Goal: Task Accomplishment & Management: Use online tool/utility

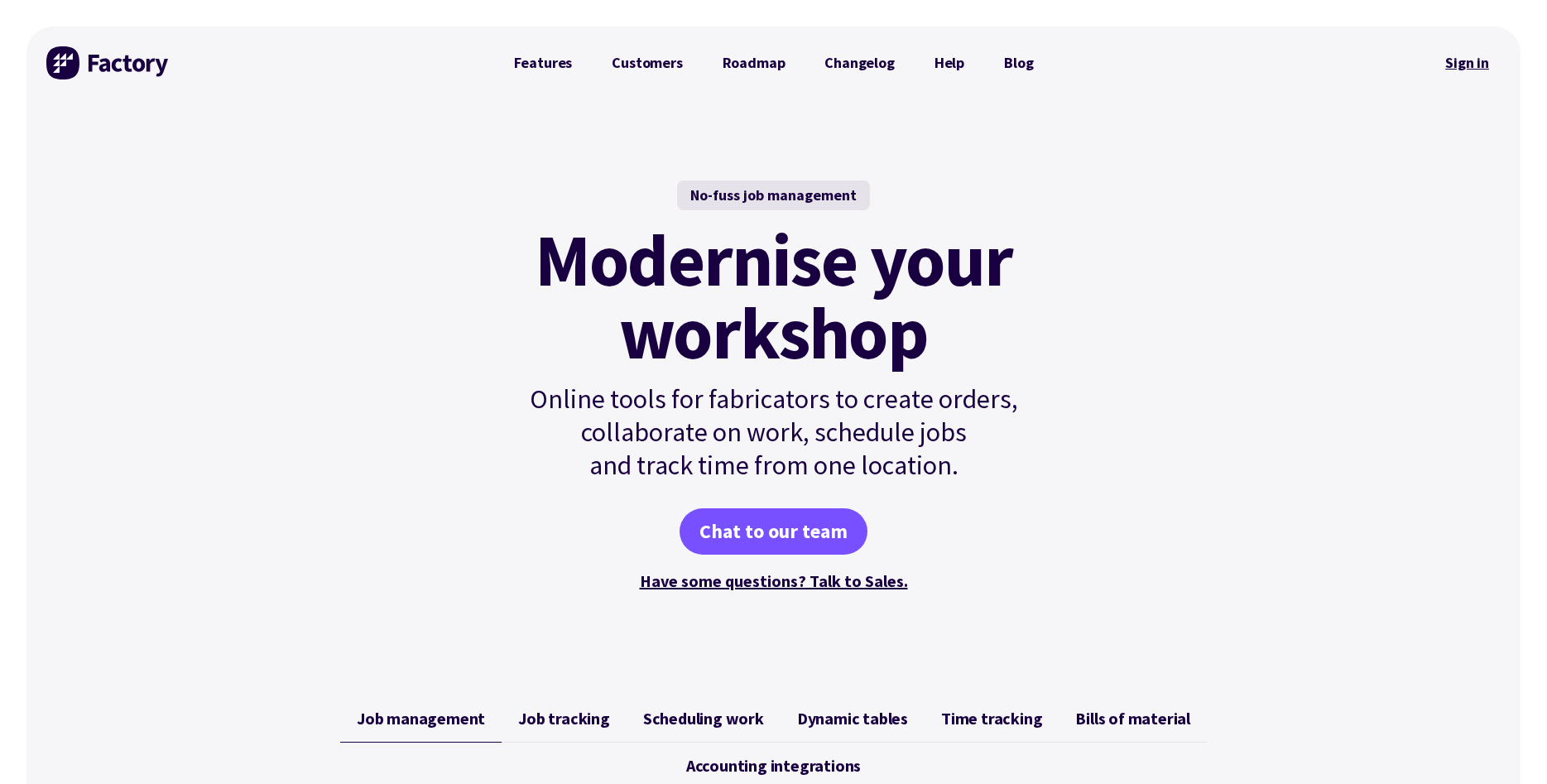
click at [1472, 62] on link "Sign in" at bounding box center [1467, 62] width 67 height 38
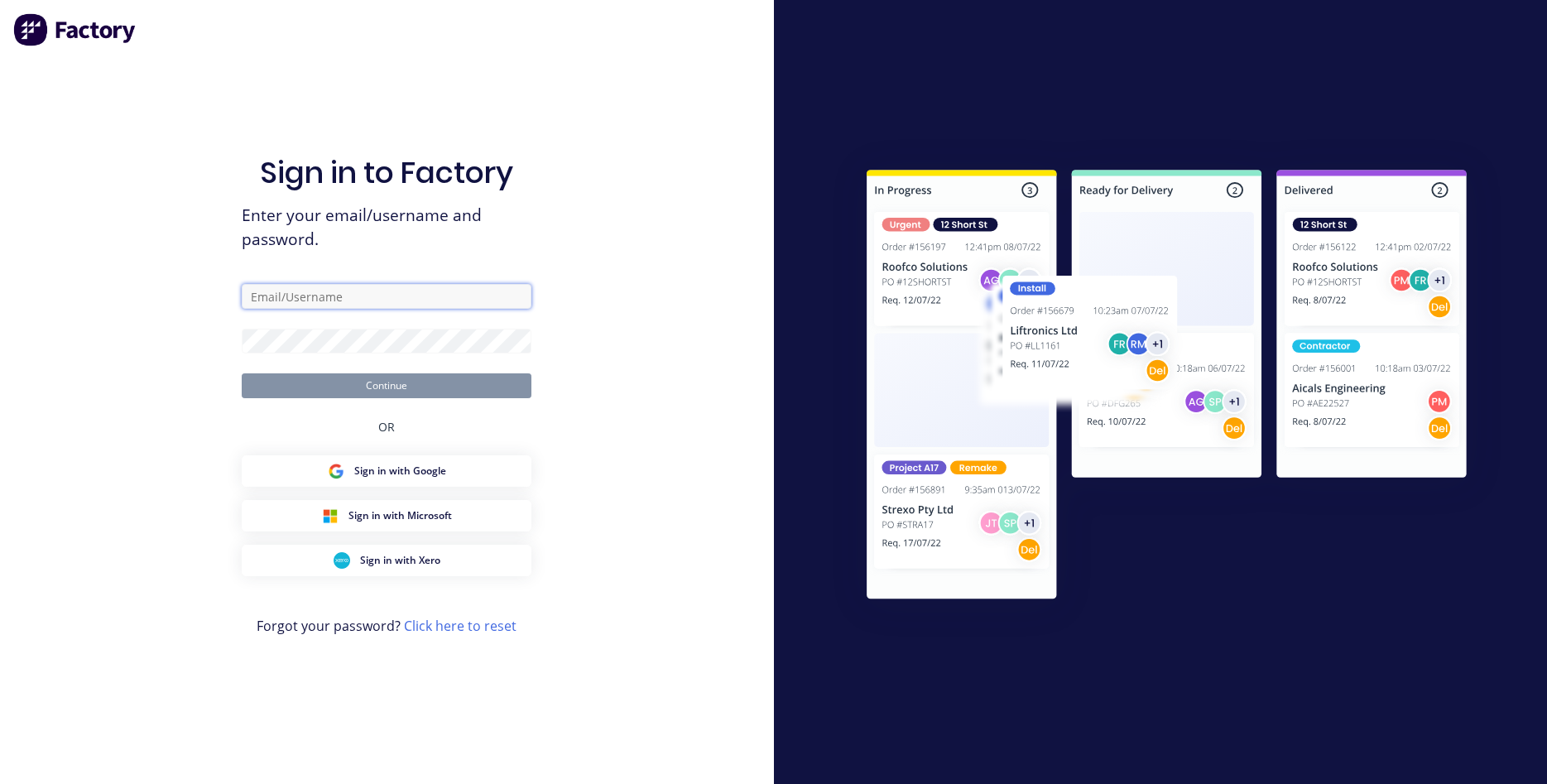
click at [361, 299] on input "text" at bounding box center [387, 296] width 290 height 25
type input "lustecgate@gmail.com"
click at [473, 392] on button "Continue" at bounding box center [387, 386] width 290 height 25
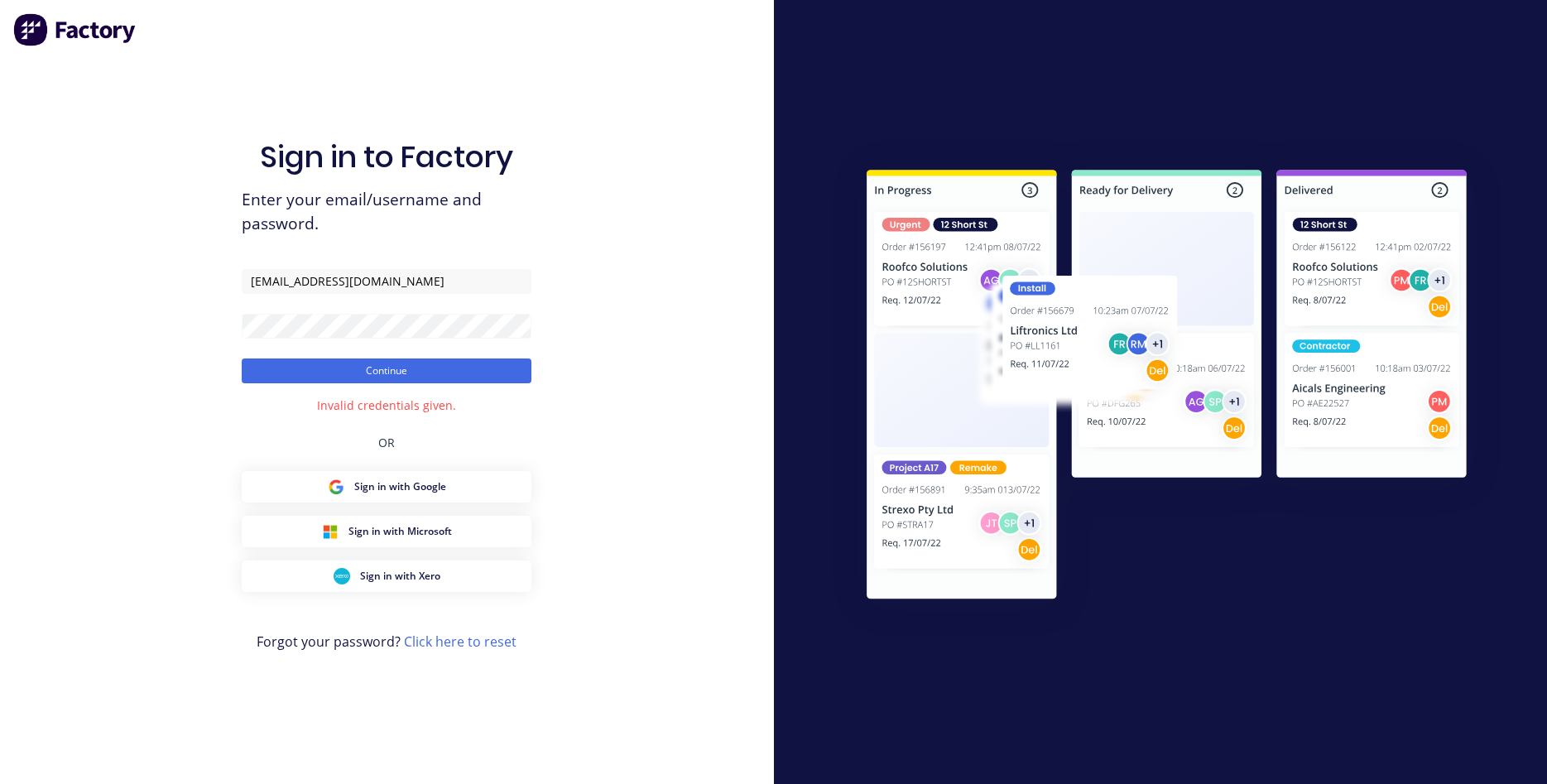
click at [433, 695] on div "Sign in to Factory Enter your email/username and password. lustecgate@gmail.com…" at bounding box center [387, 408] width 290 height 724
click at [400, 381] on button "Continue" at bounding box center [387, 370] width 290 height 25
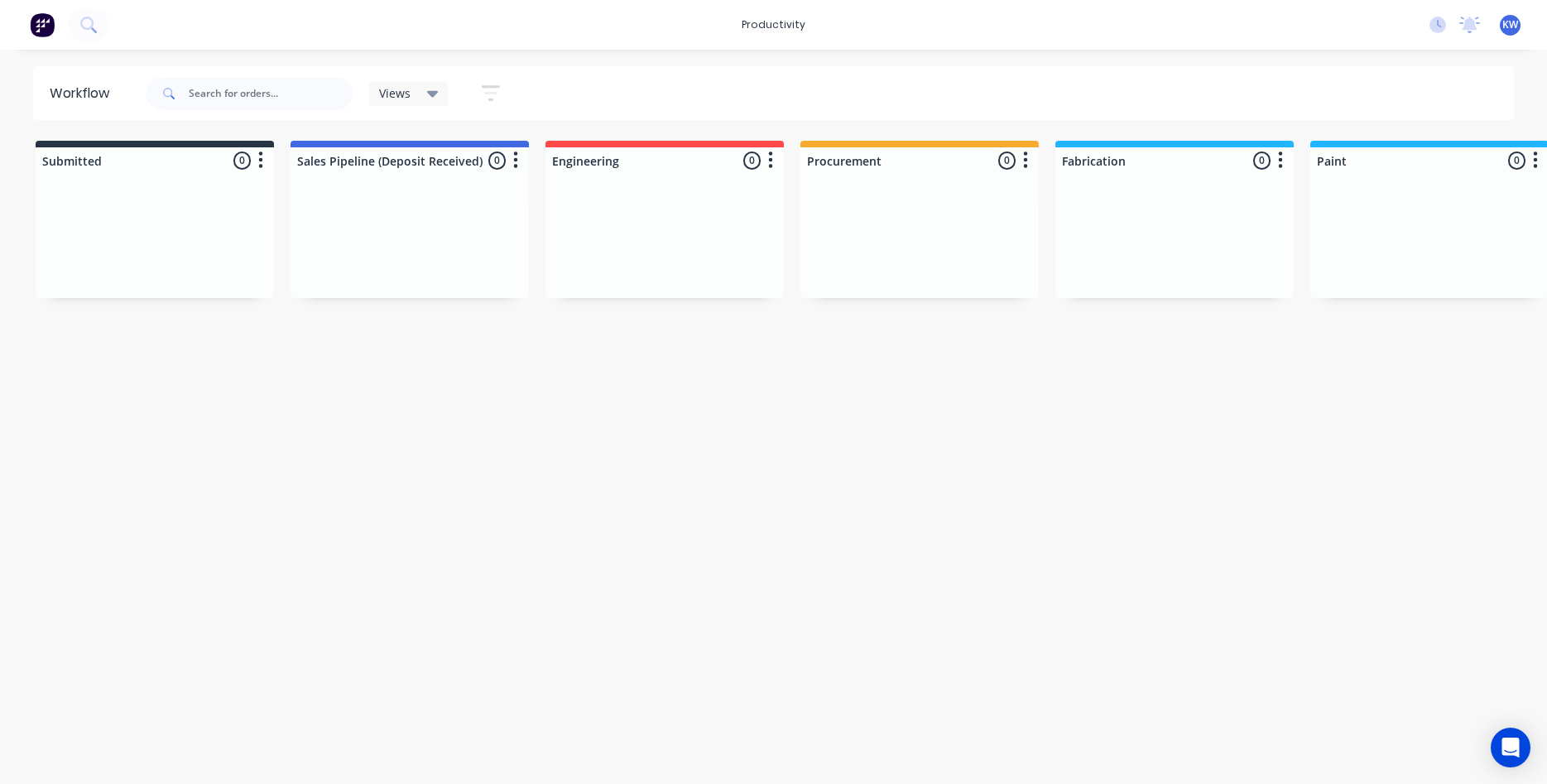
click at [1239, 106] on div "Views Save new view None (Default) edit Show/Hide statuses Show line item cards…" at bounding box center [828, 94] width 1373 height 50
click at [1513, 31] on span "KW" at bounding box center [1510, 25] width 16 height 15
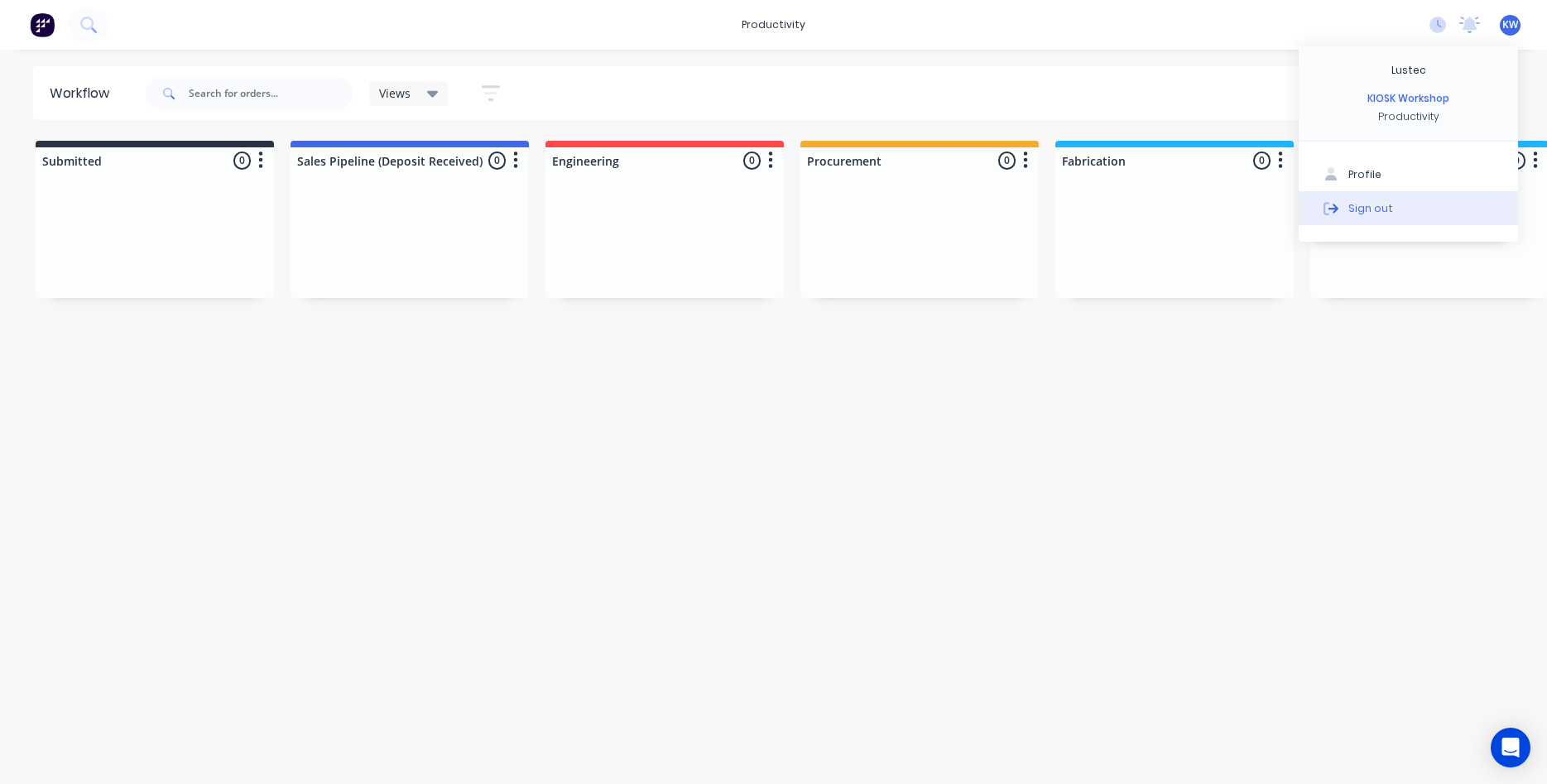
click at [1376, 198] on button "Sign out" at bounding box center [1408, 207] width 219 height 33
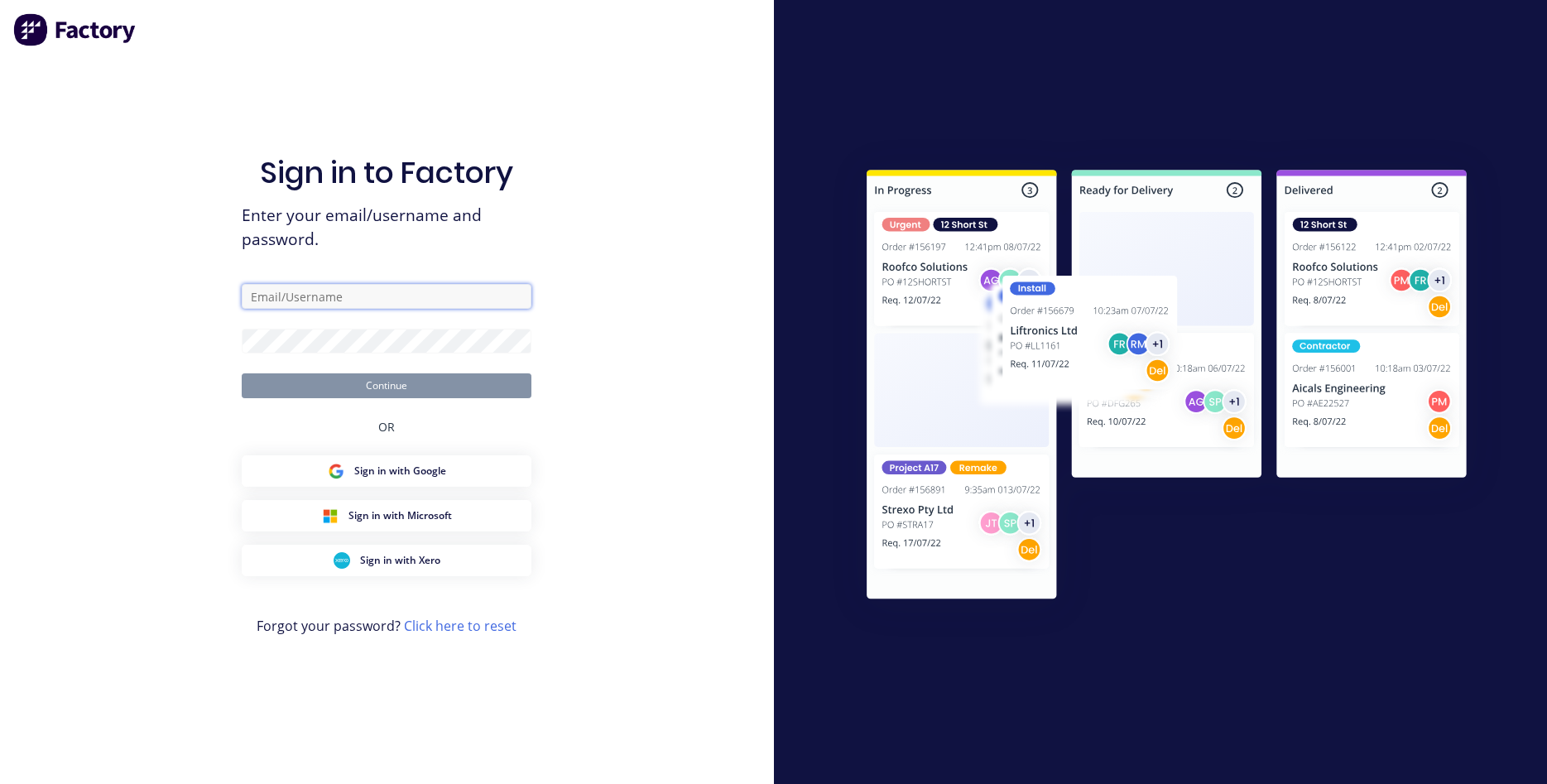
click at [383, 303] on input "text" at bounding box center [387, 296] width 290 height 25
type input "g"
type input "[EMAIL_ADDRESS][DOMAIN_NAME]"
click at [451, 392] on button "Continue" at bounding box center [387, 386] width 290 height 25
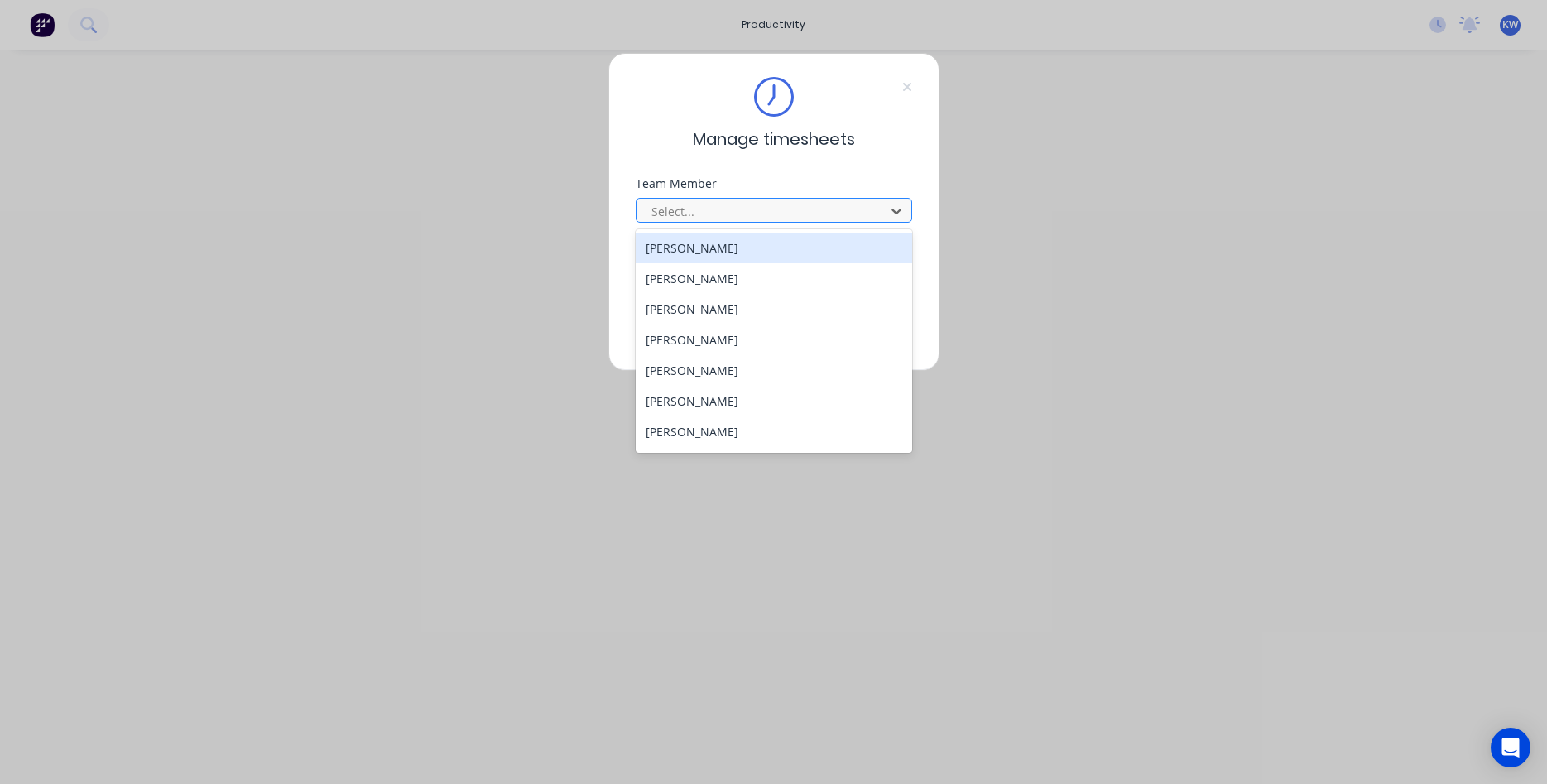
click at [720, 220] on div at bounding box center [763, 211] width 227 height 21
click at [705, 255] on div "[PERSON_NAME]" at bounding box center [774, 247] width 276 height 30
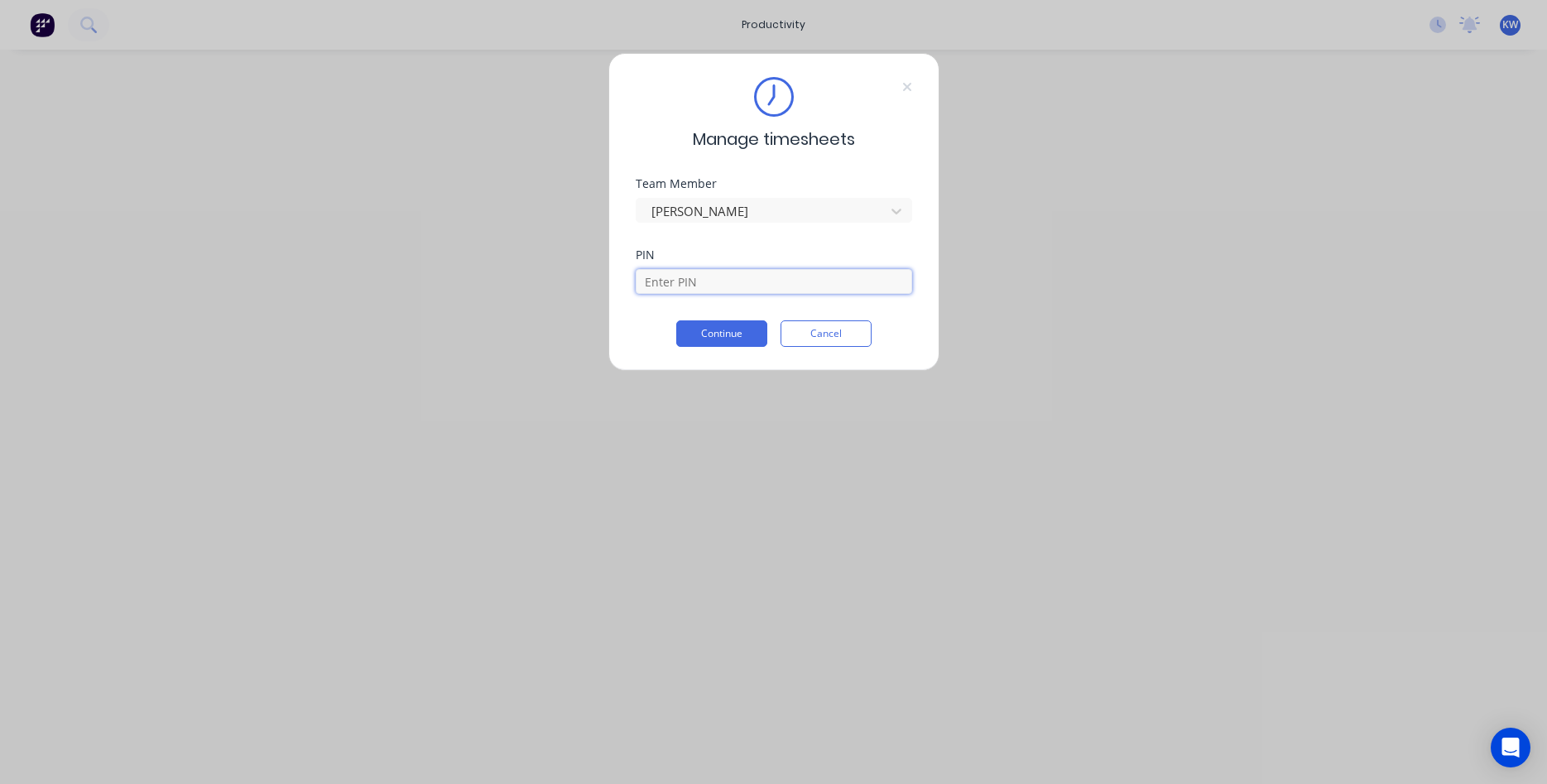
click at [707, 277] on input at bounding box center [774, 281] width 276 height 25
type input "1111"
click at [737, 334] on button "Continue" at bounding box center [722, 333] width 91 height 27
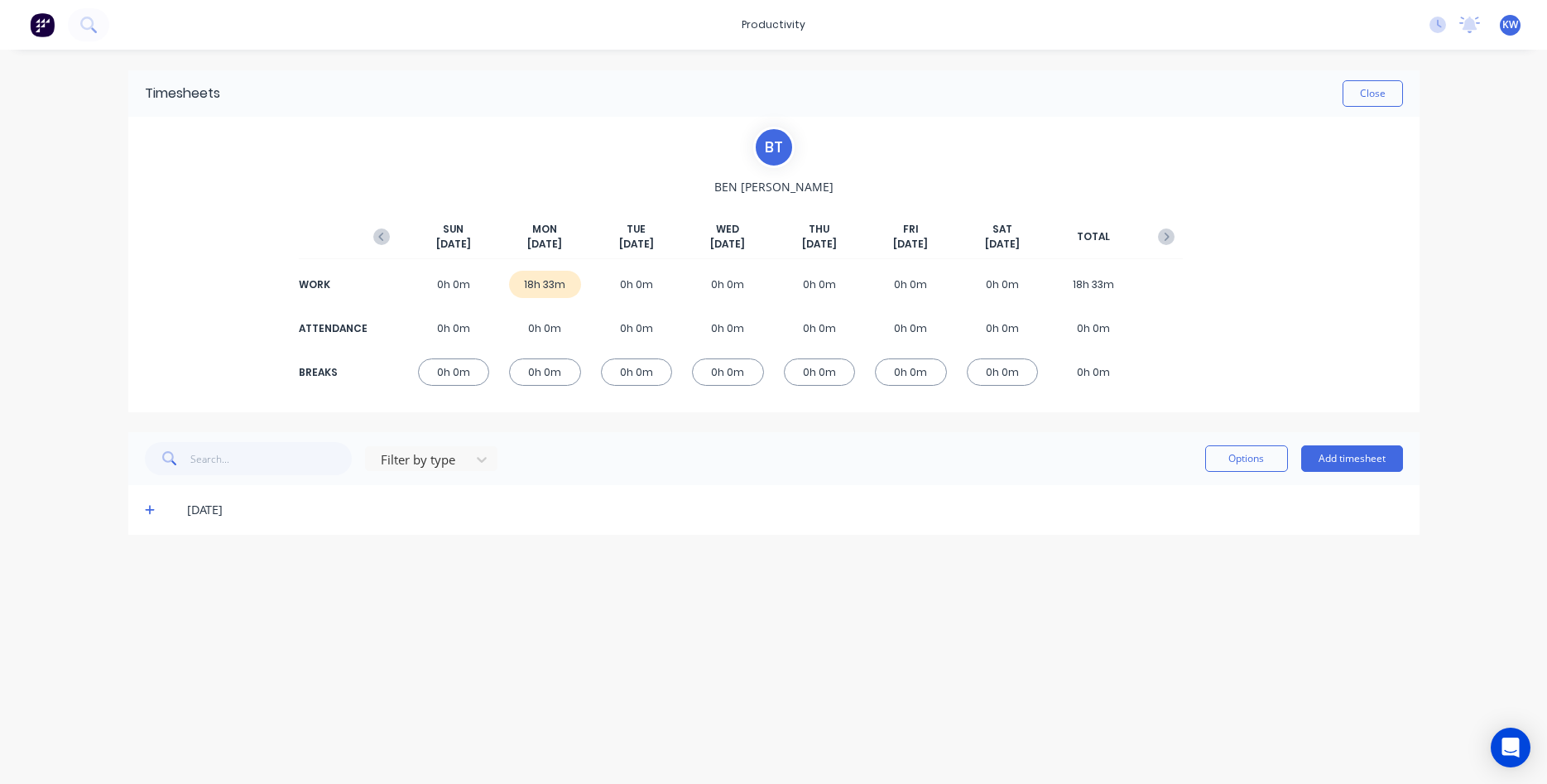
click at [54, 28] on button at bounding box center [42, 25] width 35 height 33
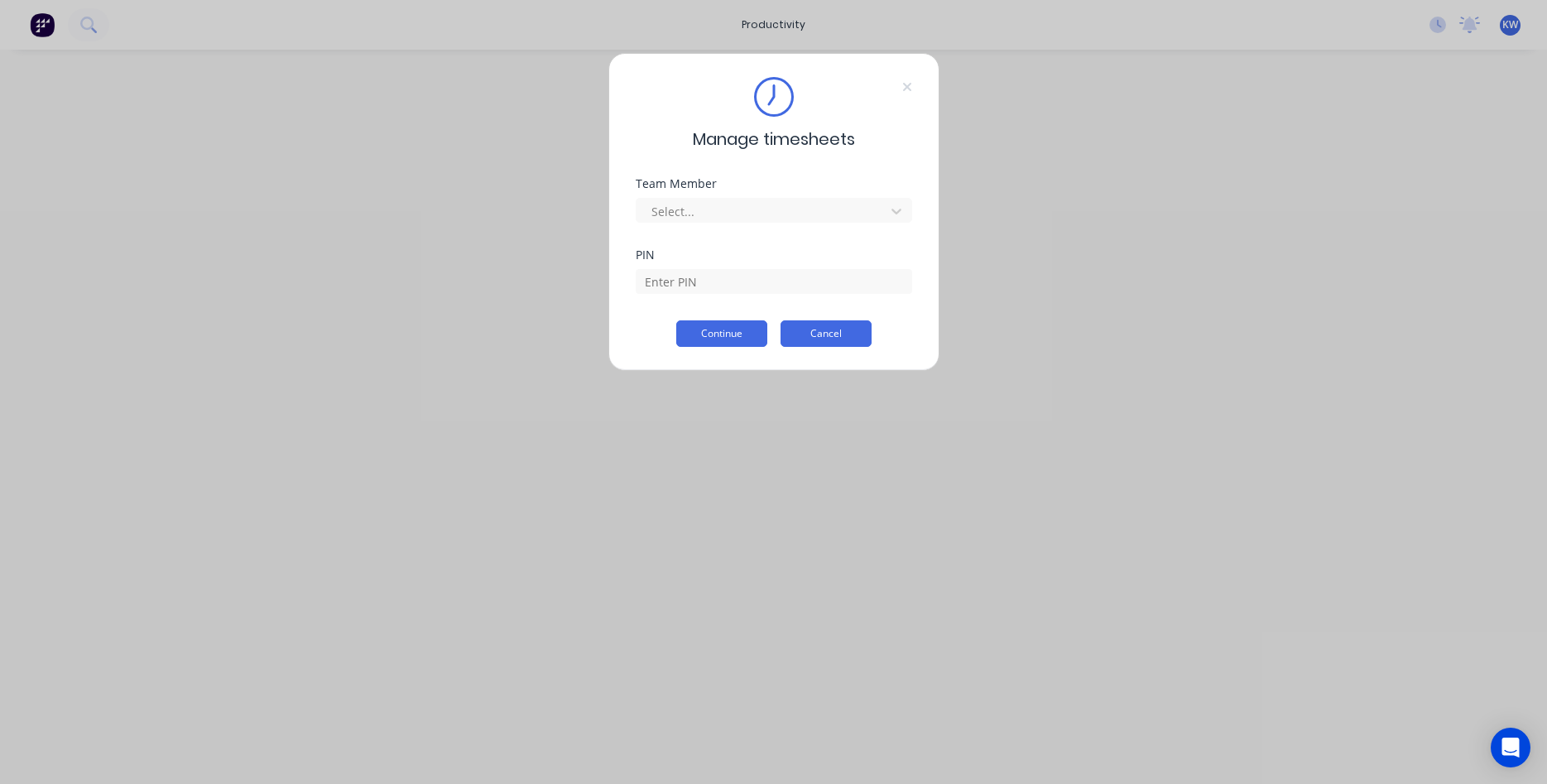
click at [798, 342] on button "Cancel" at bounding box center [825, 333] width 91 height 27
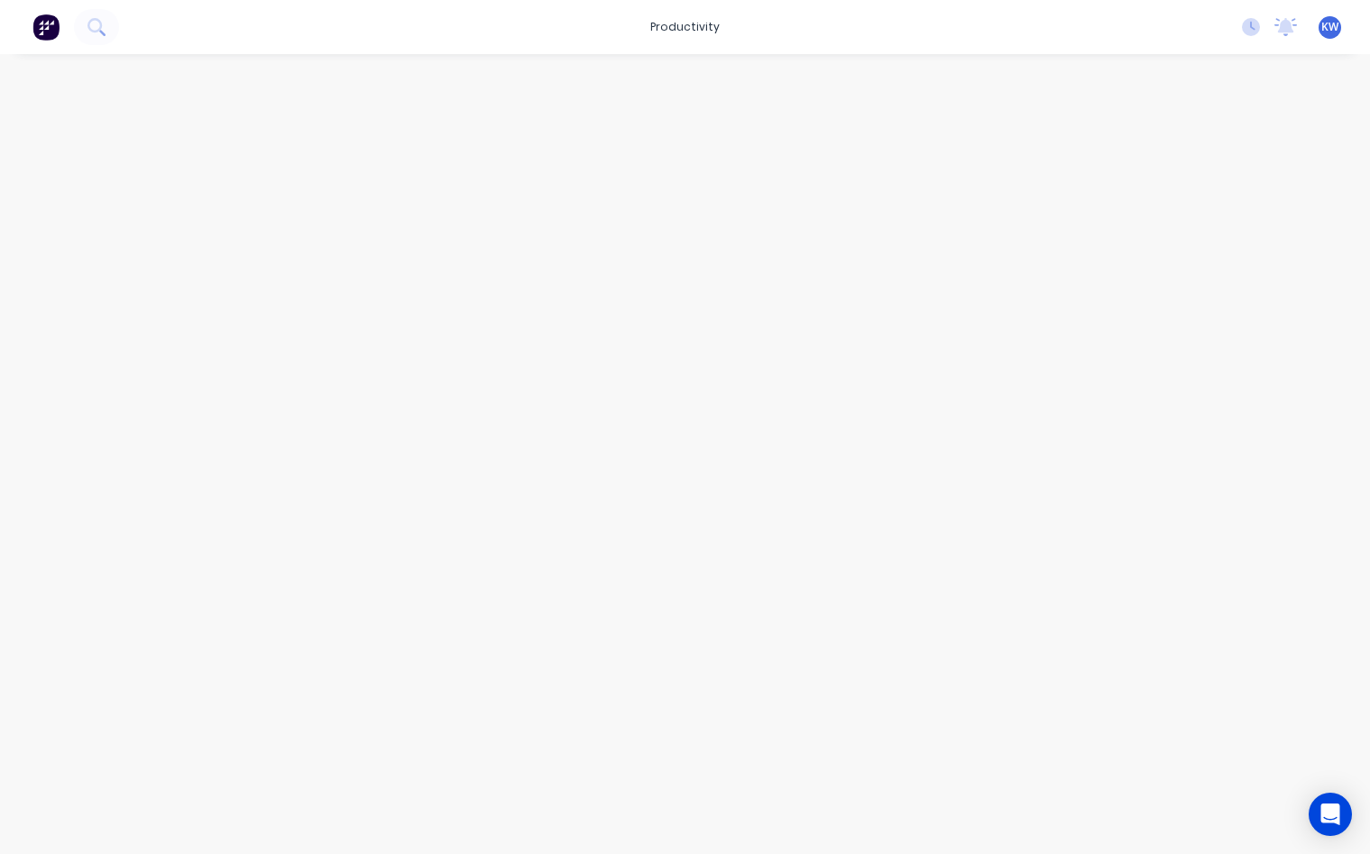
click at [174, 82] on div at bounding box center [685, 436] width 1370 height 764
click at [1244, 25] on icon at bounding box center [1251, 27] width 18 height 18
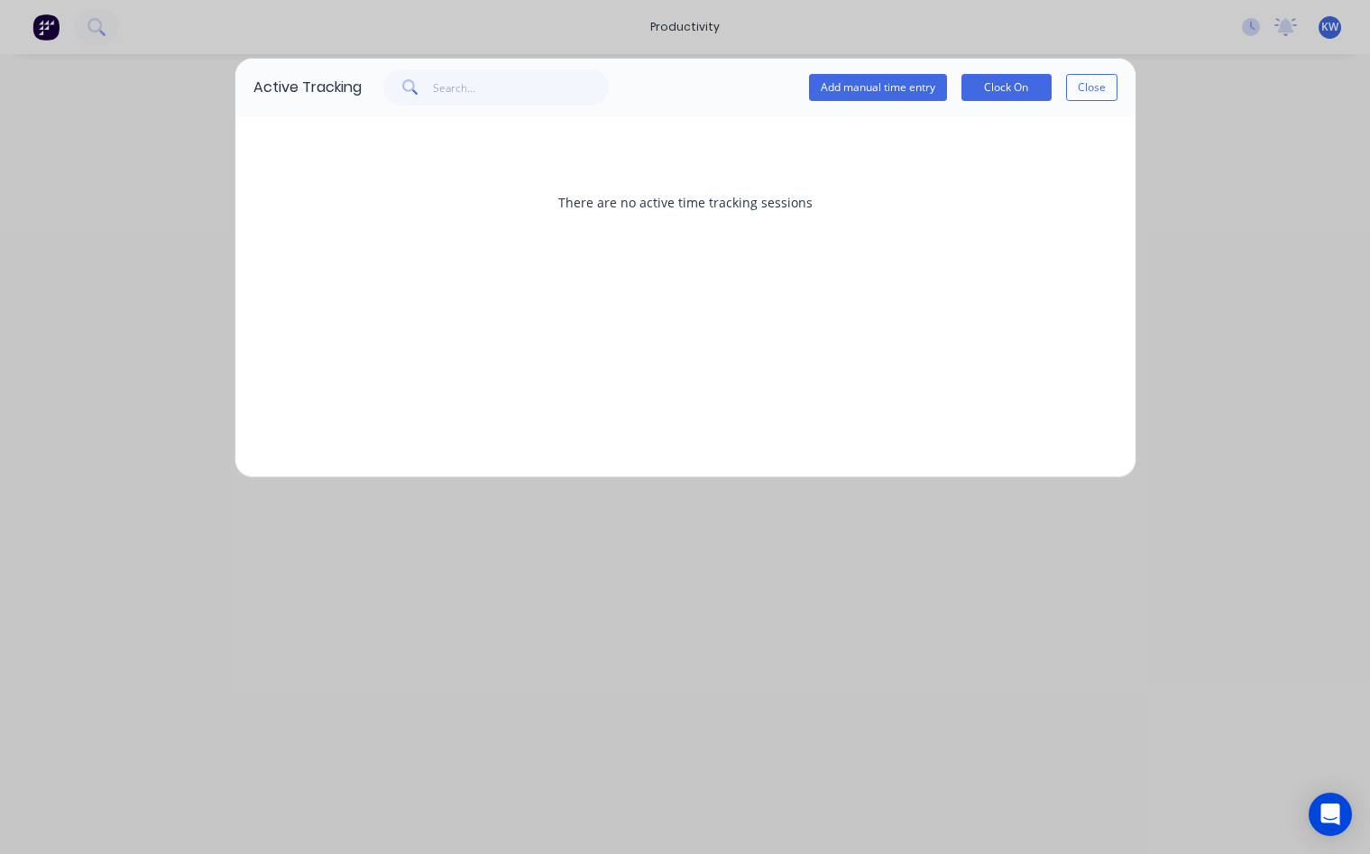
click at [757, 280] on div "There are no active time tracking sessions" at bounding box center [685, 296] width 900 height 361
click at [1094, 90] on button "Close" at bounding box center [1091, 87] width 51 height 27
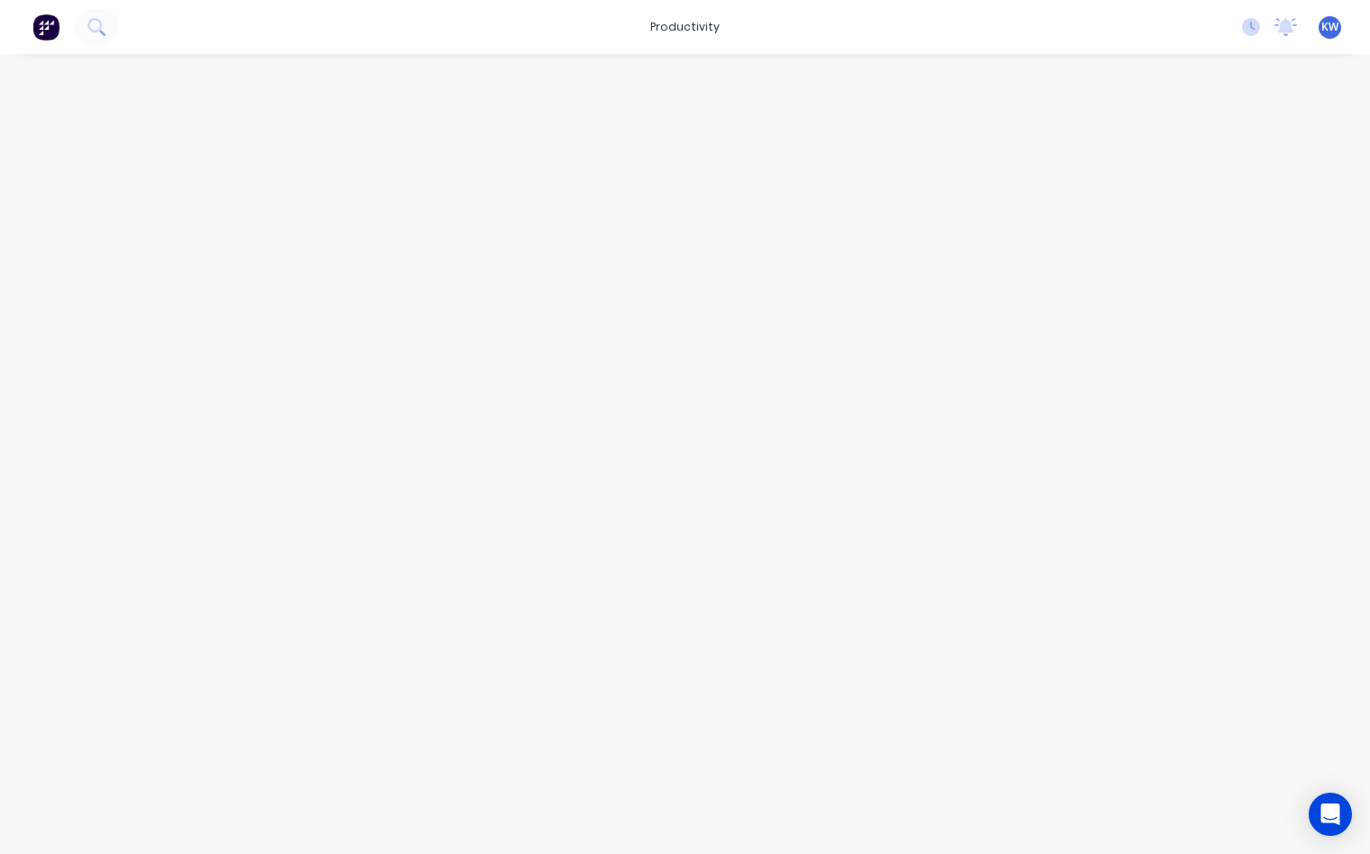
click at [1329, 32] on span "KW" at bounding box center [1329, 27] width 17 height 16
click at [869, 257] on div at bounding box center [685, 436] width 1370 height 764
click at [730, 290] on div at bounding box center [685, 436] width 1370 height 764
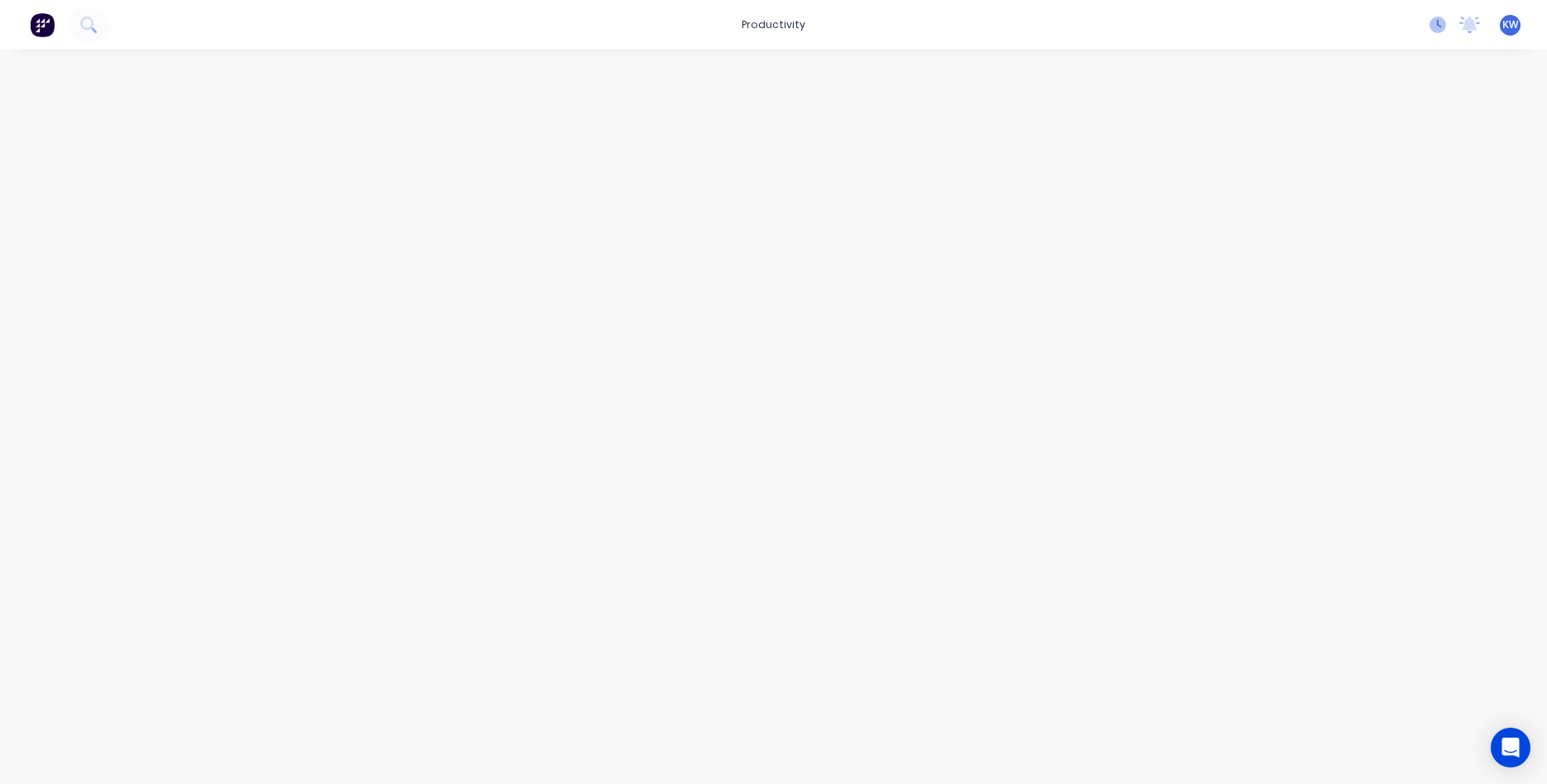
click at [1439, 24] on icon at bounding box center [1438, 25] width 17 height 17
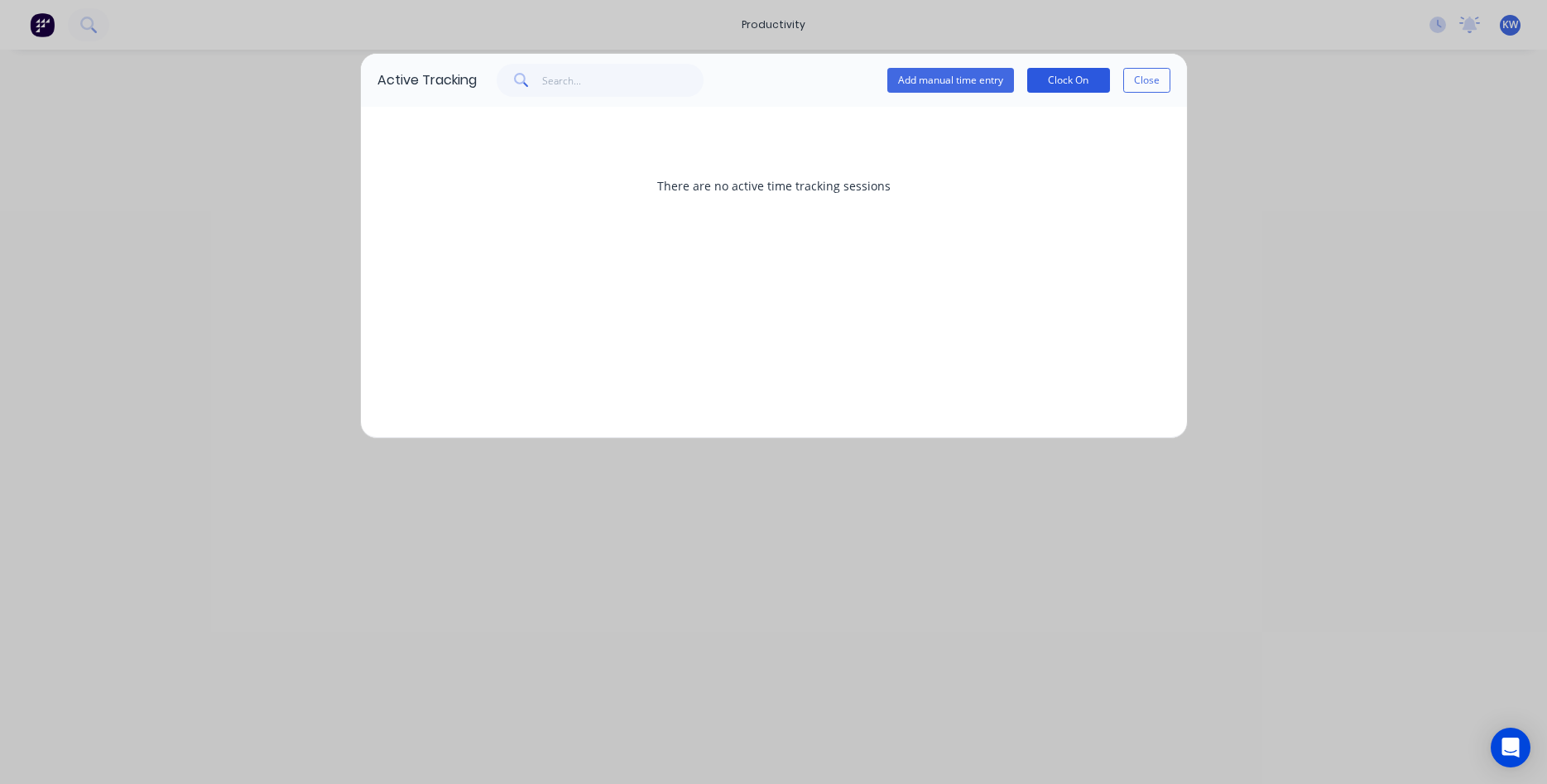
click at [1073, 85] on button "Clock On" at bounding box center [1069, 80] width 83 height 25
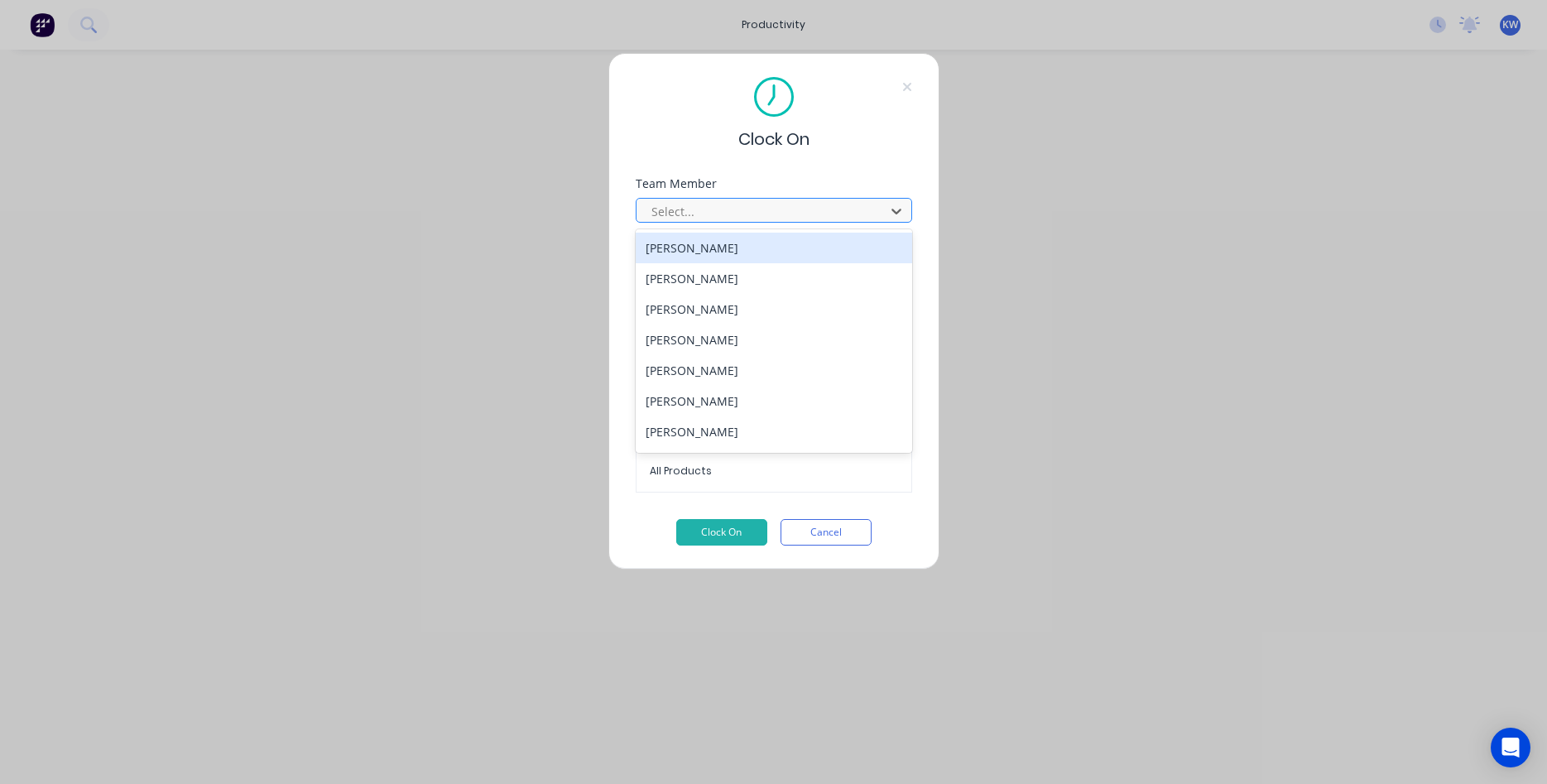
click at [775, 211] on div at bounding box center [763, 211] width 227 height 21
click at [714, 249] on div "[PERSON_NAME]" at bounding box center [774, 247] width 276 height 30
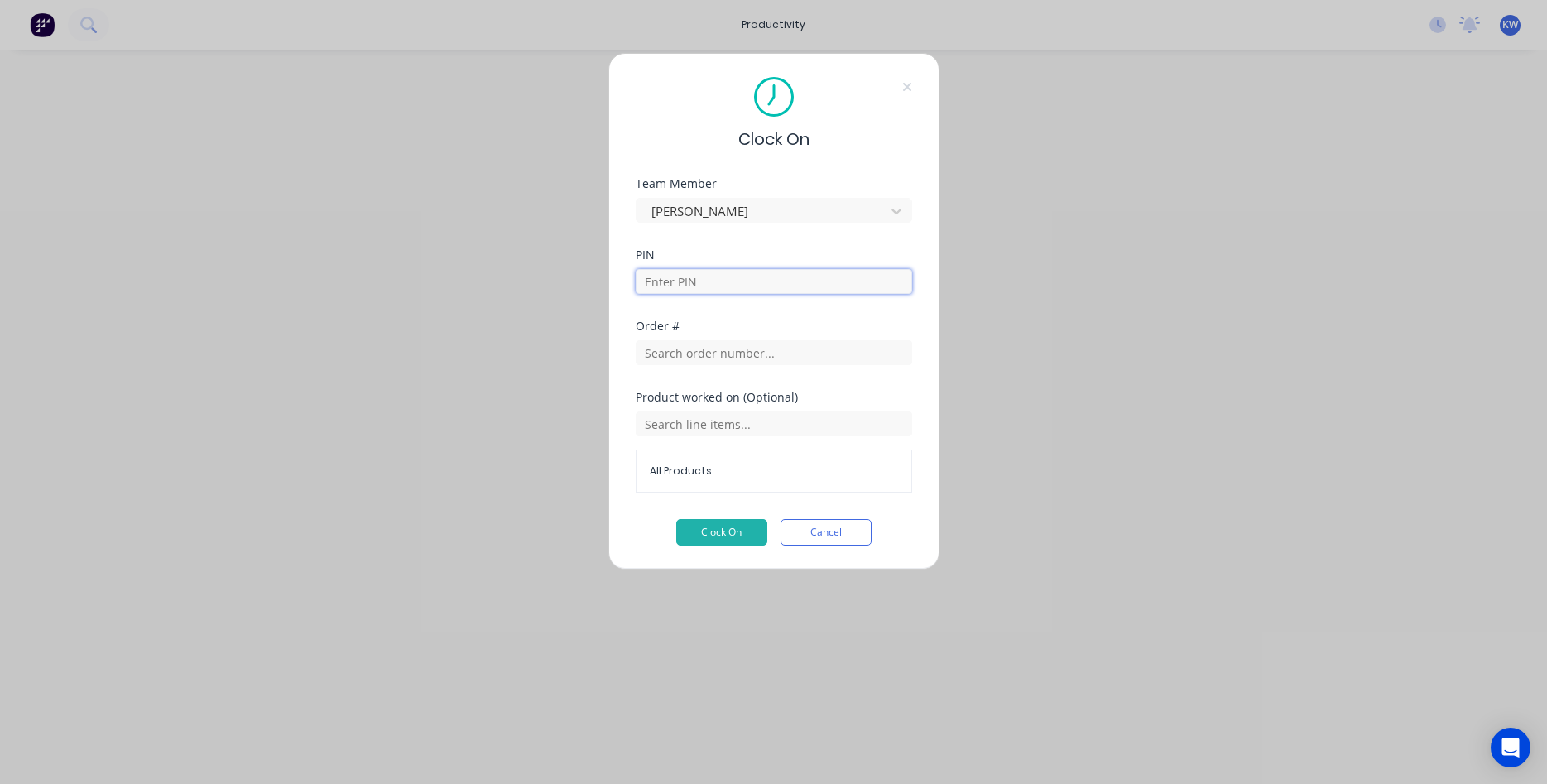
click at [711, 284] on input at bounding box center [774, 281] width 276 height 25
type input "1111"
click at [733, 252] on div "PIN" at bounding box center [774, 254] width 276 height 12
click at [712, 350] on input "text" at bounding box center [774, 353] width 276 height 25
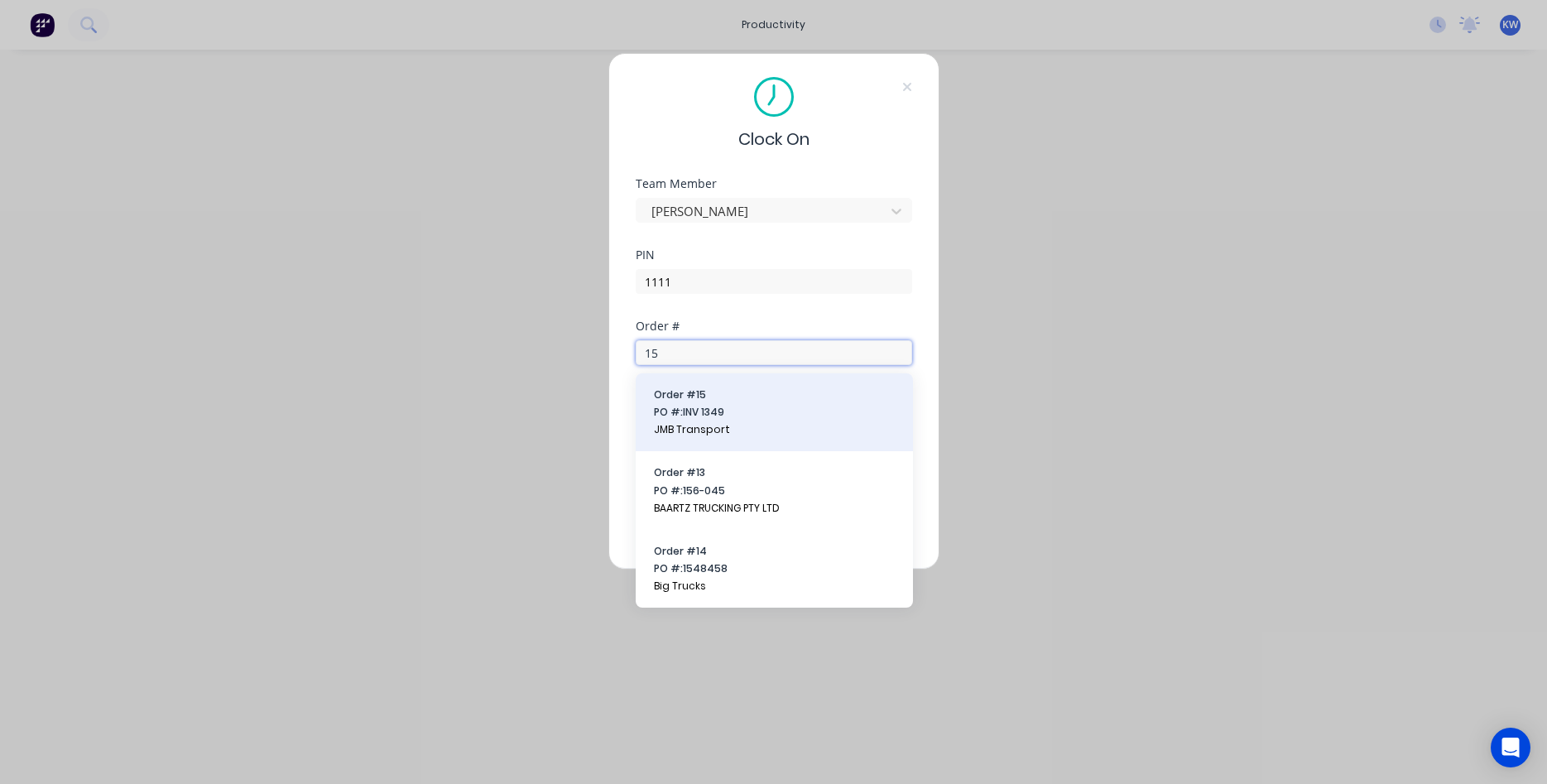
type input "15"
click at [709, 425] on span "JMB Transport" at bounding box center [774, 430] width 241 height 15
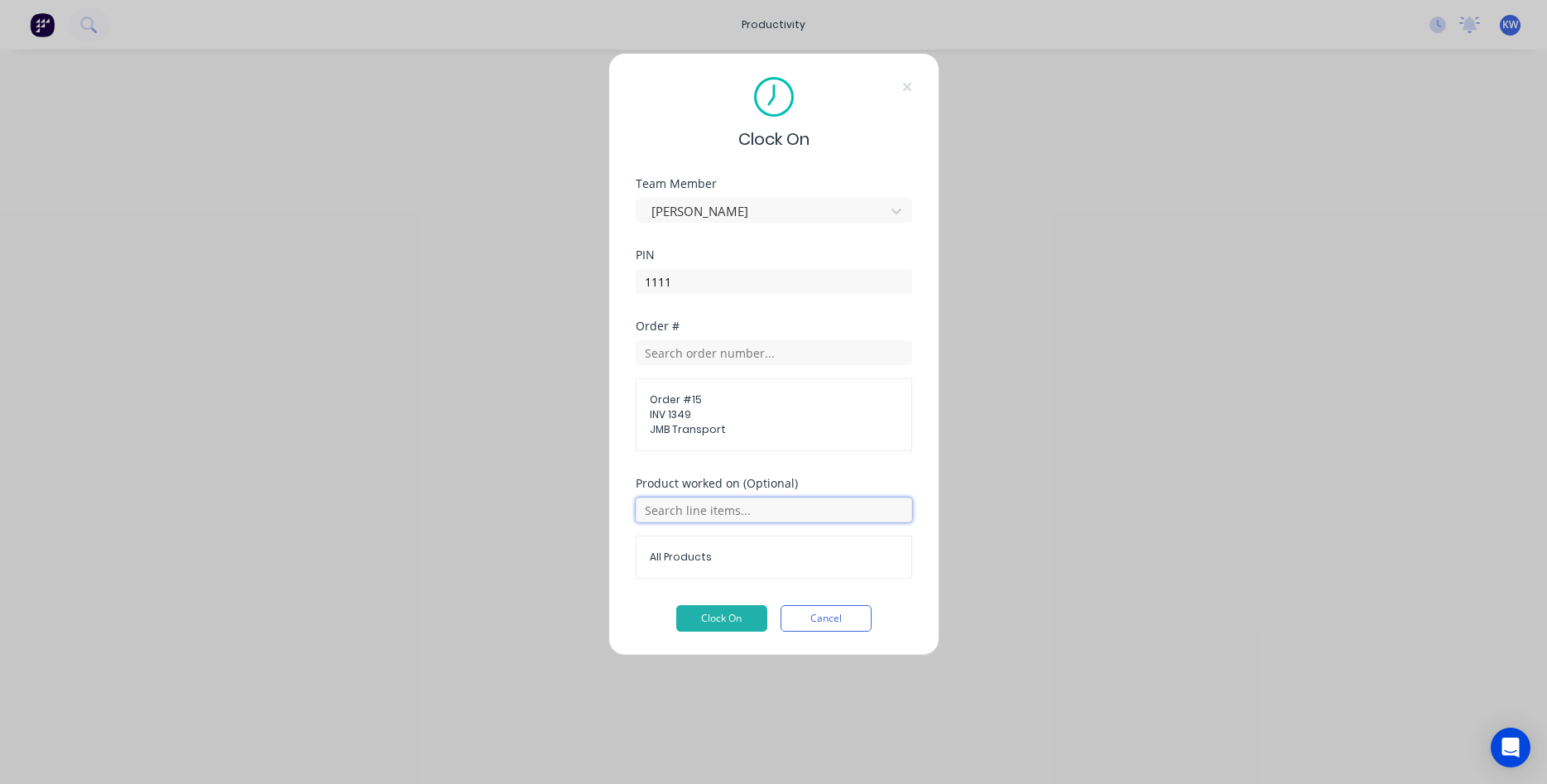
click at [769, 510] on input "text" at bounding box center [774, 510] width 276 height 25
click at [721, 616] on button "Clock On" at bounding box center [722, 618] width 91 height 27
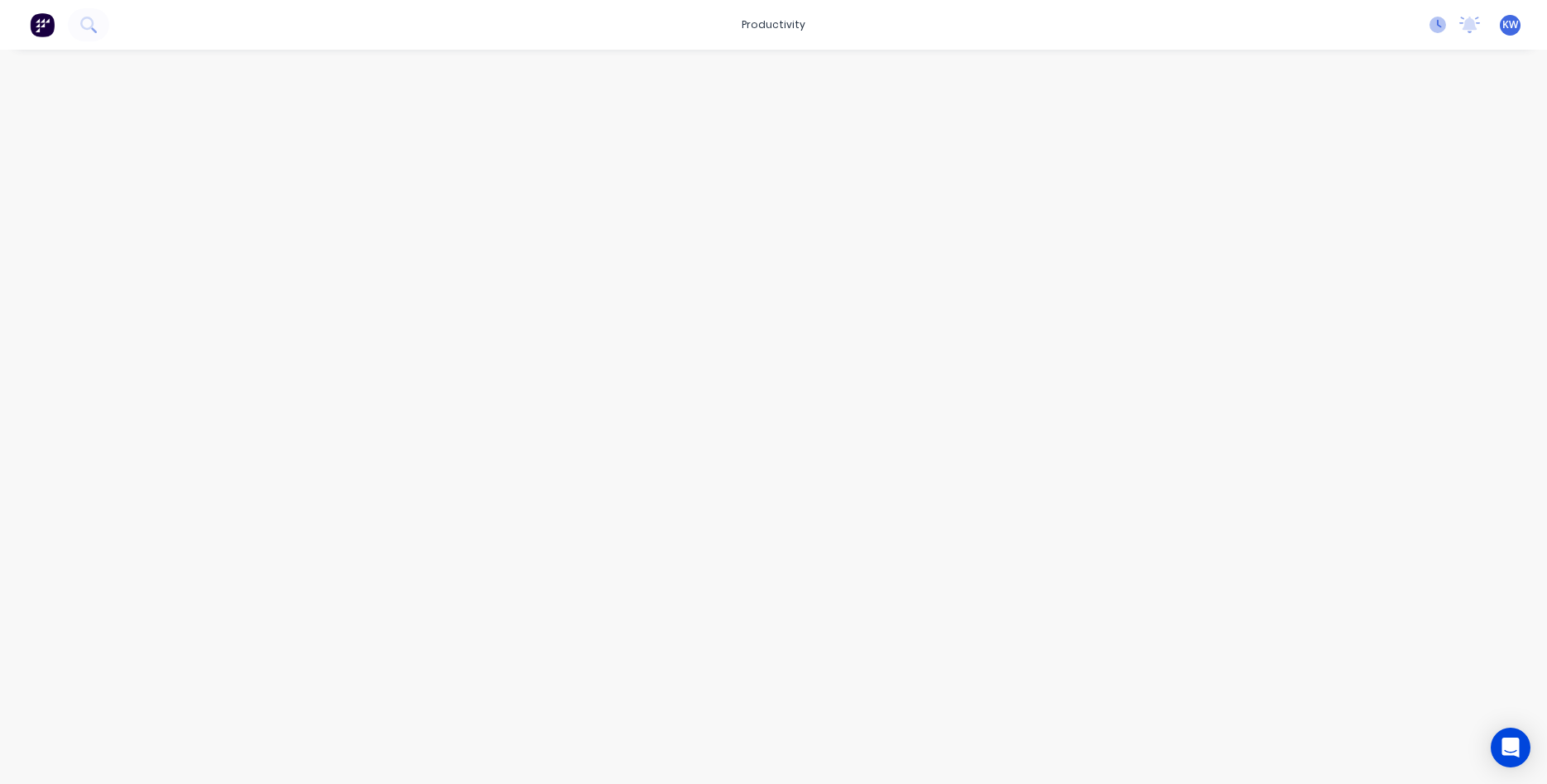
click at [1437, 28] on icon at bounding box center [1438, 25] width 17 height 17
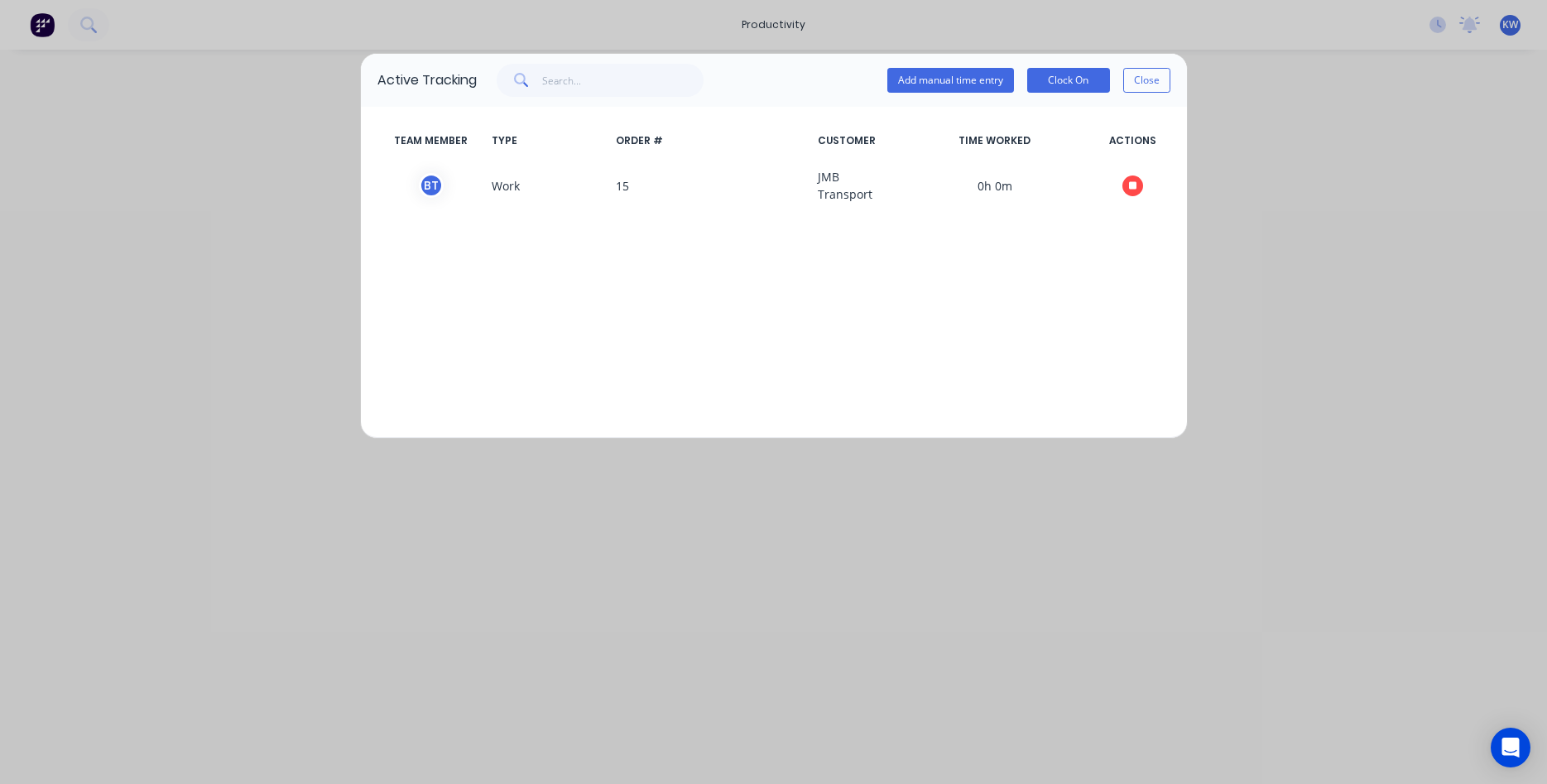
click at [954, 615] on div "Active Tracking Add manual time entry Clock On Close TEAM MEMBER TYPE ORDER # C…" at bounding box center [773, 392] width 1547 height 784
click at [1250, 238] on div "Active Tracking Add manual time entry Clock On Close TEAM MEMBER TYPE ORDER # C…" at bounding box center [773, 392] width 1547 height 784
click at [1147, 84] on button "Close" at bounding box center [1147, 80] width 47 height 25
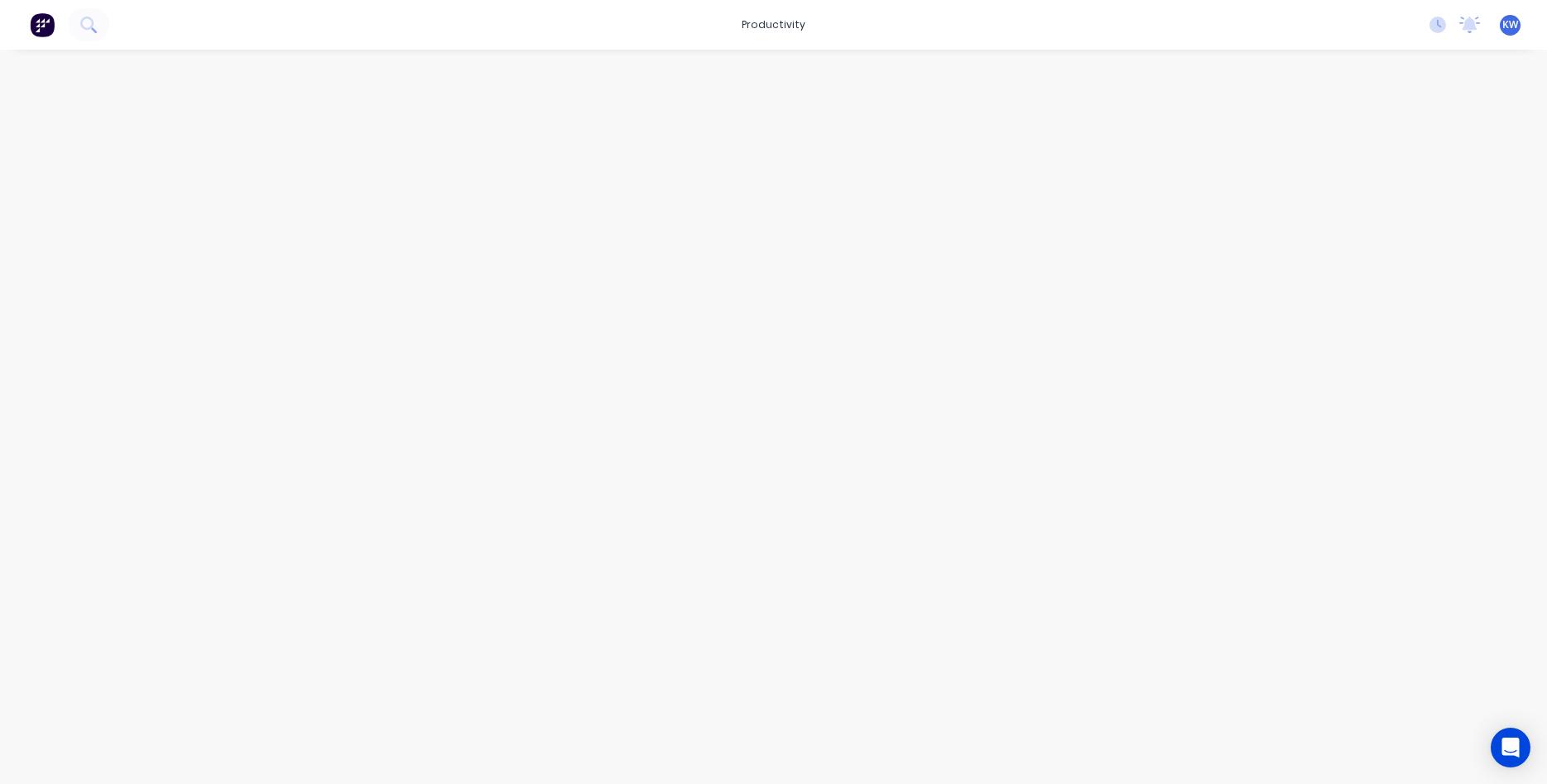
click at [1511, 24] on span "KW" at bounding box center [1510, 25] width 16 height 15
click at [1360, 174] on div "Profile" at bounding box center [1365, 174] width 33 height 15
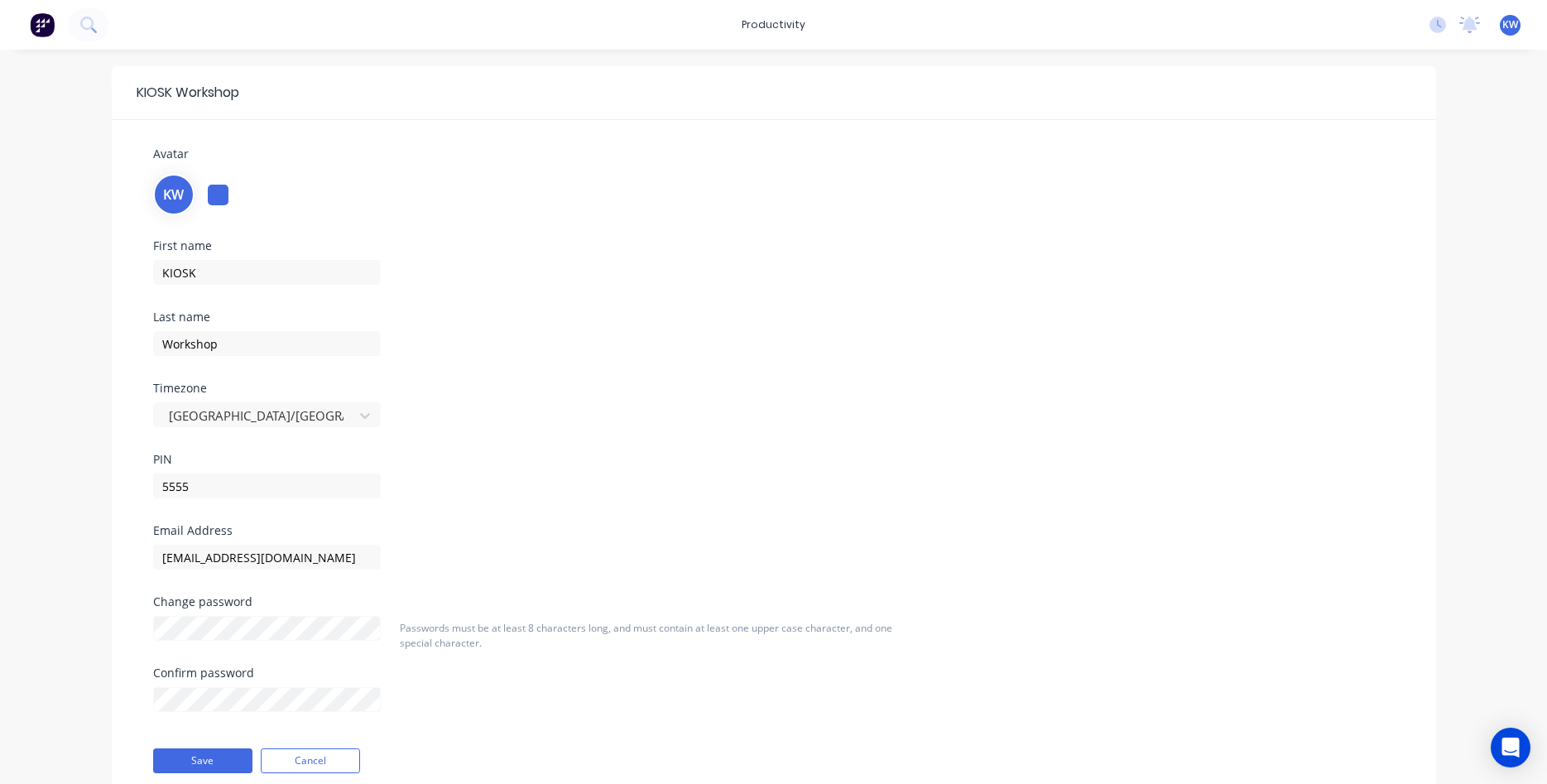
click at [572, 211] on div "KW" at bounding box center [774, 193] width 1242 height 45
click at [1499, 224] on div "KIOSK Workshop Avatar KW First name KIOSK Last name Workshop Timezone [GEOGRAPH…" at bounding box center [773, 448] width 1547 height 798
click at [1429, 31] on div "No new notifications [PERSON_NAME] all as read You have no notifications KW Lus…" at bounding box center [1482, 25] width 130 height 25
click at [1441, 24] on icon at bounding box center [1438, 25] width 17 height 17
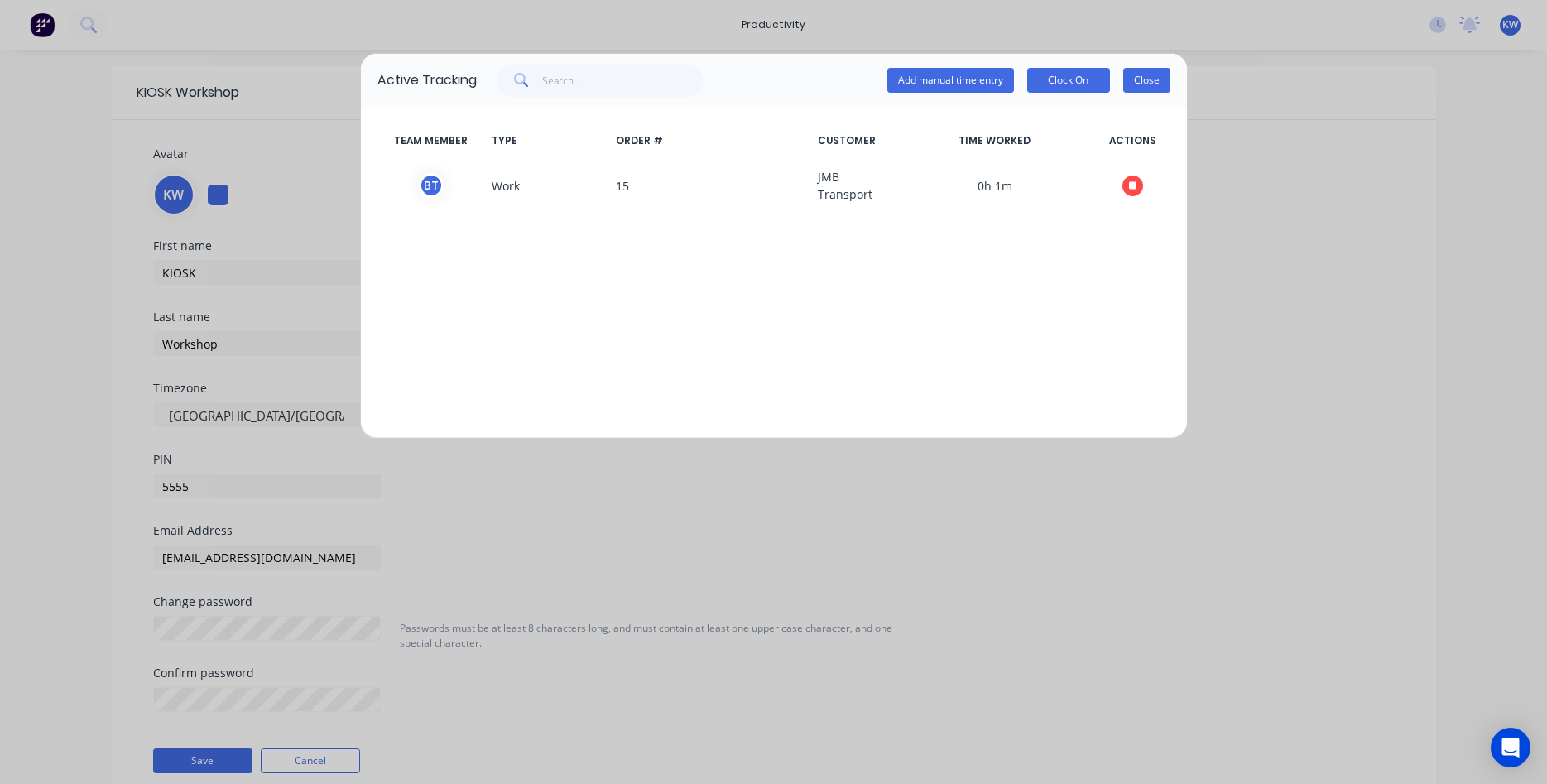
click at [1155, 80] on button "Close" at bounding box center [1147, 80] width 47 height 25
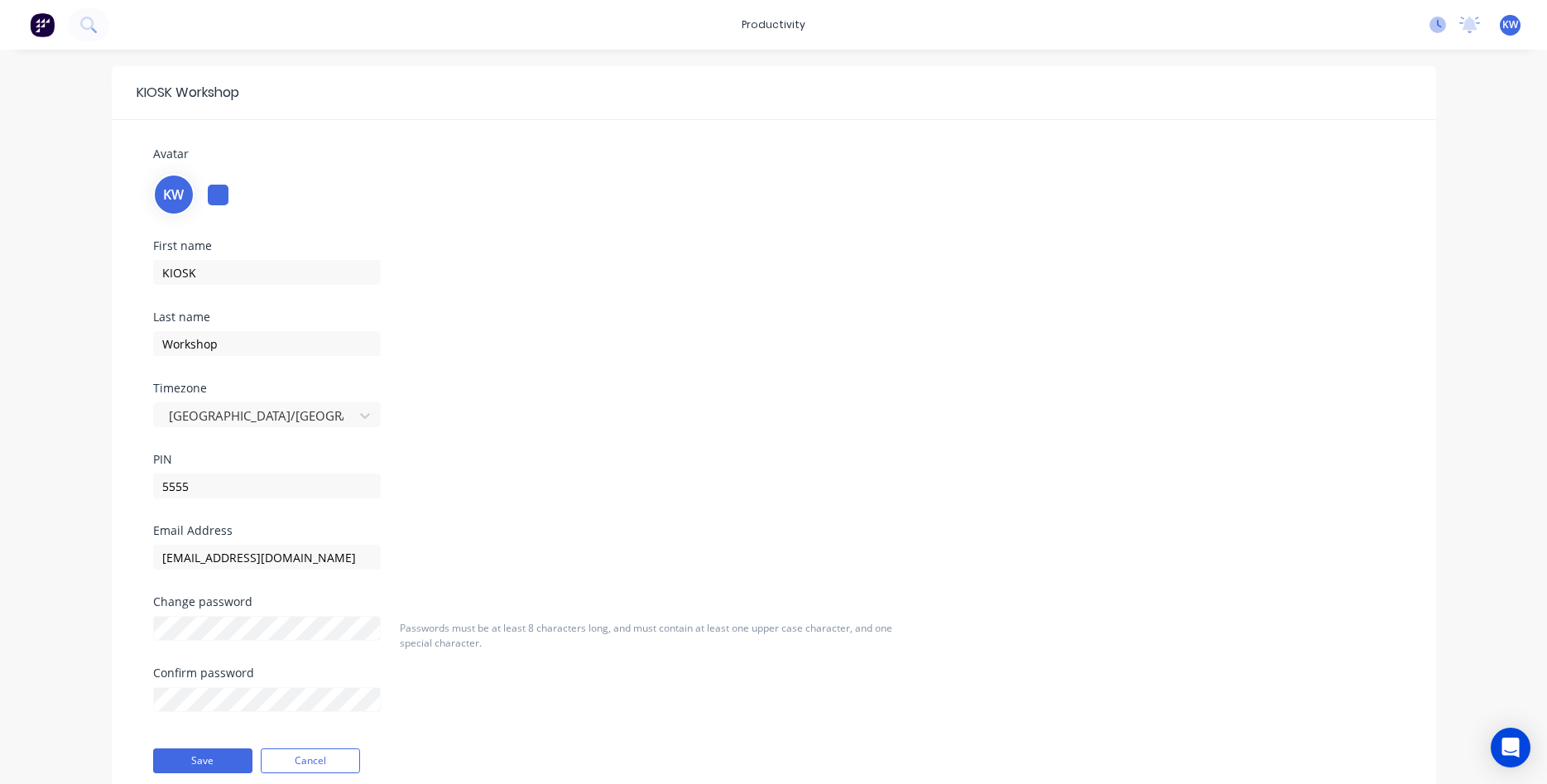
click at [1442, 20] on icon at bounding box center [1438, 25] width 17 height 17
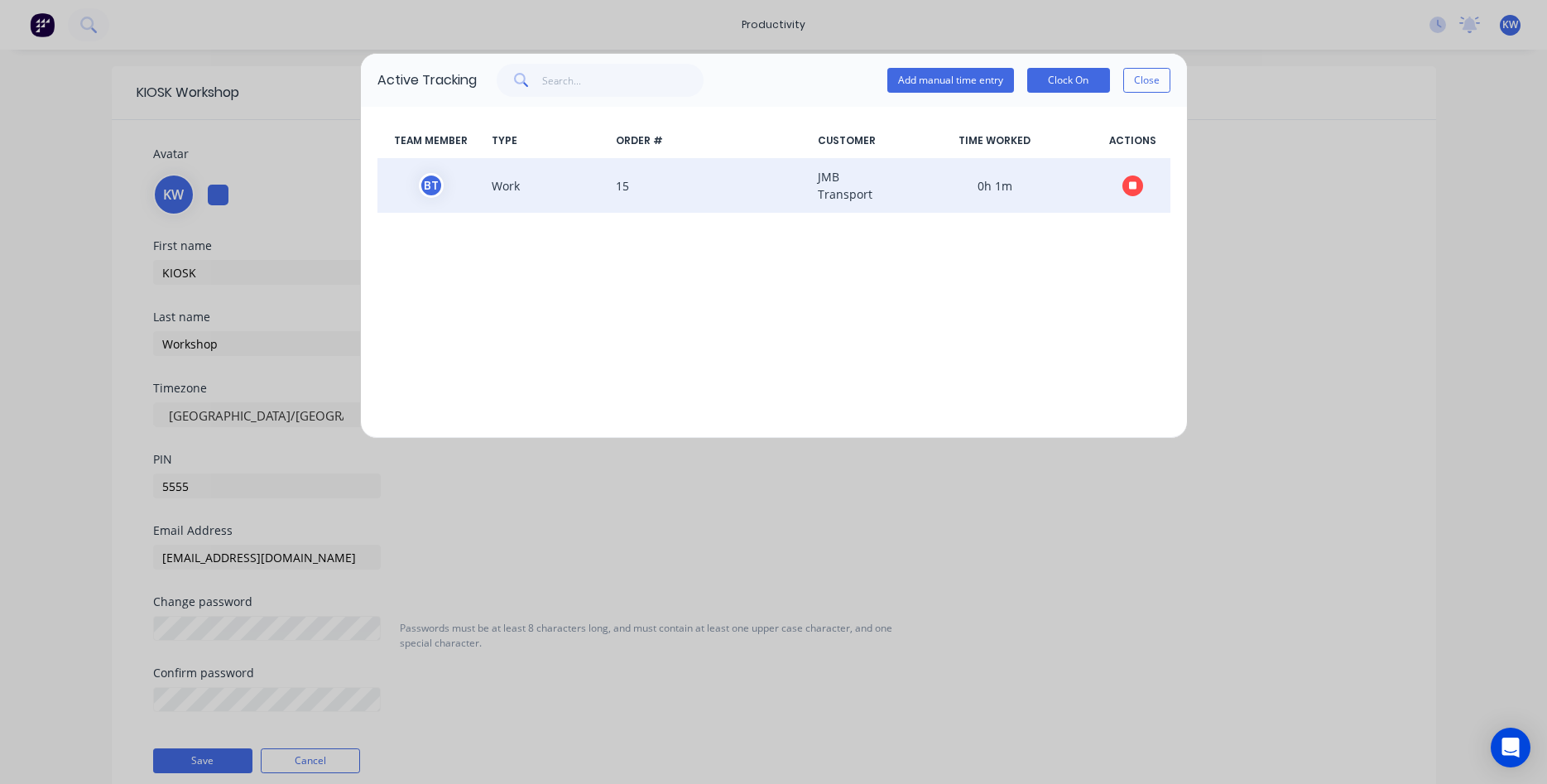
drag, startPoint x: 1138, startPoint y: 172, endPoint x: 1135, endPoint y: 187, distance: 15.3
click at [1135, 187] on span at bounding box center [1133, 185] width 74 height 35
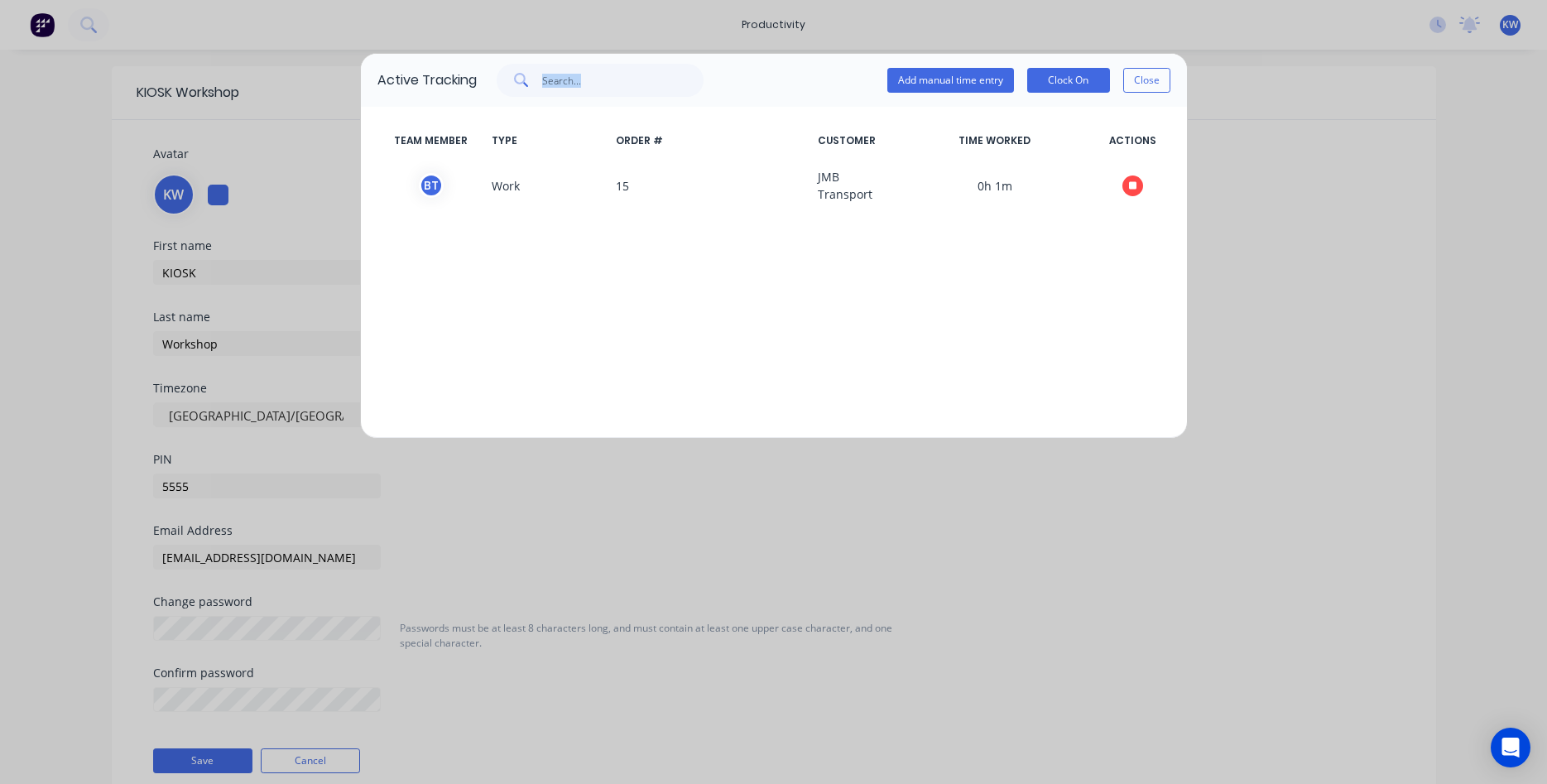
drag, startPoint x: 1049, startPoint y: 405, endPoint x: 851, endPoint y: 58, distance: 399.5
click at [886, 54] on div "Active Tracking Add manual time entry Clock On Close TEAM MEMBER TYPE ORDER # C…" at bounding box center [773, 392] width 1547 height 784
click at [853, 407] on div "TEAM MEMBER TYPE ORDER # CUSTOMER TIME WORKED ACTIONS B T Work 15 JMB Transport…" at bounding box center [774, 272] width 826 height 331
click at [1066, 77] on button "Clock On" at bounding box center [1069, 80] width 83 height 25
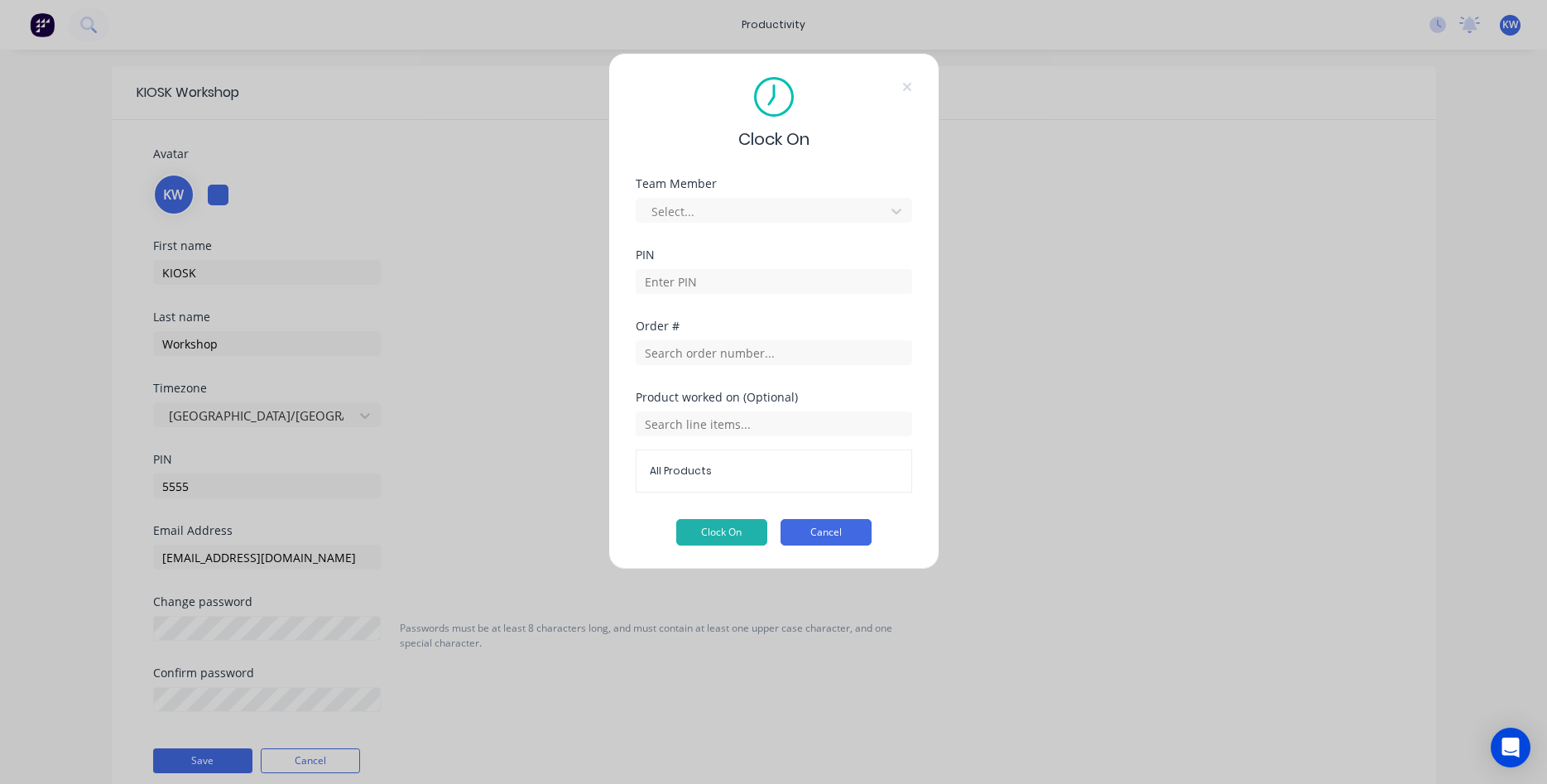
click at [810, 543] on button "Cancel" at bounding box center [825, 532] width 91 height 27
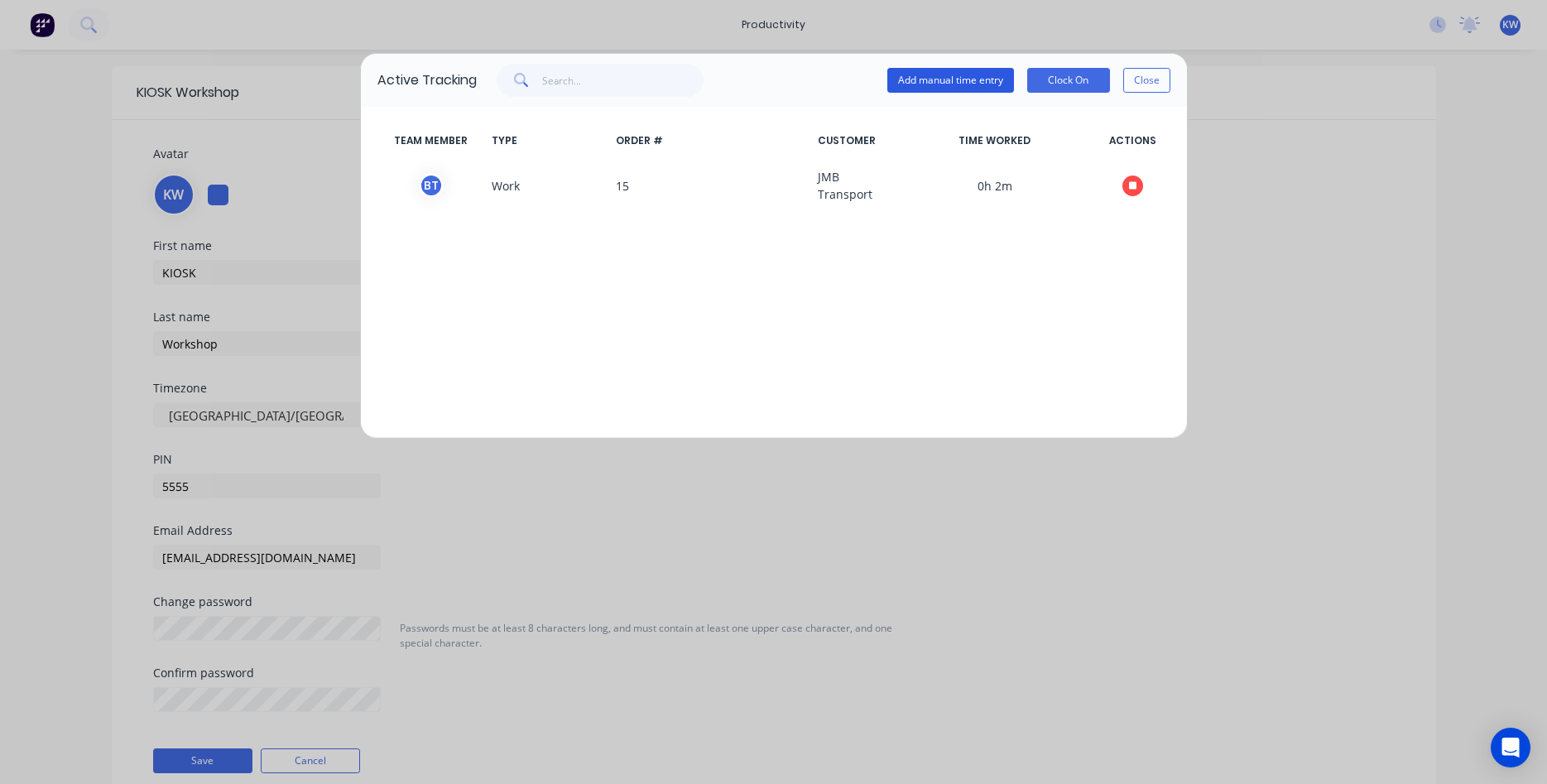
click at [957, 88] on button "Add manual time entry" at bounding box center [951, 80] width 127 height 25
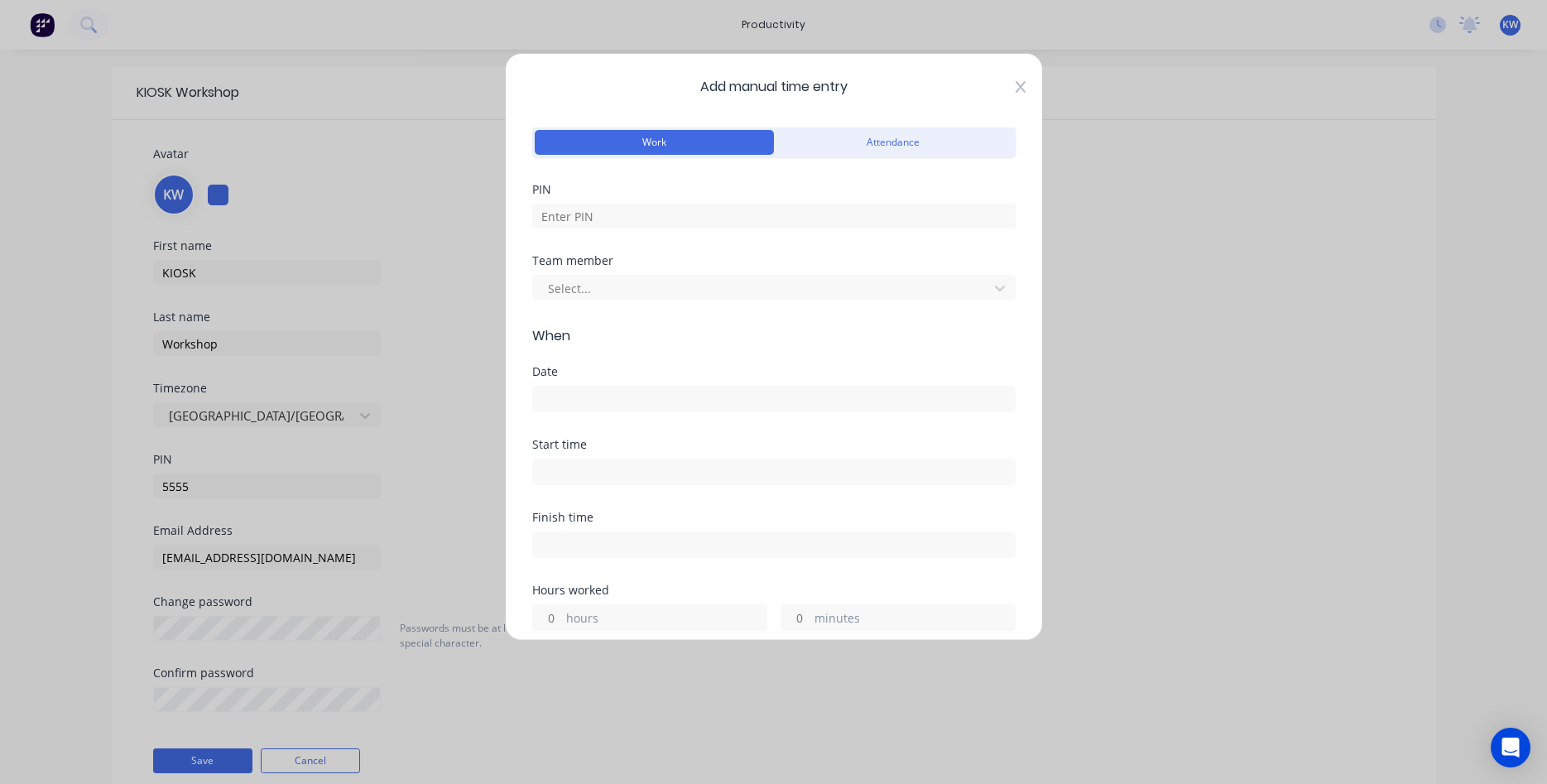
click at [1022, 82] on icon at bounding box center [1020, 86] width 10 height 13
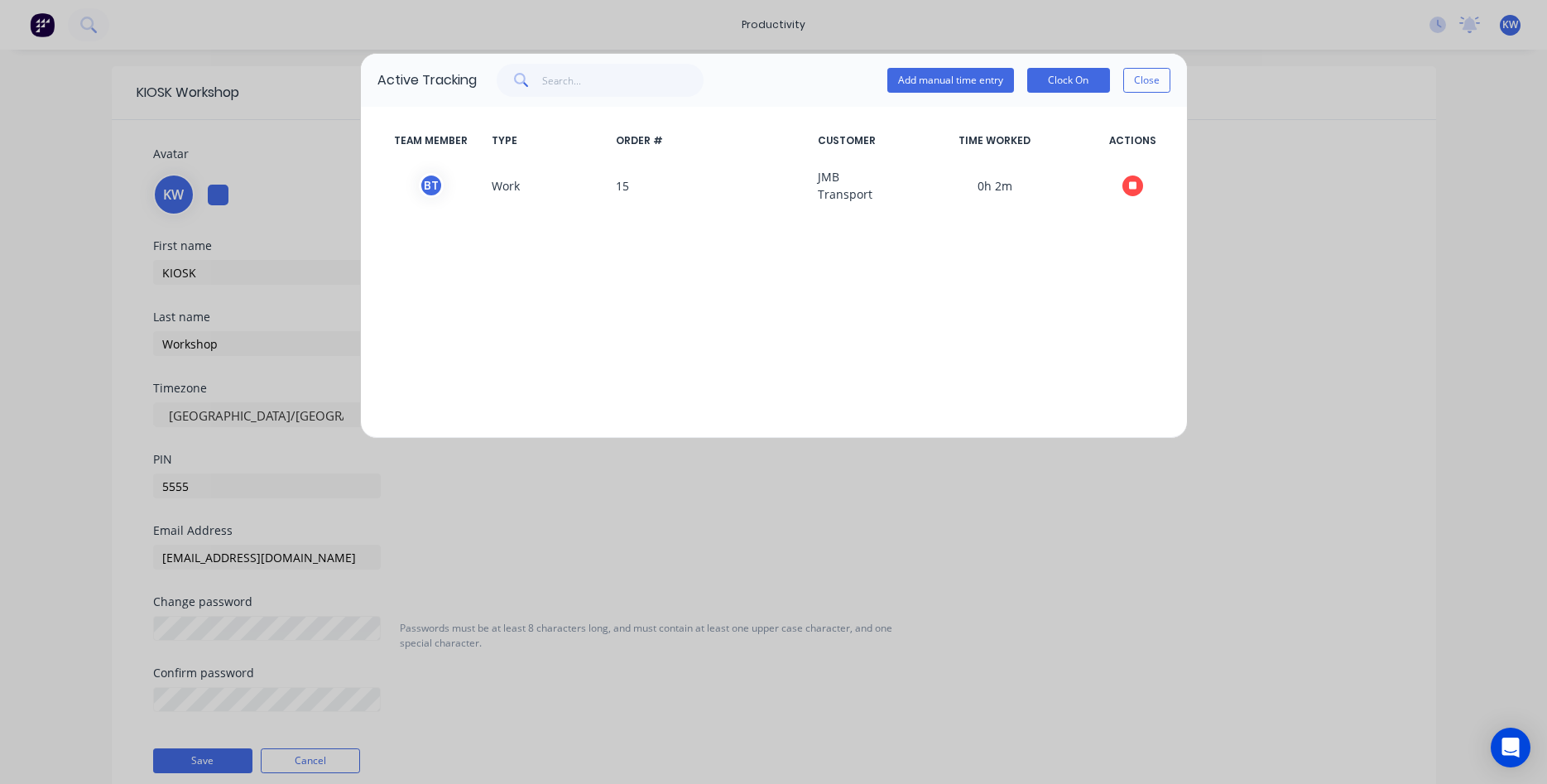
click at [1024, 336] on div "TEAM MEMBER TYPE ORDER # CUSTOMER TIME WORKED ACTIONS B T Work 15 JMB Transport…" at bounding box center [774, 272] width 826 height 331
click at [1139, 83] on button "Close" at bounding box center [1147, 80] width 47 height 25
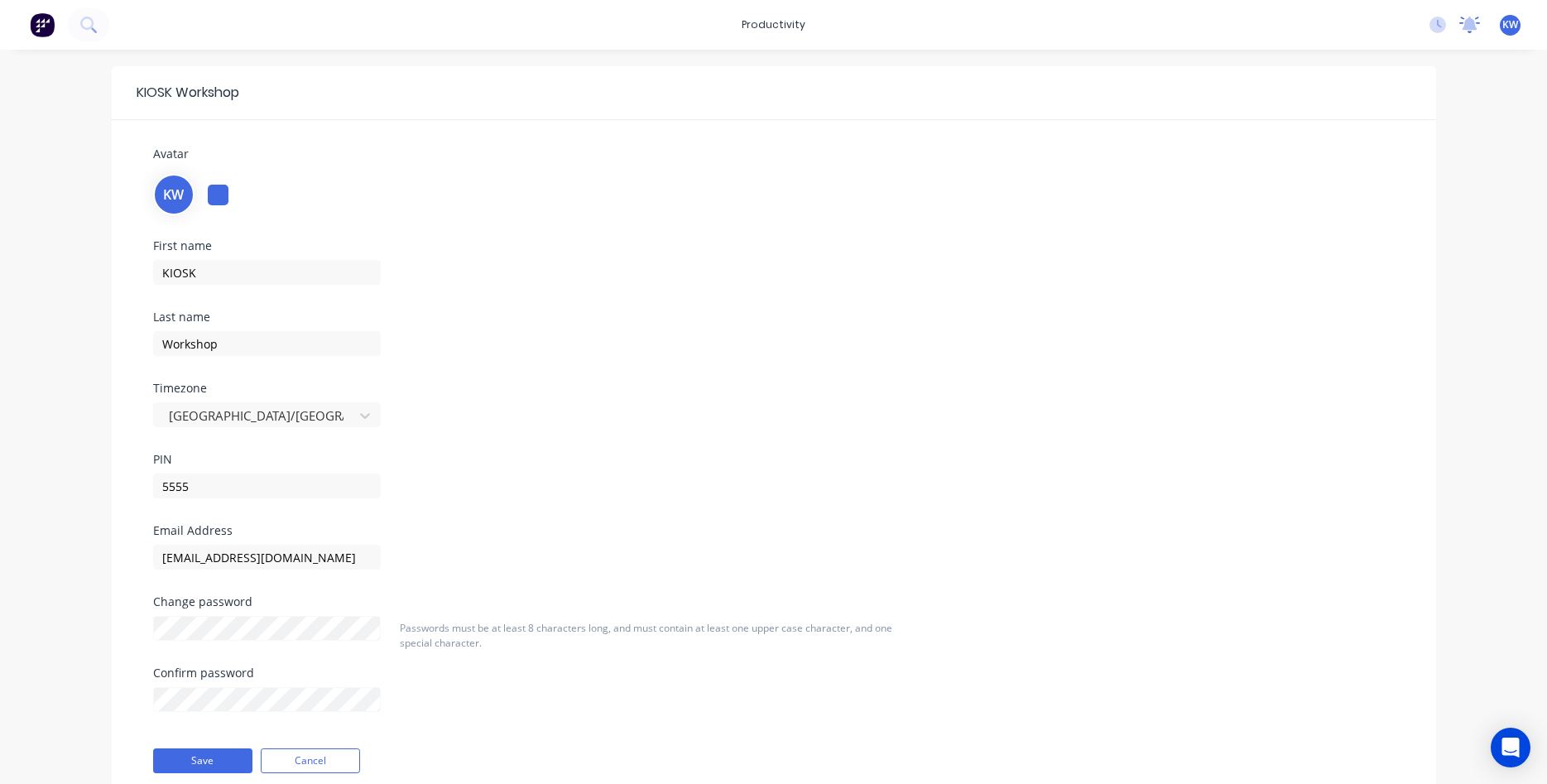
click at [1471, 25] on icon at bounding box center [1470, 23] width 15 height 13
click at [1518, 21] on span "KW" at bounding box center [1510, 25] width 16 height 15
click at [1100, 186] on div "KW" at bounding box center [774, 193] width 1242 height 45
click at [1441, 29] on icon at bounding box center [1438, 25] width 17 height 17
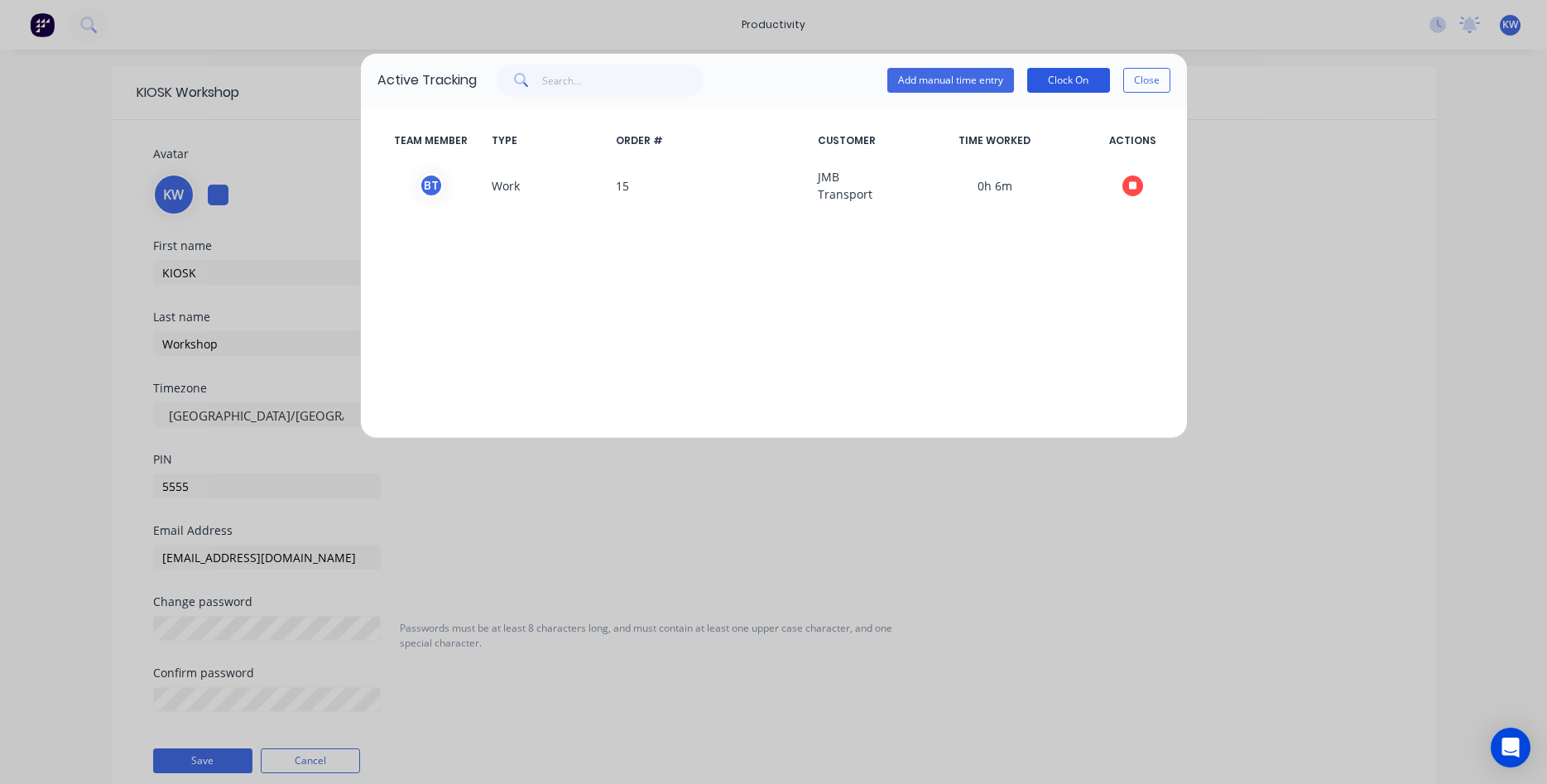
click at [1065, 73] on button "Clock On" at bounding box center [1069, 80] width 83 height 25
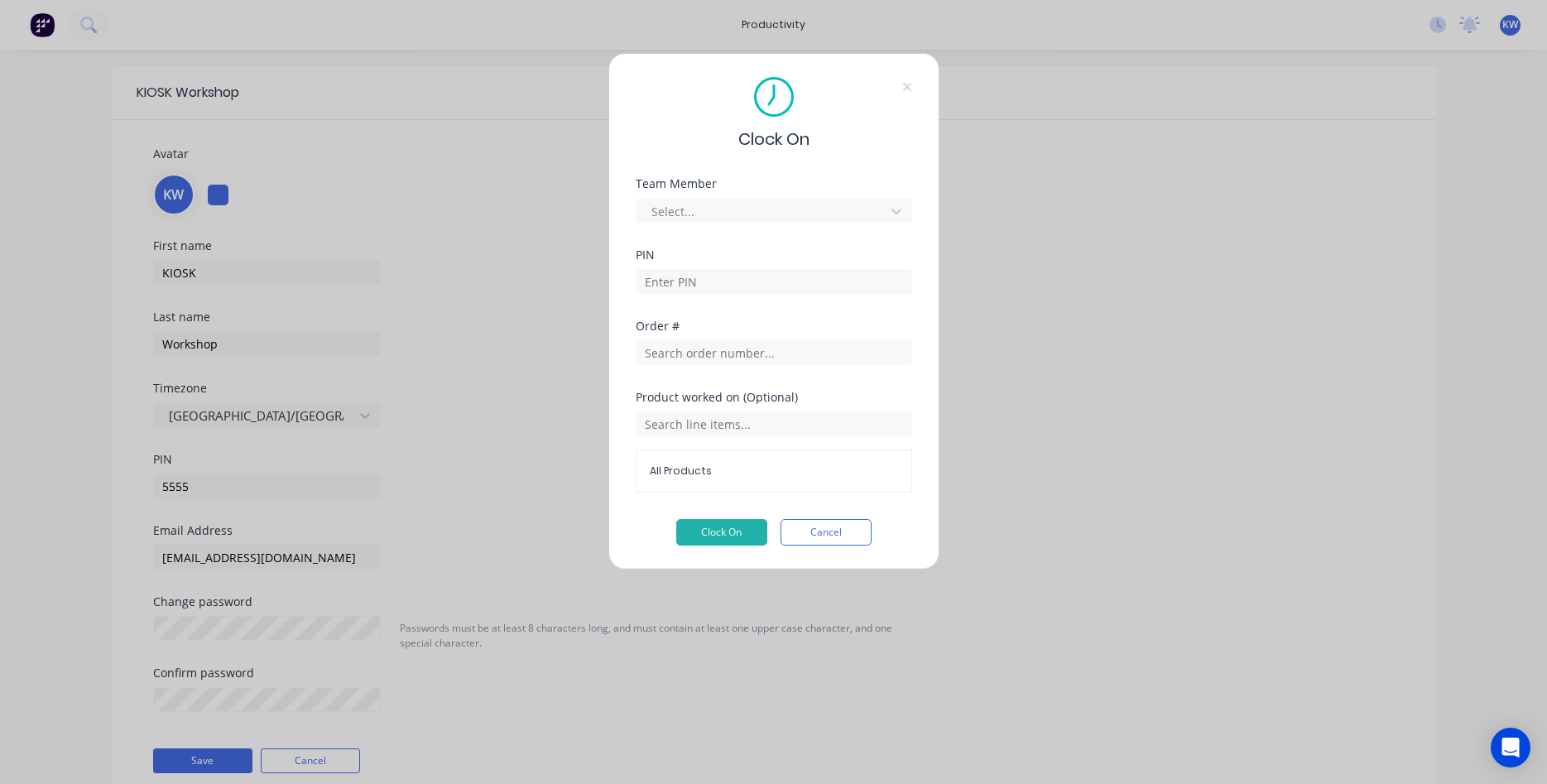
click at [777, 373] on div "Order #" at bounding box center [774, 356] width 276 height 72
click at [750, 462] on div "All Products" at bounding box center [774, 471] width 276 height 43
click at [751, 291] on input at bounding box center [774, 281] width 276 height 25
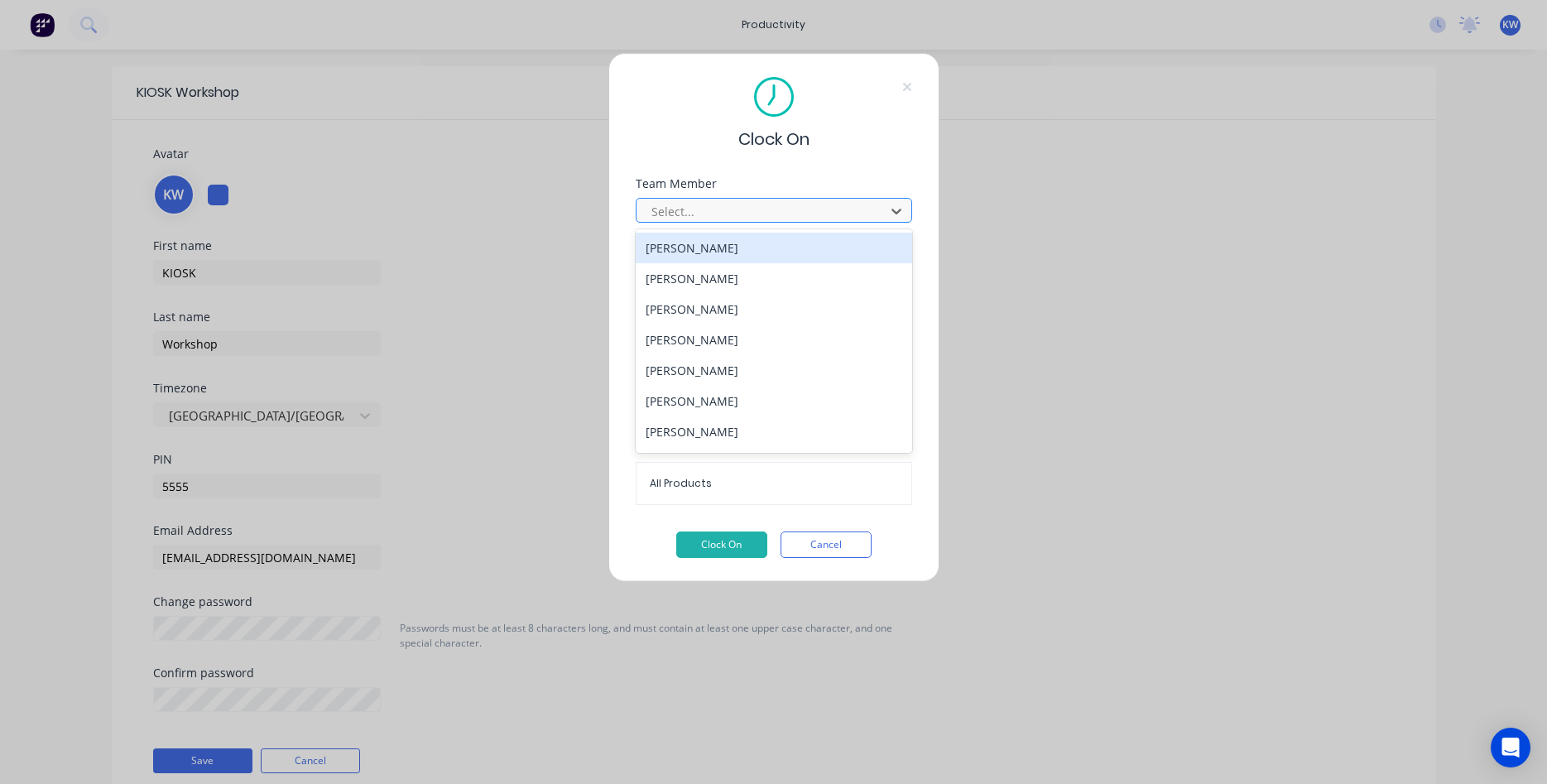
click at [777, 212] on div at bounding box center [763, 211] width 227 height 21
type input "gl"
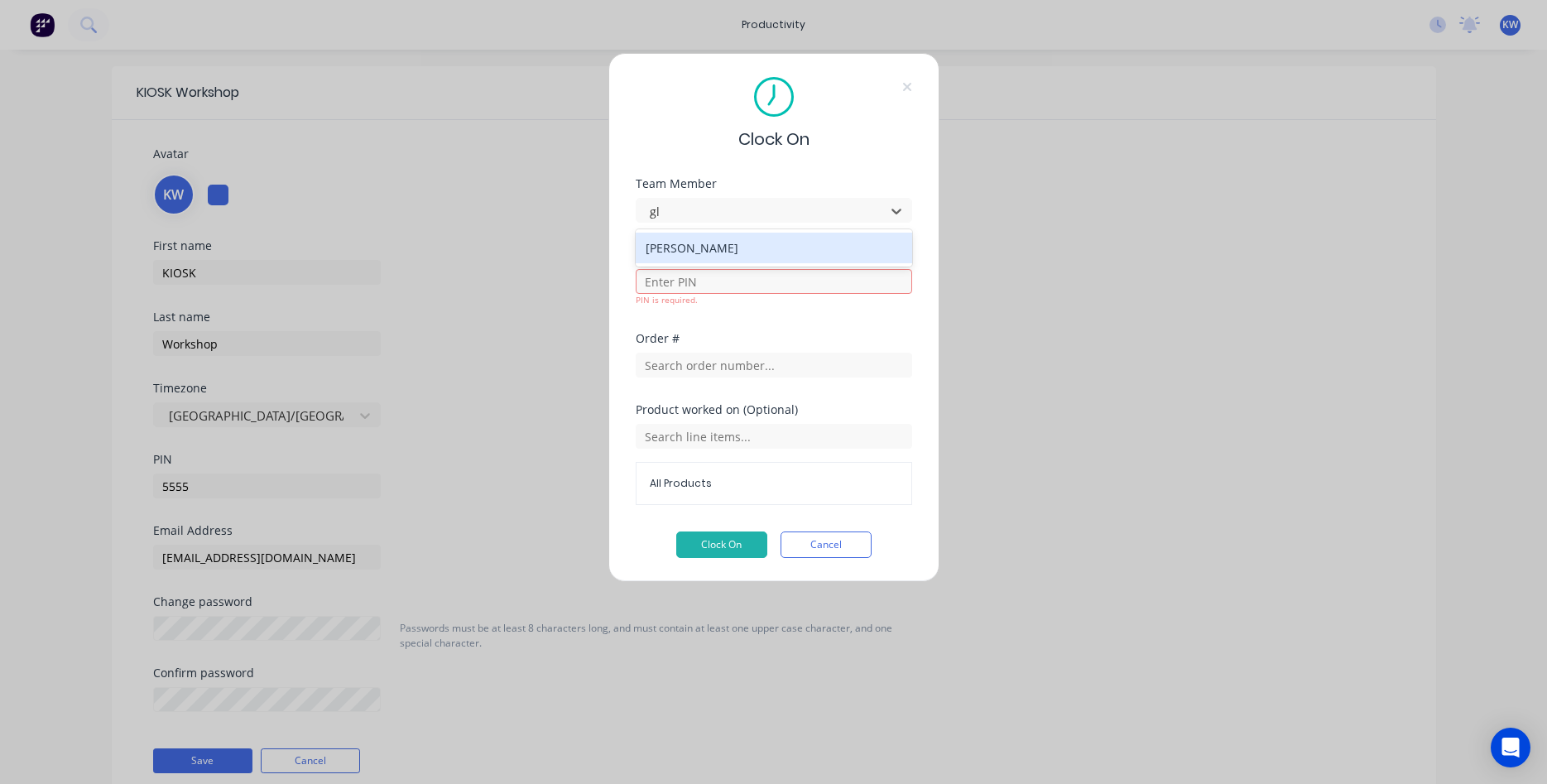
click at [761, 248] on div "[PERSON_NAME]" at bounding box center [774, 247] width 276 height 30
click at [731, 273] on input at bounding box center [774, 281] width 276 height 25
type input "1514"
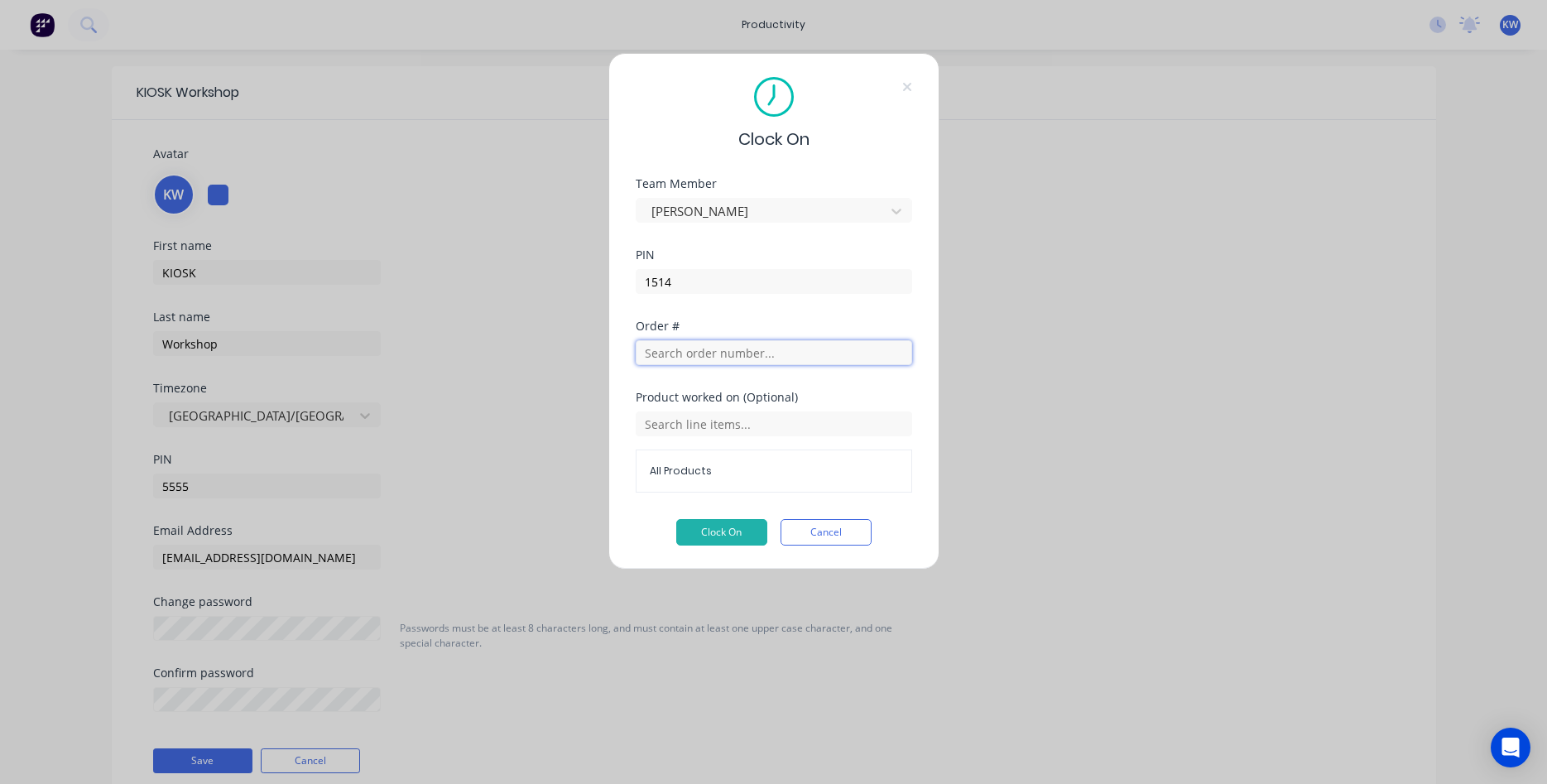
click at [739, 360] on input "text" at bounding box center [774, 353] width 276 height 25
type input "1"
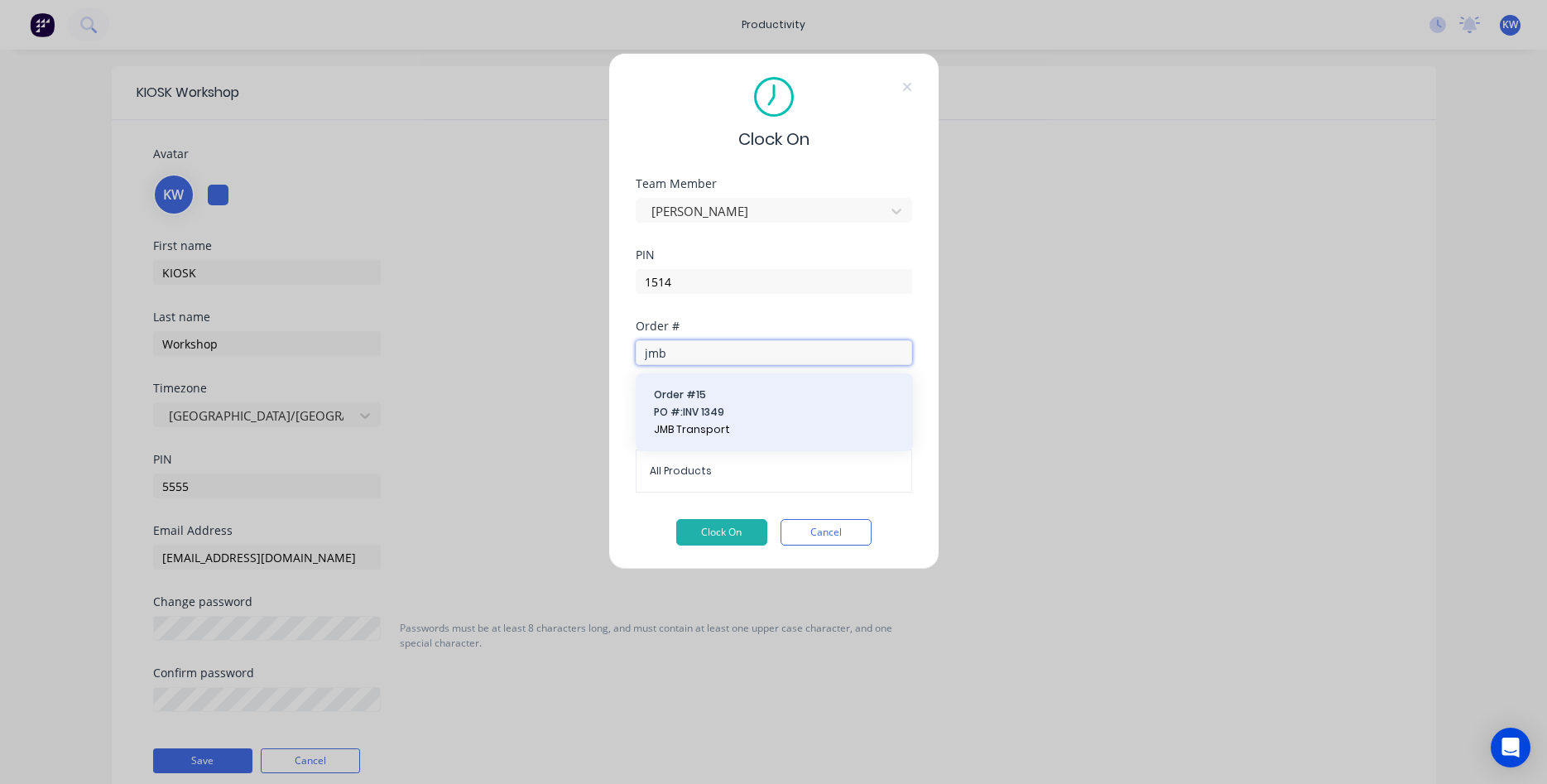
type input "jmb"
click at [689, 408] on span "PO #: INV 1349" at bounding box center [774, 412] width 241 height 15
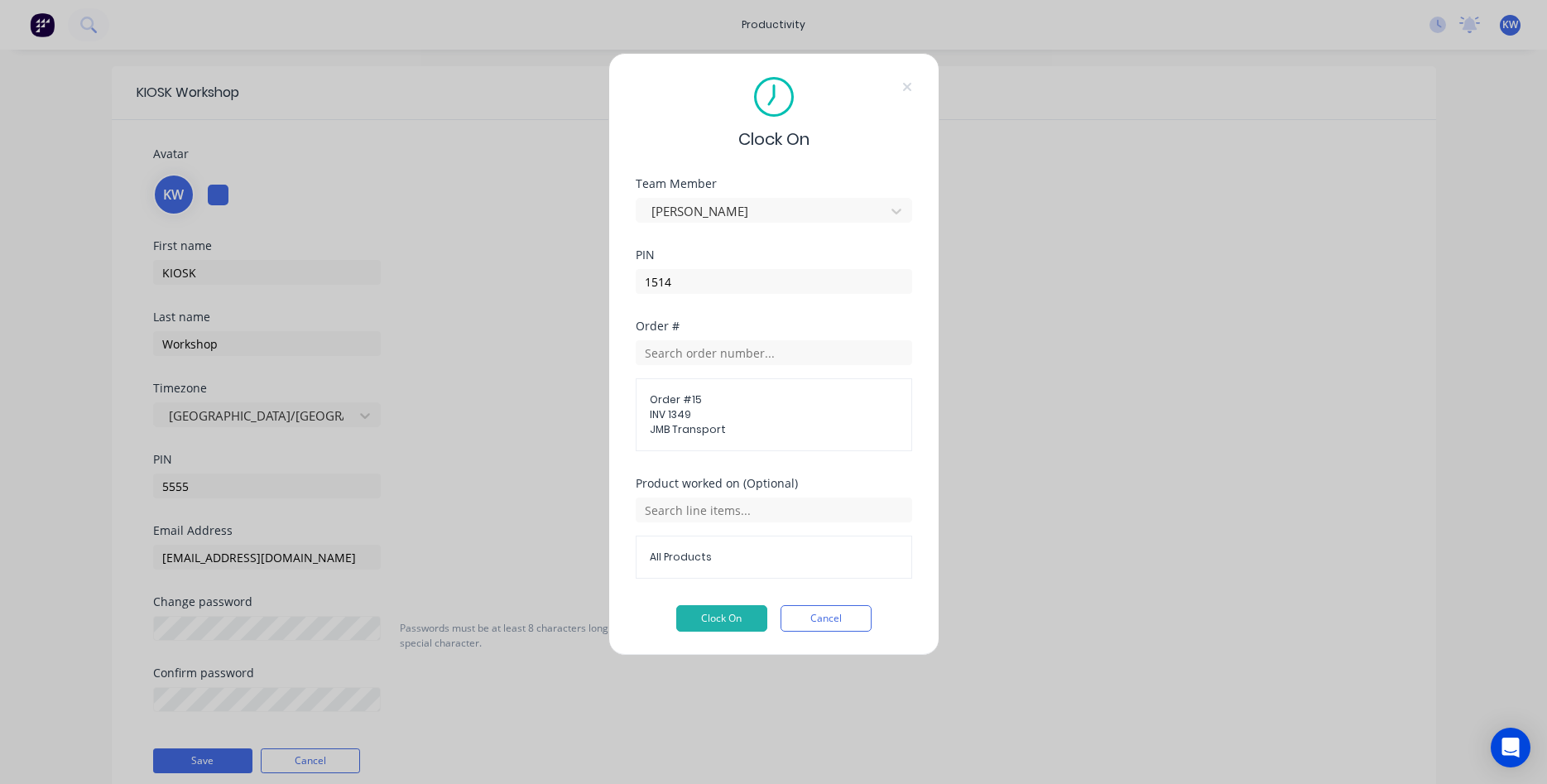
click at [653, 420] on span "INV 1349" at bounding box center [774, 415] width 249 height 15
click at [669, 421] on span "INV 1349" at bounding box center [774, 415] width 249 height 15
click at [803, 330] on div "Order #" at bounding box center [774, 326] width 276 height 12
click at [788, 350] on input "text" at bounding box center [774, 353] width 276 height 25
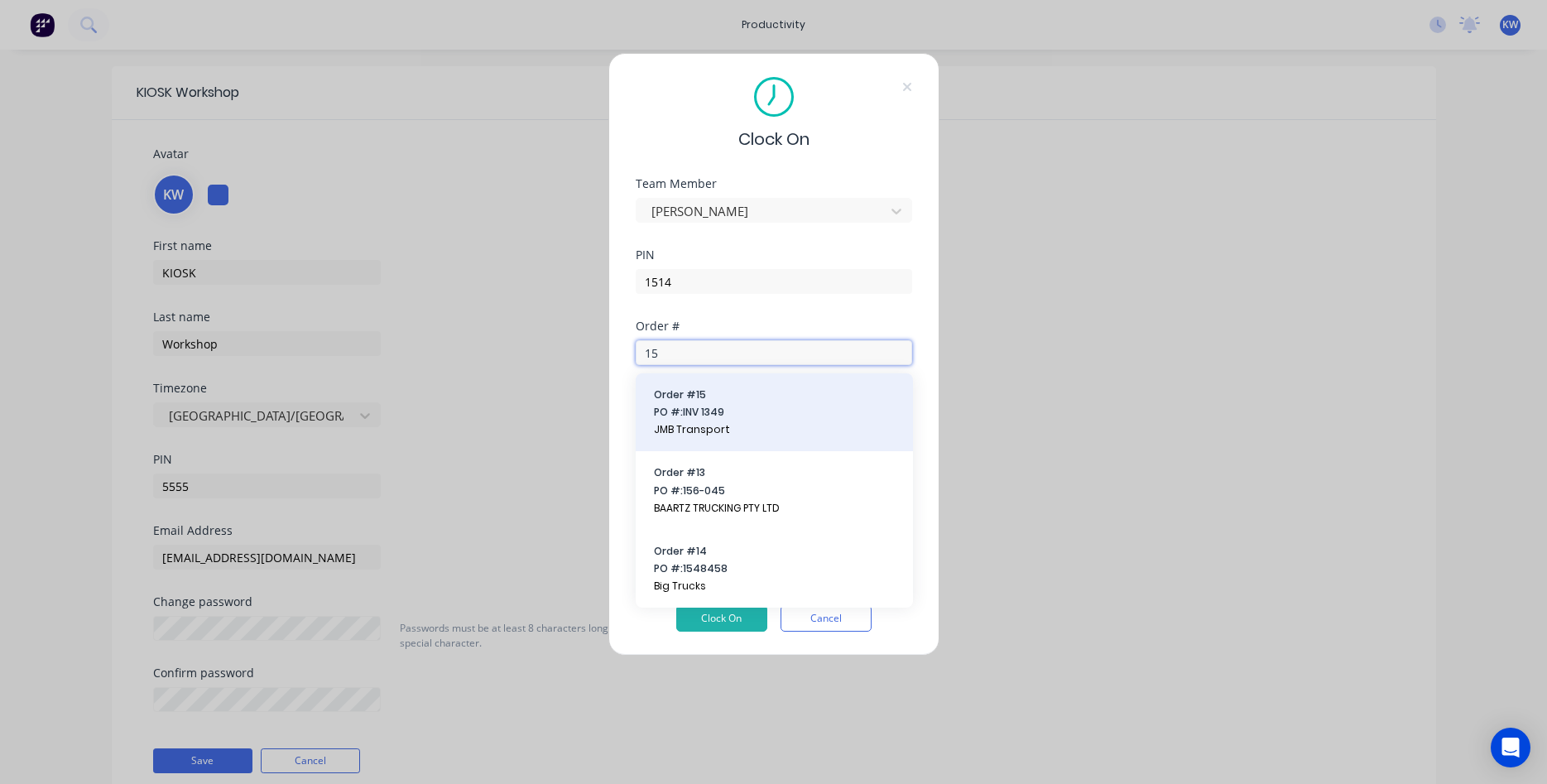
type input "15"
click at [693, 427] on span "JMB Transport" at bounding box center [774, 430] width 241 height 15
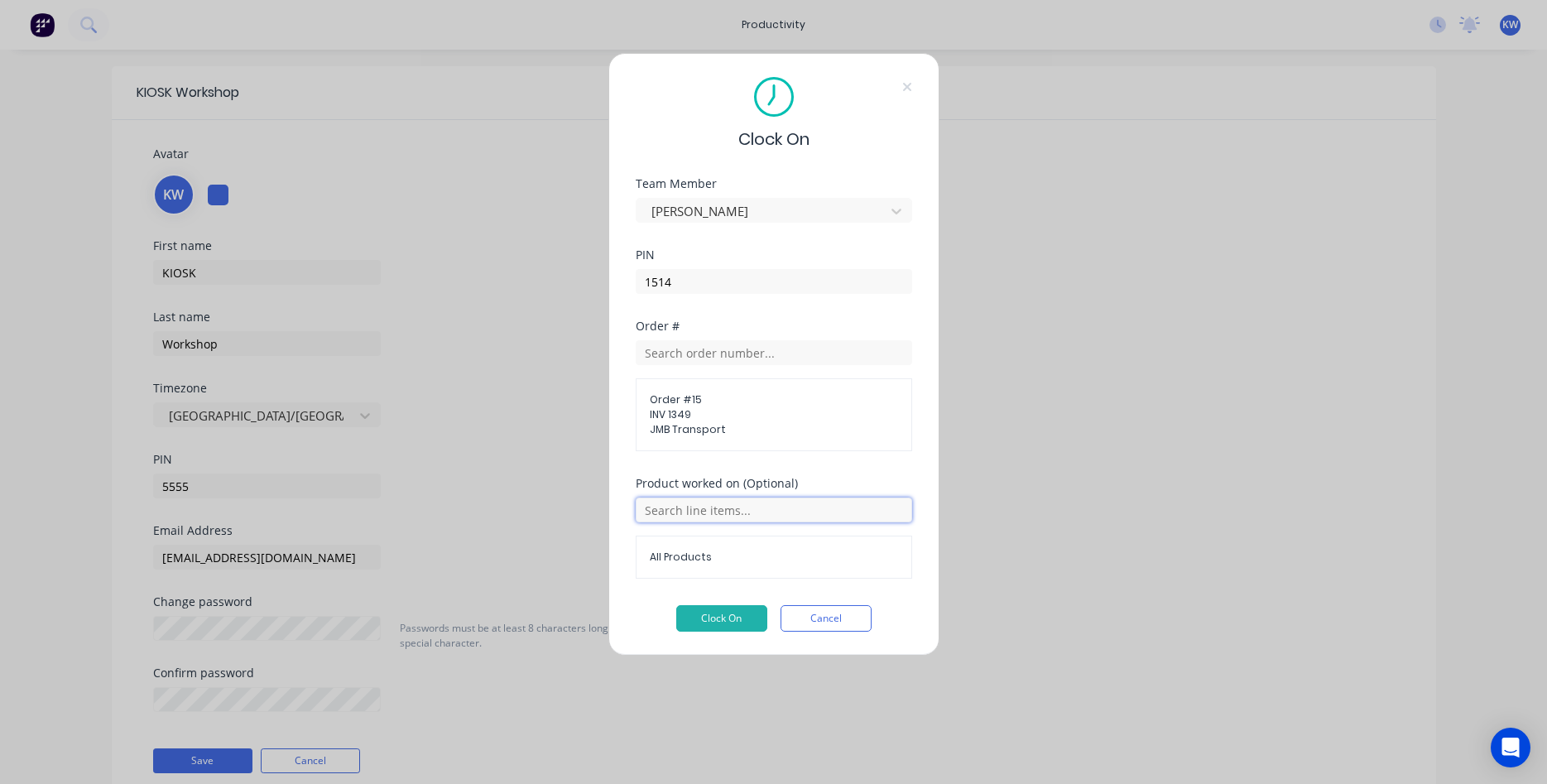
click at [778, 511] on input "text" at bounding box center [774, 510] width 276 height 25
click at [813, 618] on button "Cancel" at bounding box center [825, 618] width 91 height 27
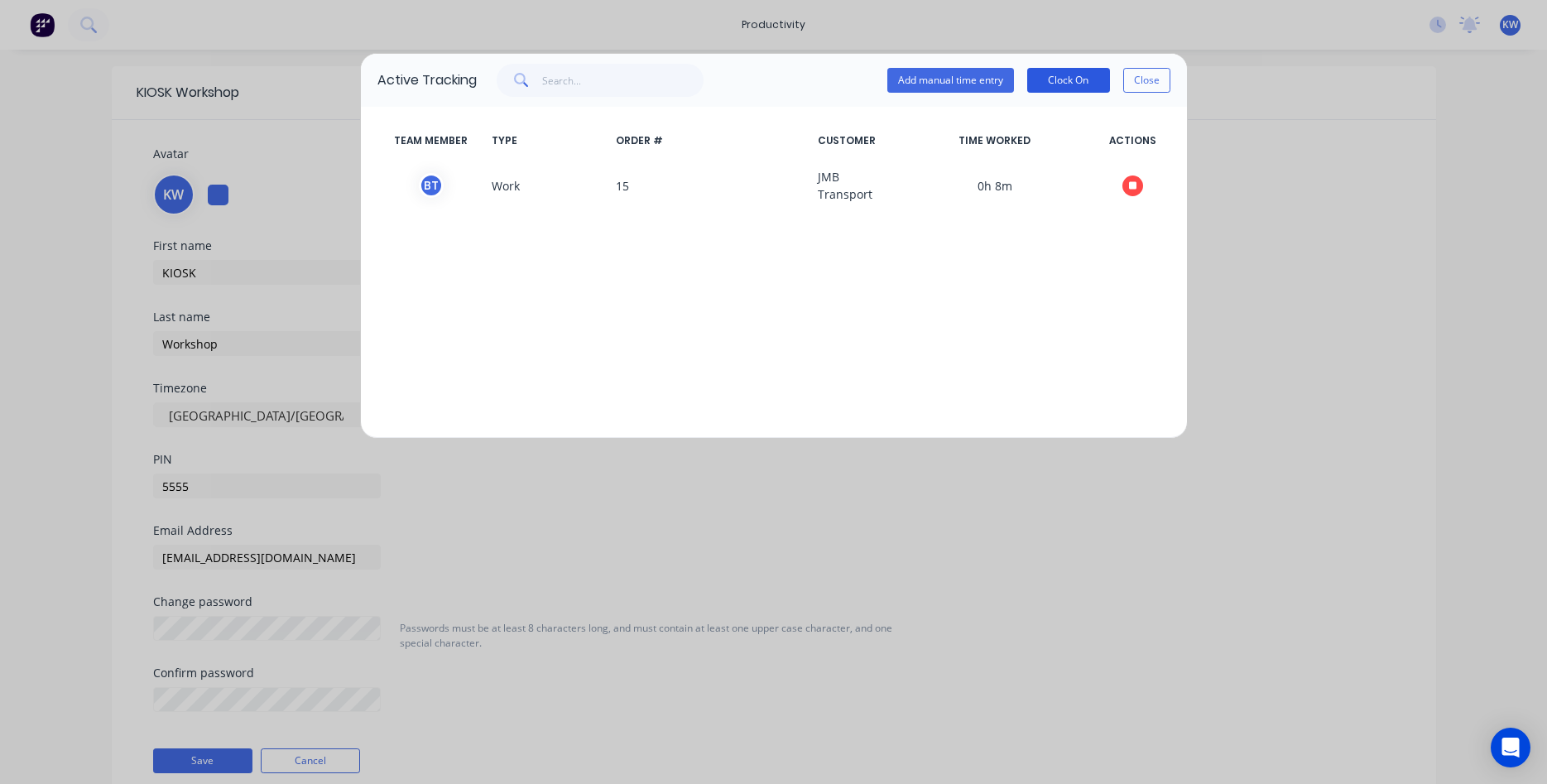
click at [1073, 73] on button "Clock On" at bounding box center [1069, 80] width 83 height 25
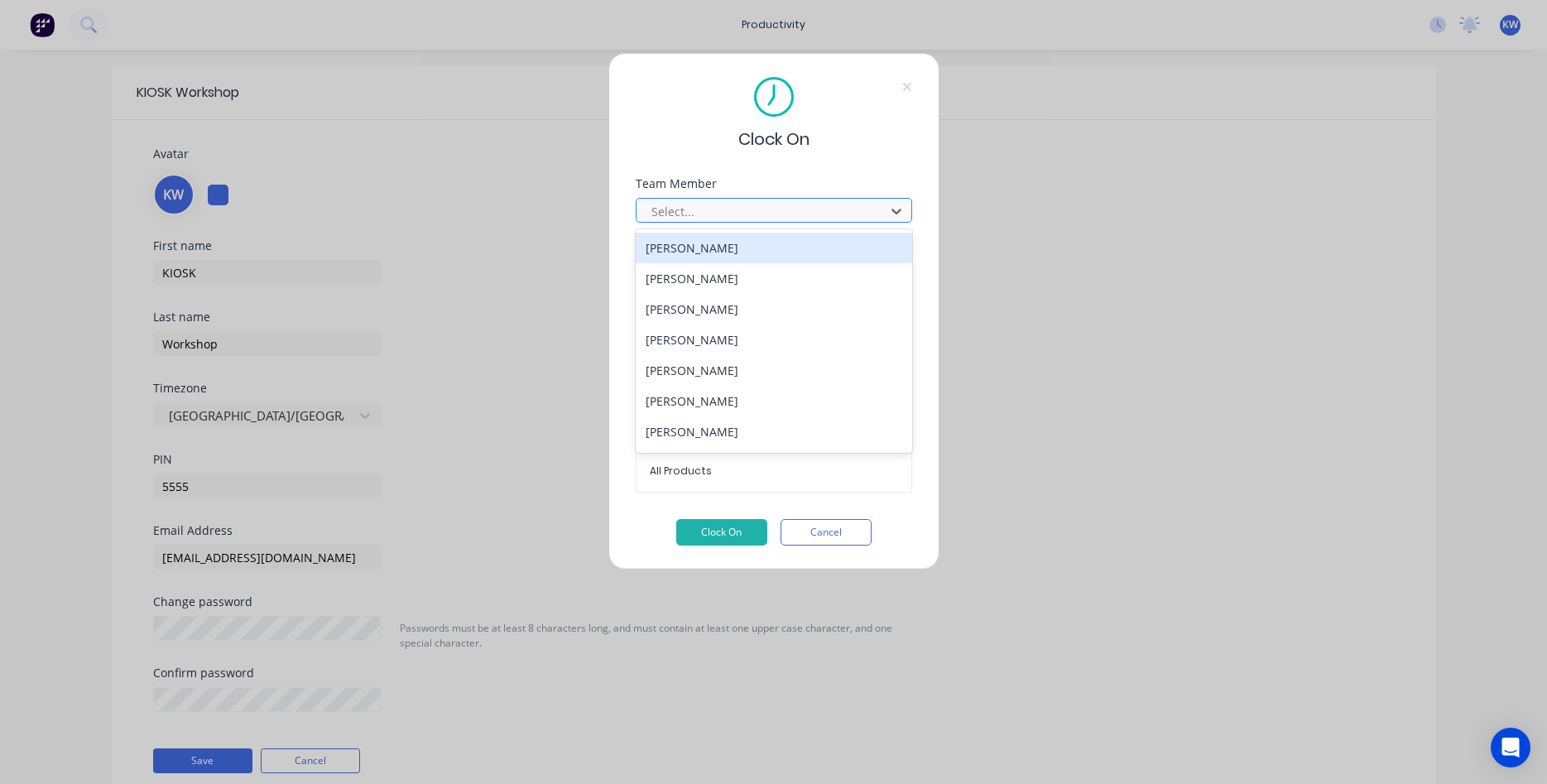
click at [735, 218] on div at bounding box center [763, 211] width 227 height 21
type input "gle"
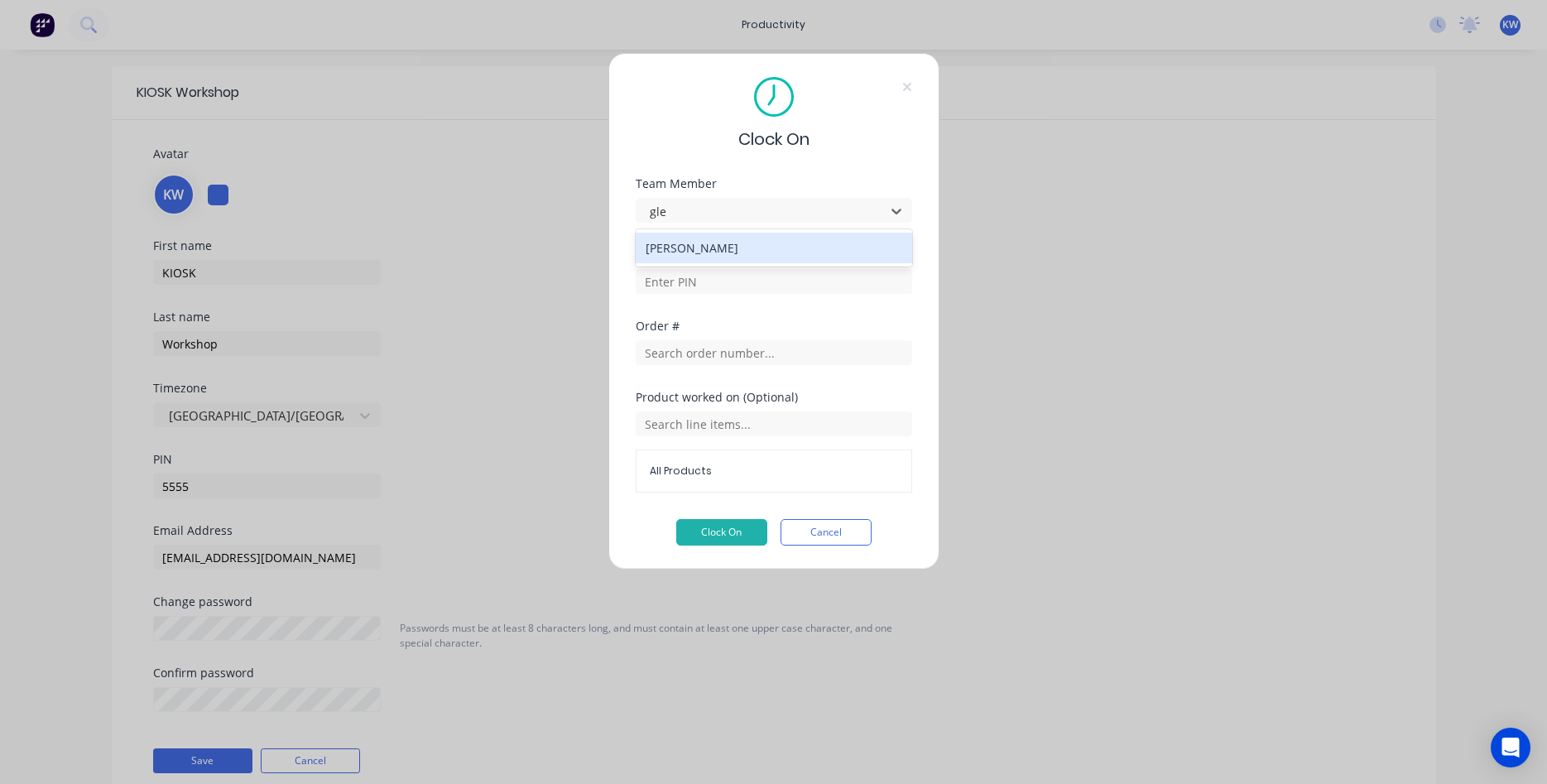
click at [741, 255] on div "[PERSON_NAME]" at bounding box center [774, 247] width 276 height 30
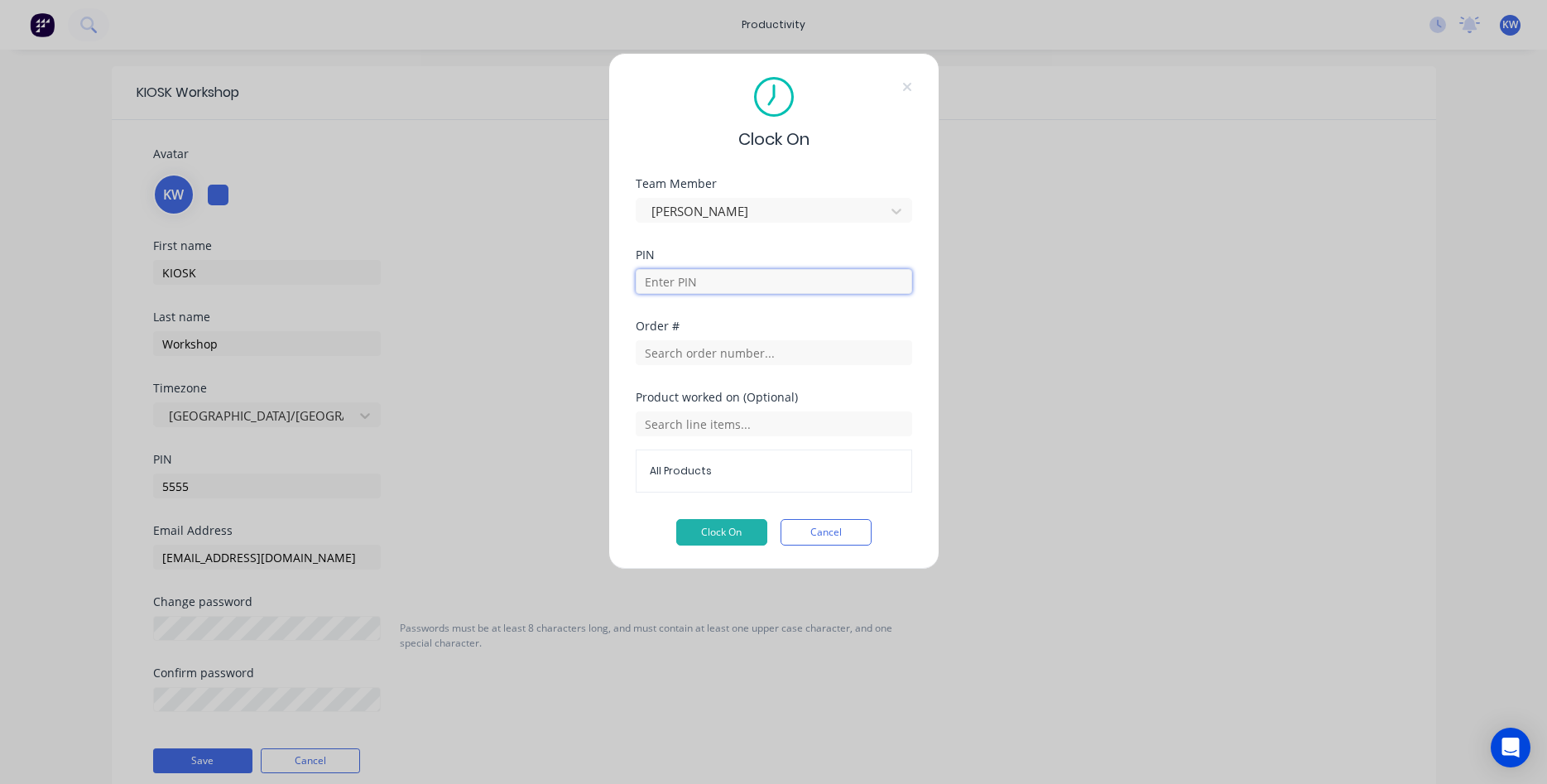
click at [725, 280] on input at bounding box center [774, 281] width 276 height 25
type input "1514"
click at [707, 474] on span "All Products" at bounding box center [774, 471] width 249 height 15
click at [730, 535] on button "Clock On" at bounding box center [722, 532] width 91 height 27
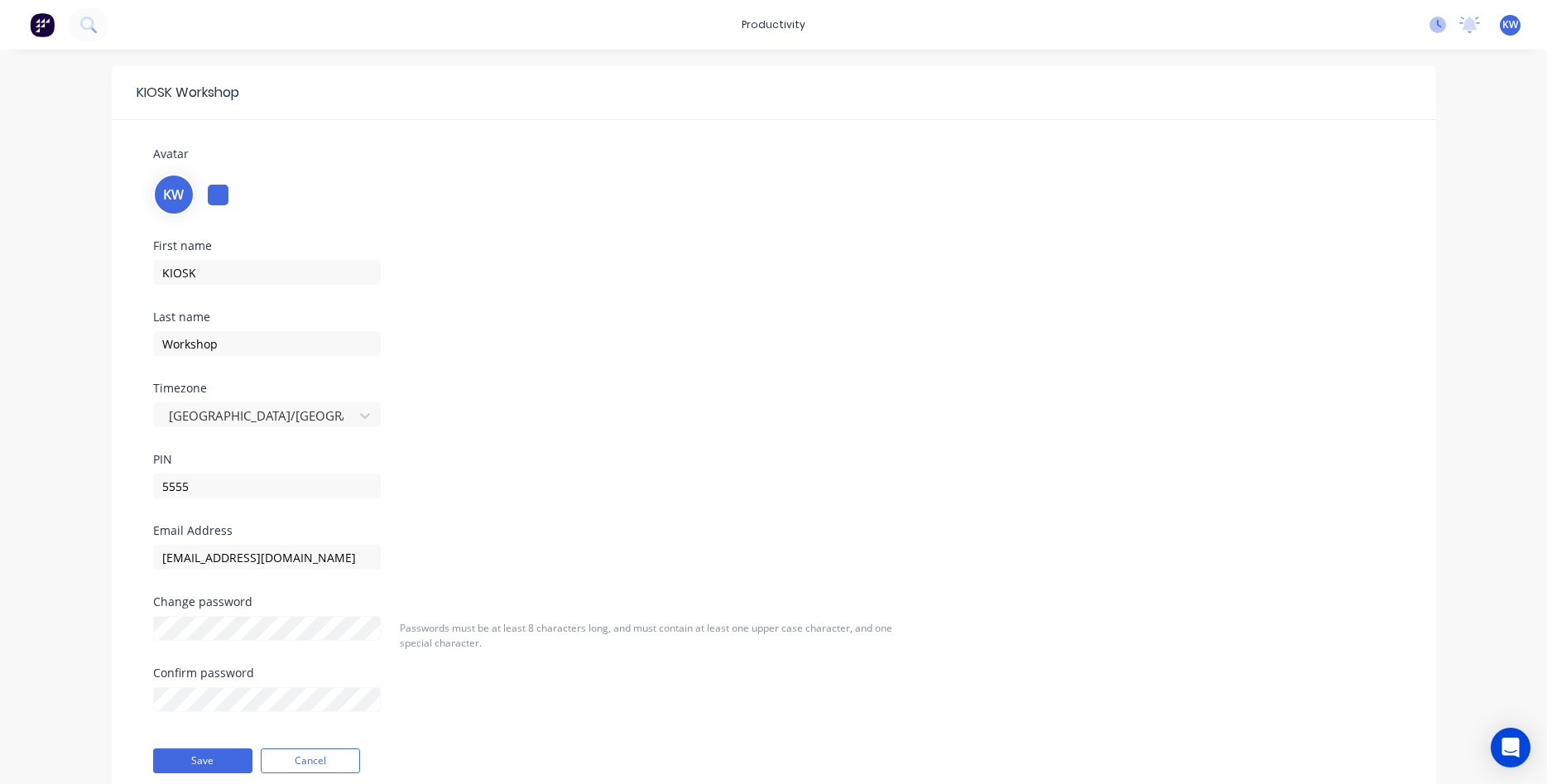
click at [1432, 30] on icon at bounding box center [1438, 25] width 17 height 17
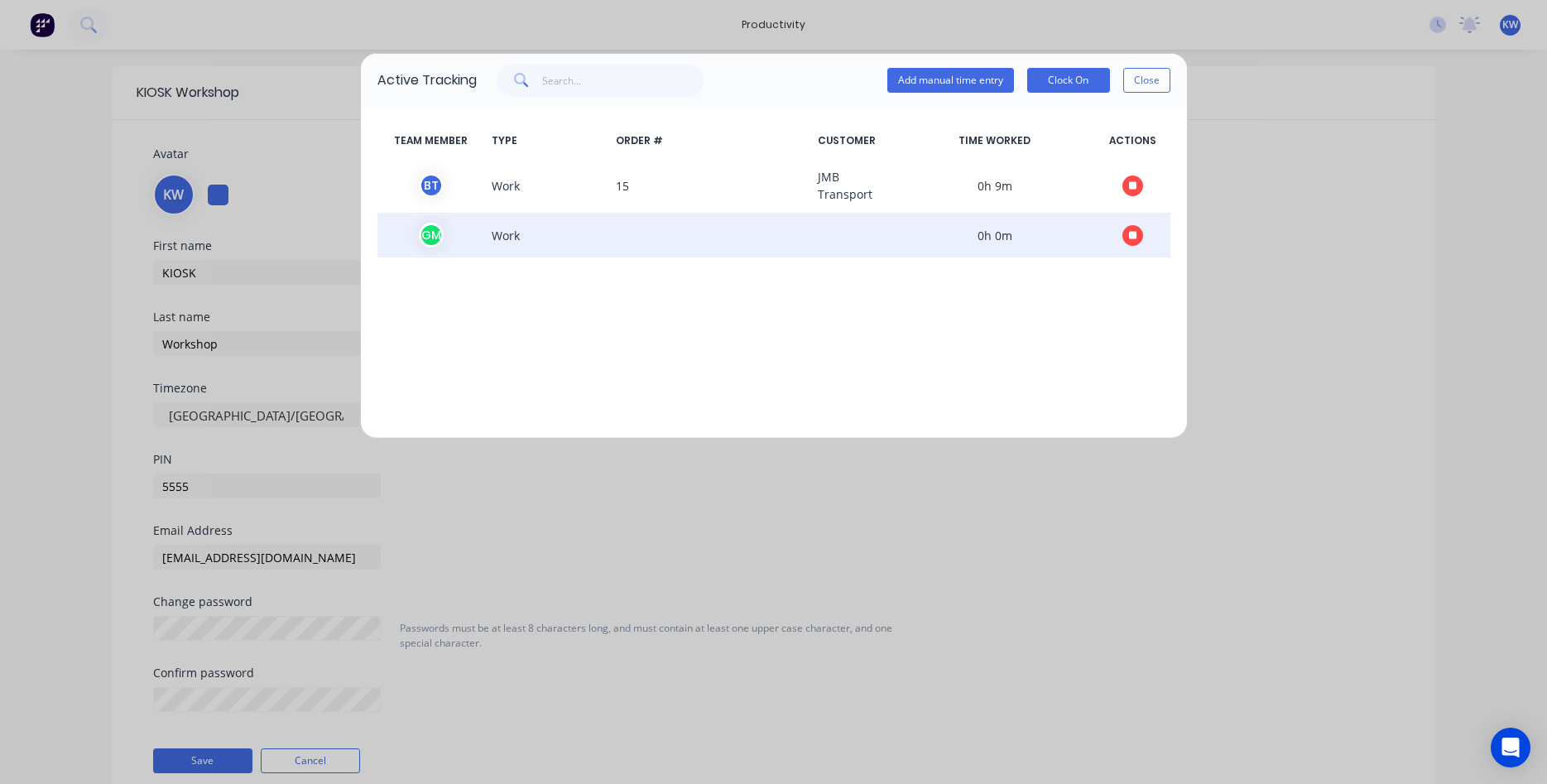
click at [1135, 240] on icon "button" at bounding box center [1133, 236] width 8 height 11
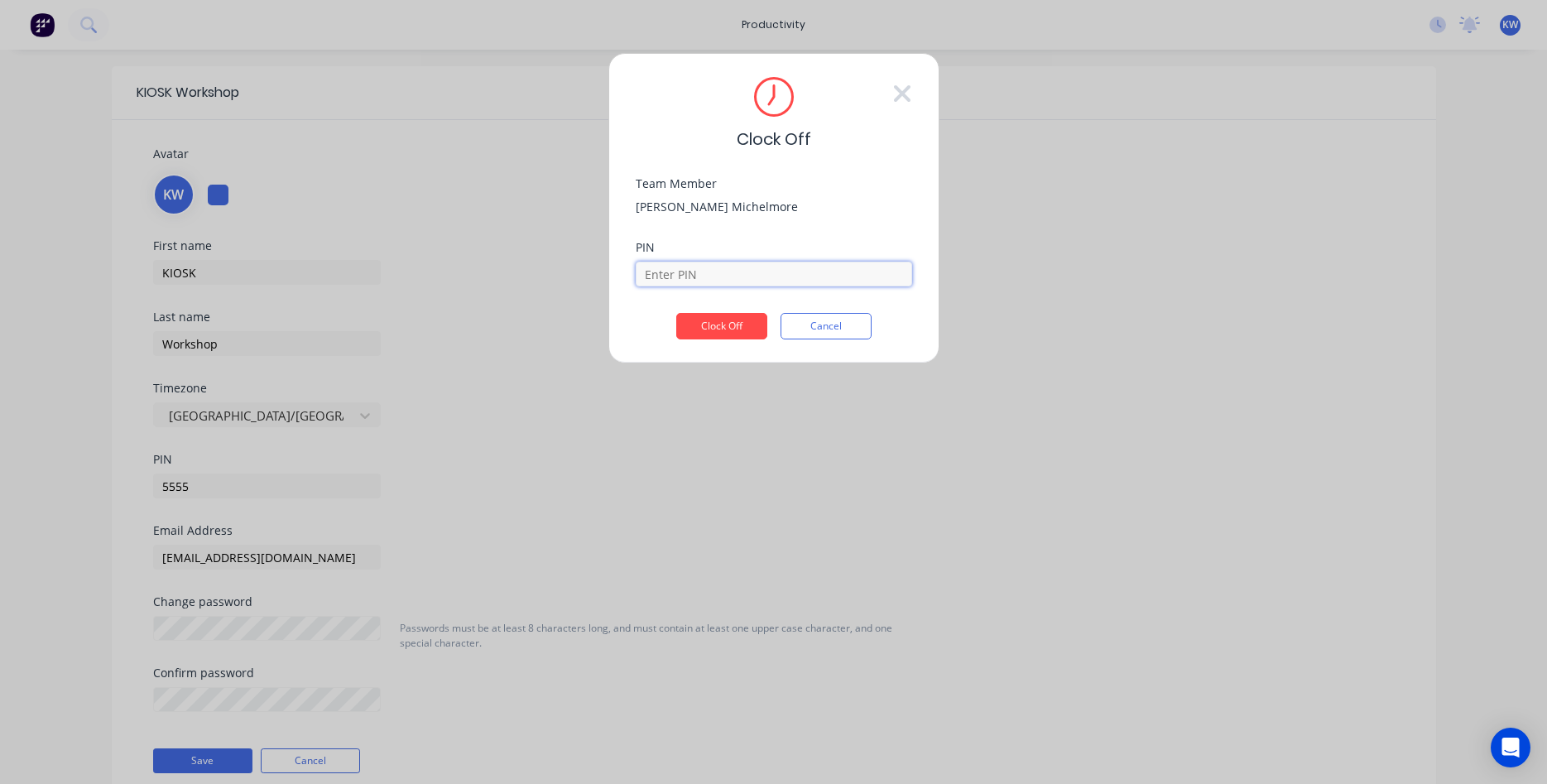
click at [746, 277] on input at bounding box center [774, 274] width 276 height 25
type input "1514"
click at [702, 326] on button "Clock Off" at bounding box center [722, 326] width 91 height 27
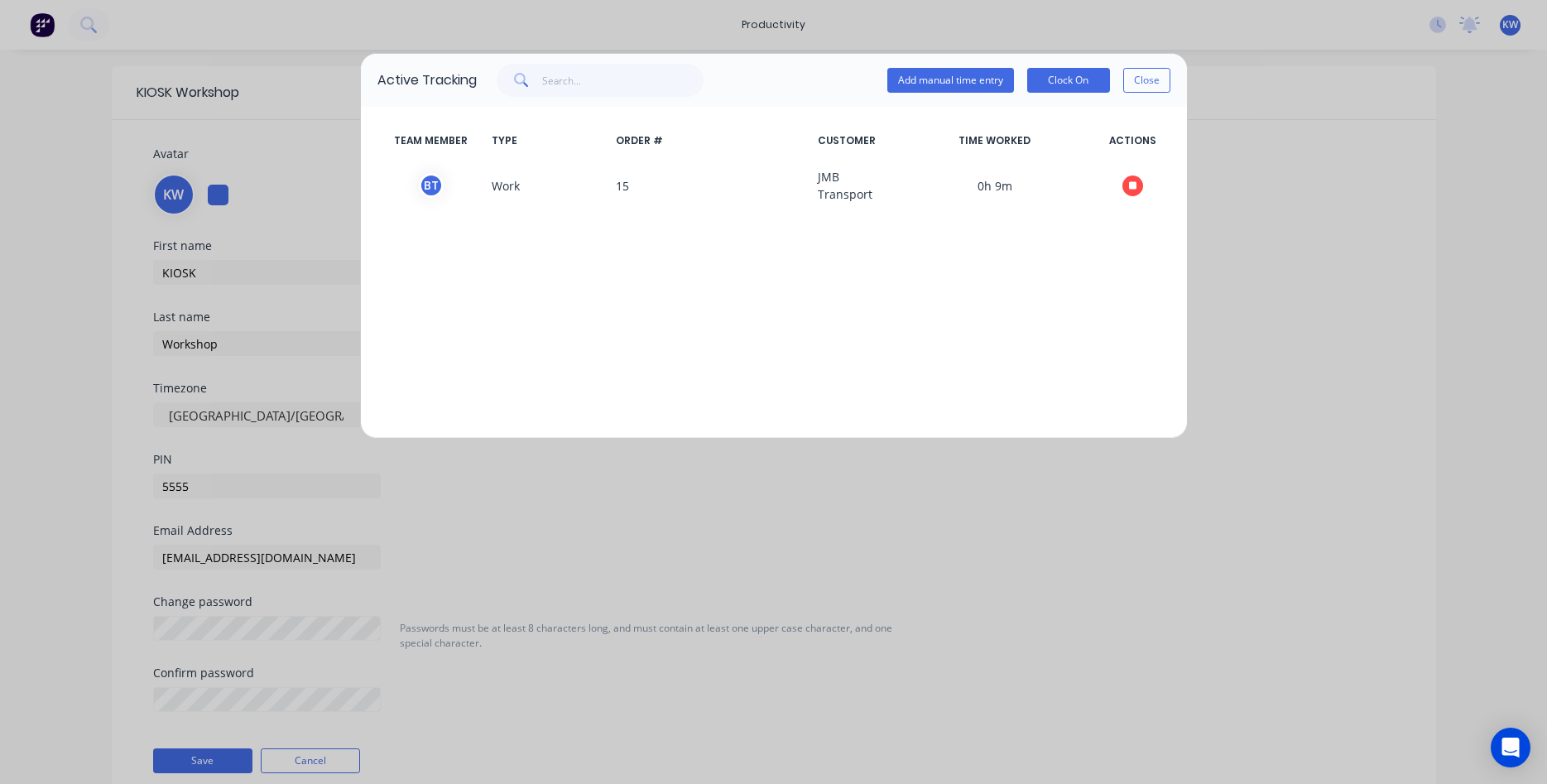
click at [723, 223] on div "TEAM MEMBER TYPE ORDER # CUSTOMER TIME WORKED ACTIONS B T Work 15 JMB Transport…" at bounding box center [774, 272] width 826 height 331
click at [511, 295] on div "TEAM MEMBER TYPE ORDER # CUSTOMER TIME WORKED ACTIONS B T Work 15 JMB Transport…" at bounding box center [774, 272] width 826 height 331
click at [1165, 80] on button "Close" at bounding box center [1147, 80] width 47 height 25
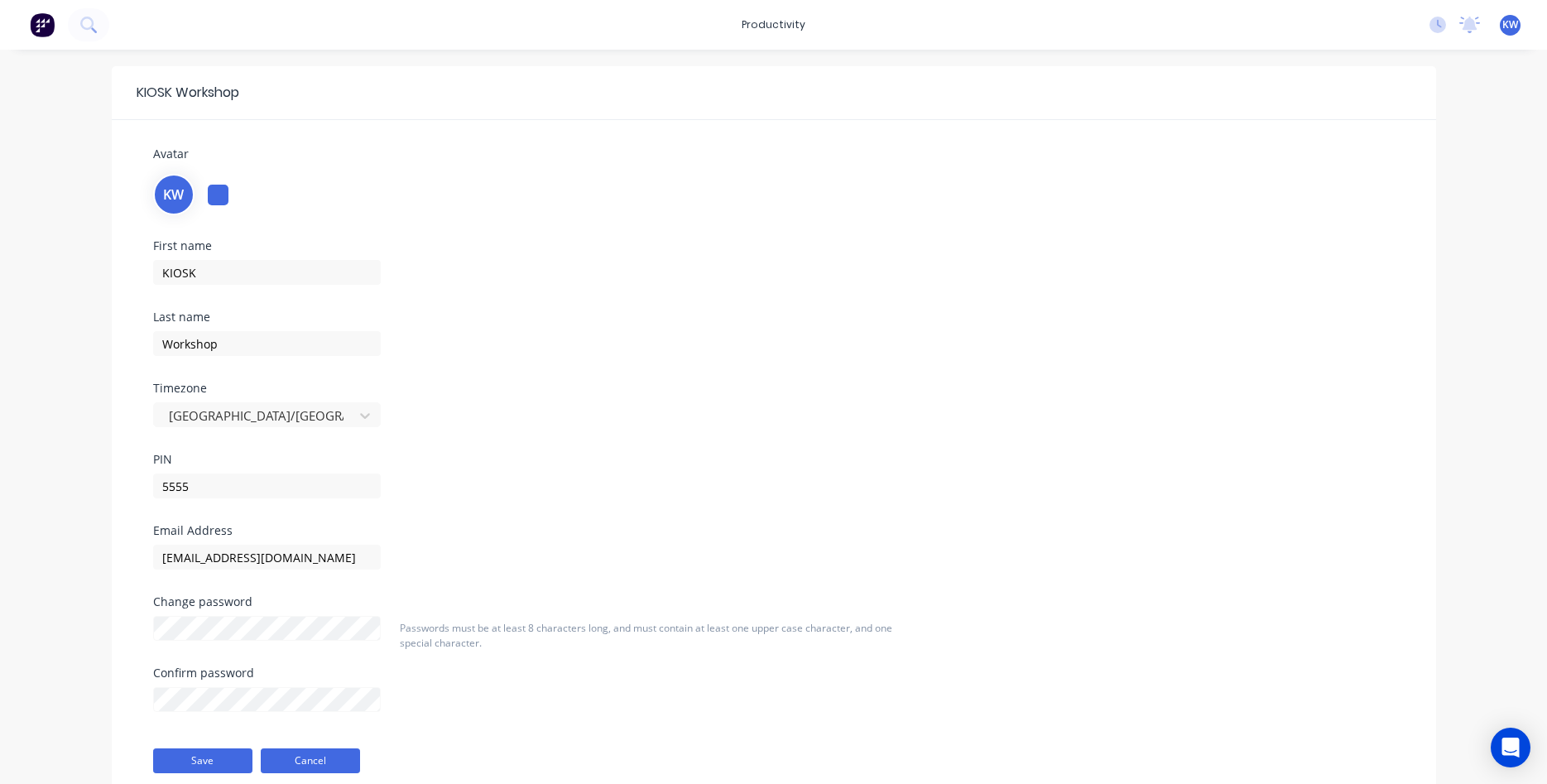
click at [303, 756] on button "Cancel" at bounding box center [310, 760] width 99 height 25
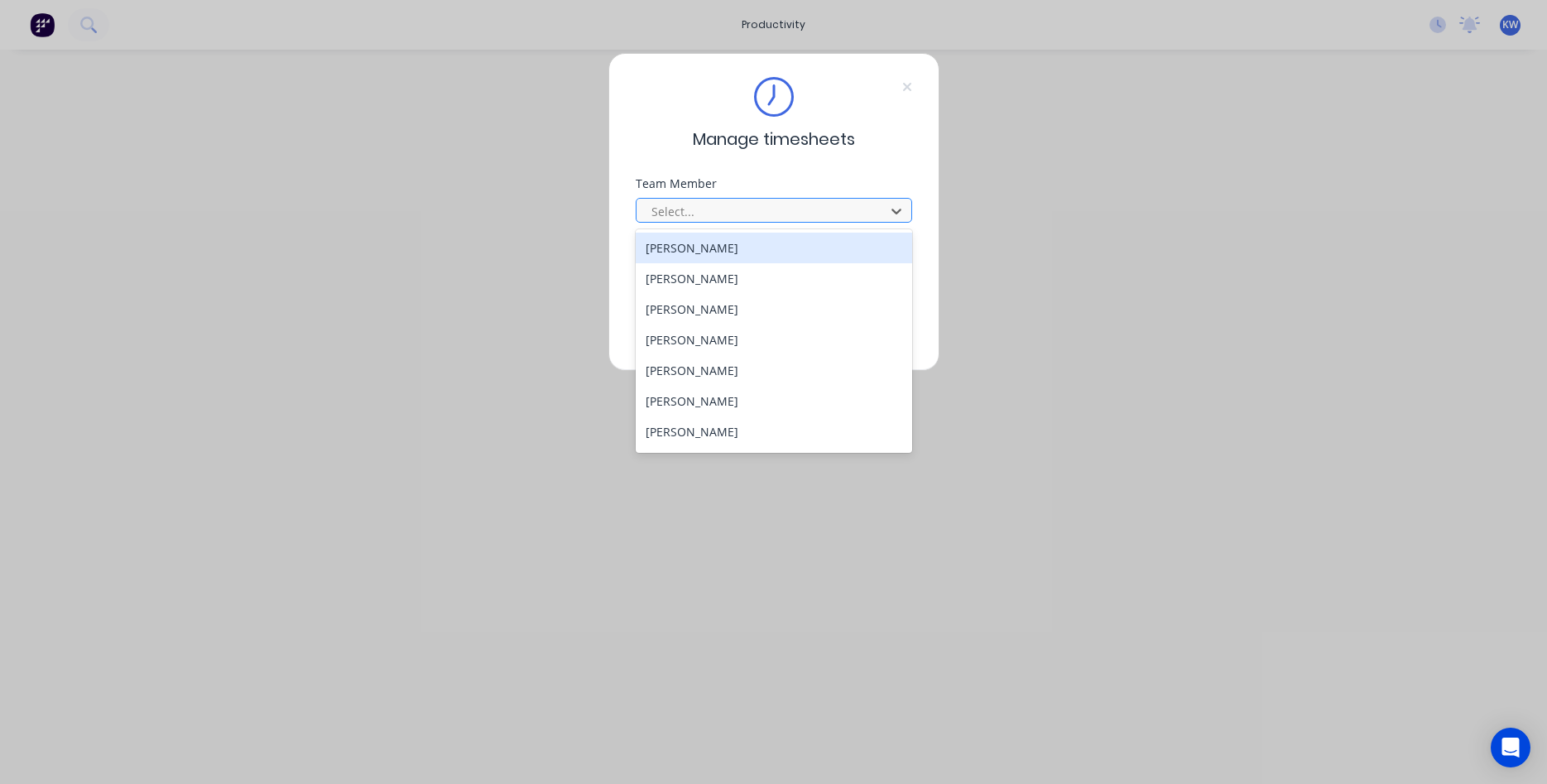
click at [861, 213] on div at bounding box center [763, 211] width 227 height 21
click at [753, 249] on div "[PERSON_NAME]" at bounding box center [774, 247] width 276 height 30
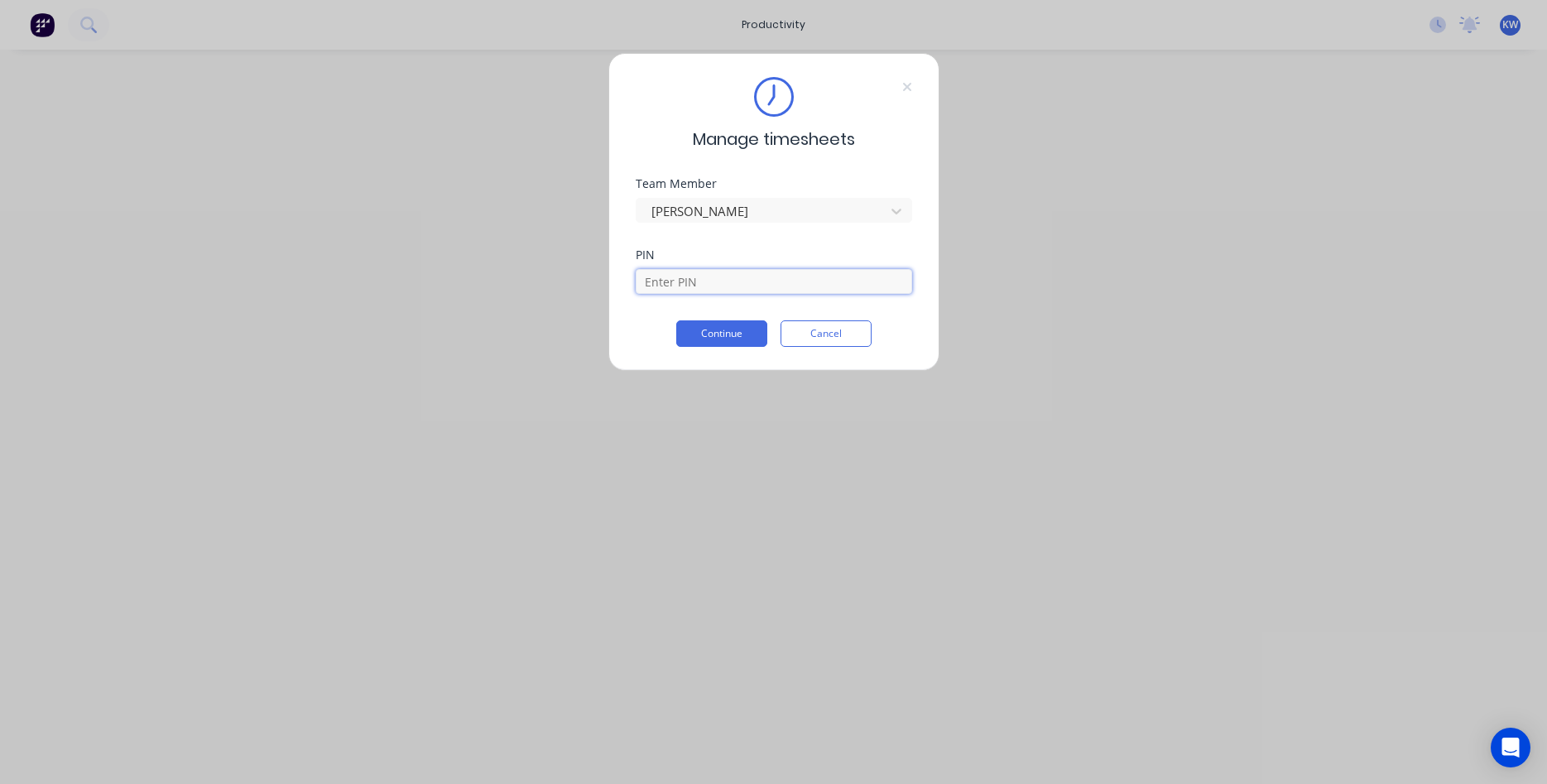
click at [701, 283] on input at bounding box center [774, 281] width 276 height 25
type input "1111"
click at [720, 340] on button "Continue" at bounding box center [722, 333] width 91 height 27
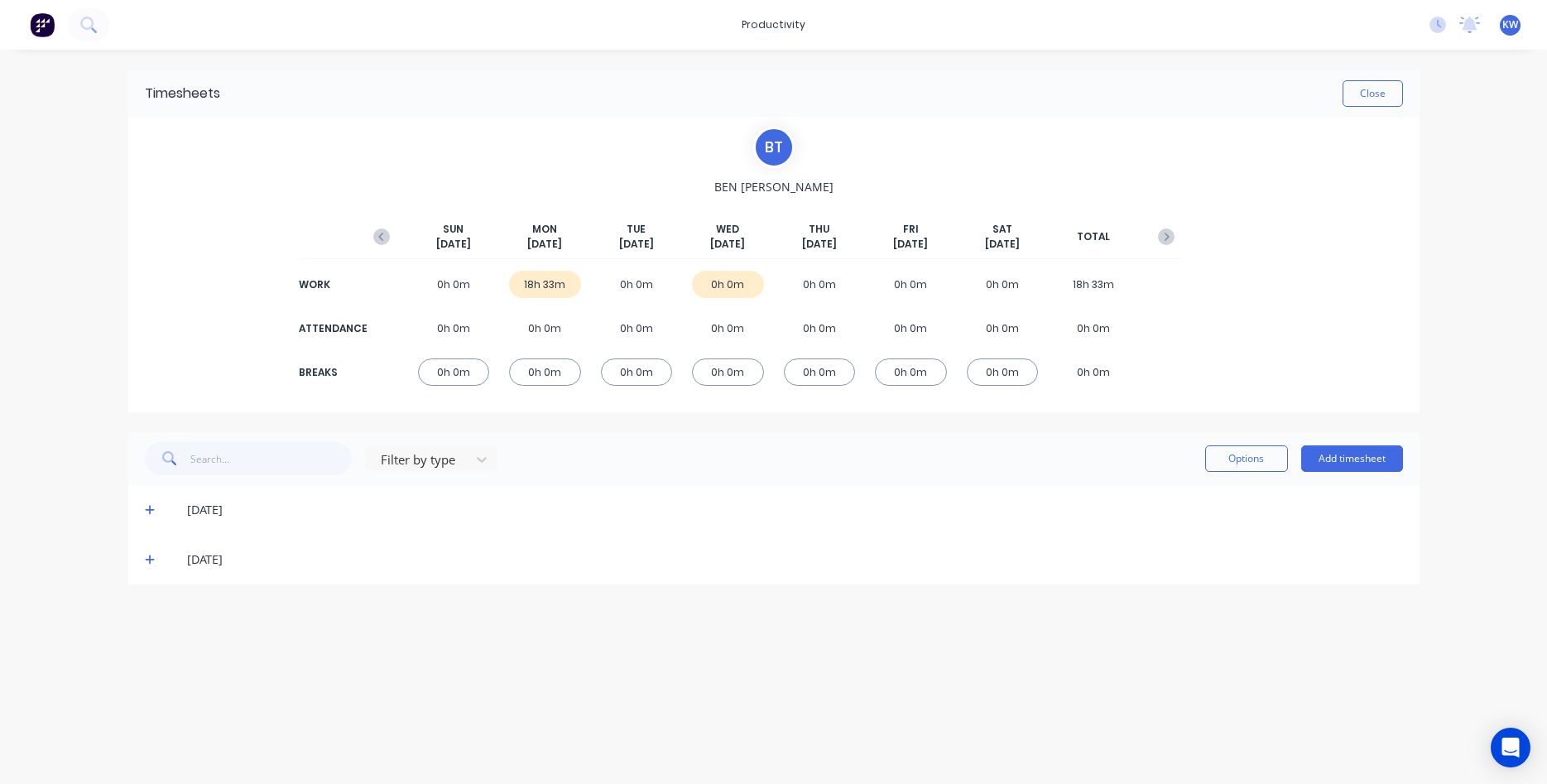
click at [150, 512] on icon at bounding box center [150, 510] width 10 height 10
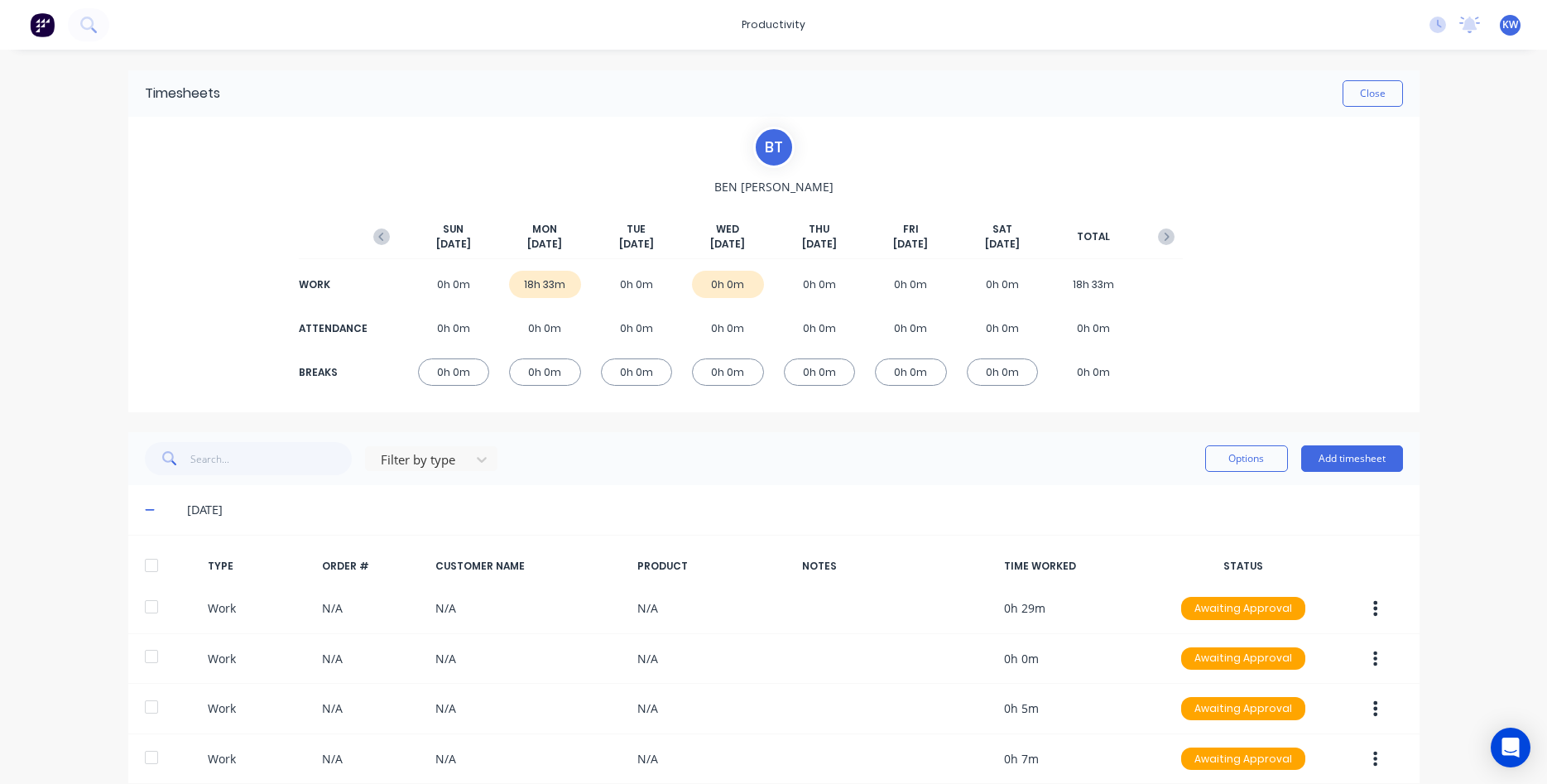
click at [262, 178] on div "B T [PERSON_NAME] [DATE] [DATE] [DATE] [DATE] [DATE] [DATE] [DATE] TOTAL WORK 0…" at bounding box center [774, 264] width 1292 height 296
click at [1369, 91] on button "Close" at bounding box center [1373, 93] width 61 height 27
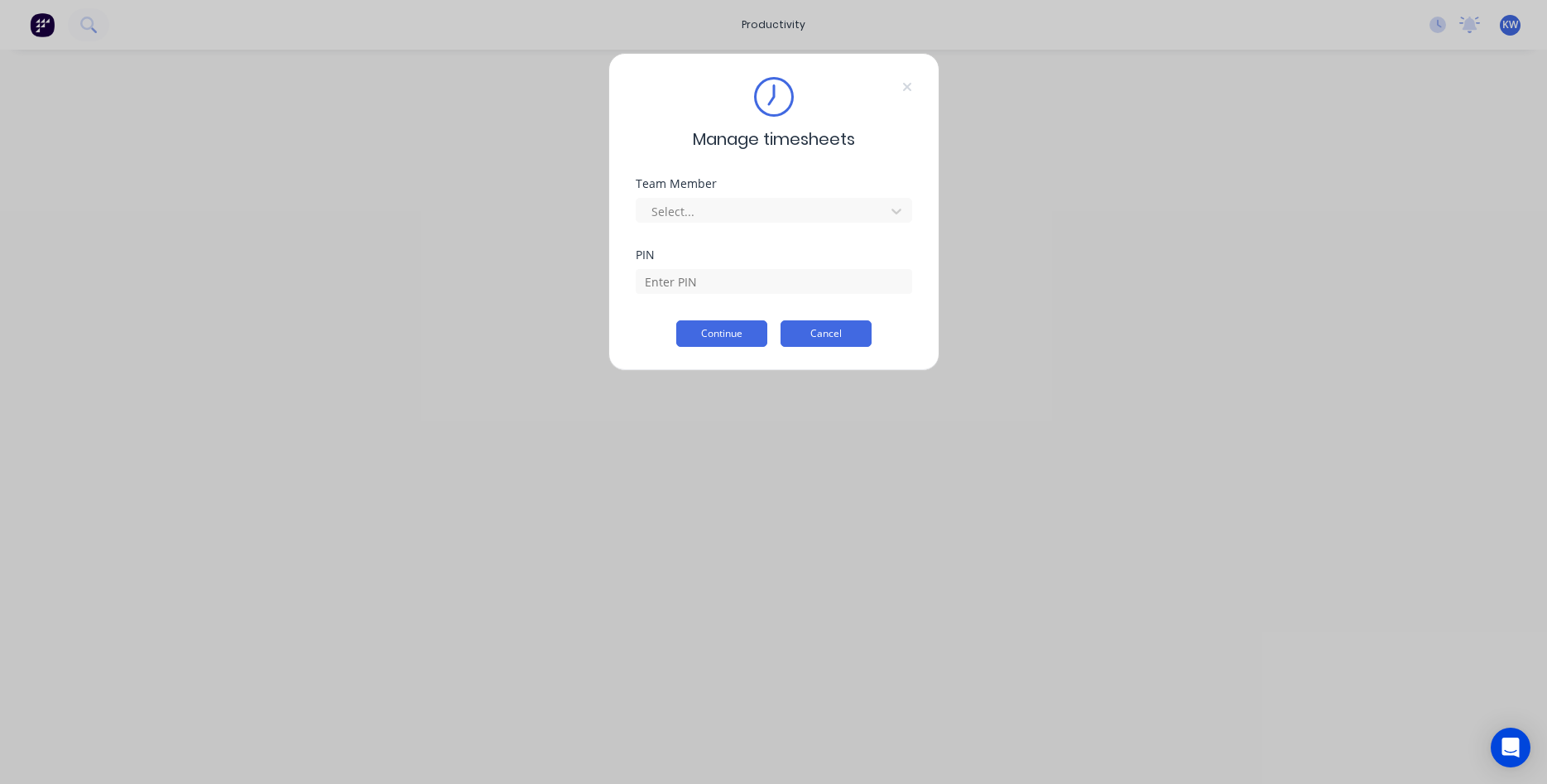
click at [810, 328] on button "Cancel" at bounding box center [825, 333] width 91 height 27
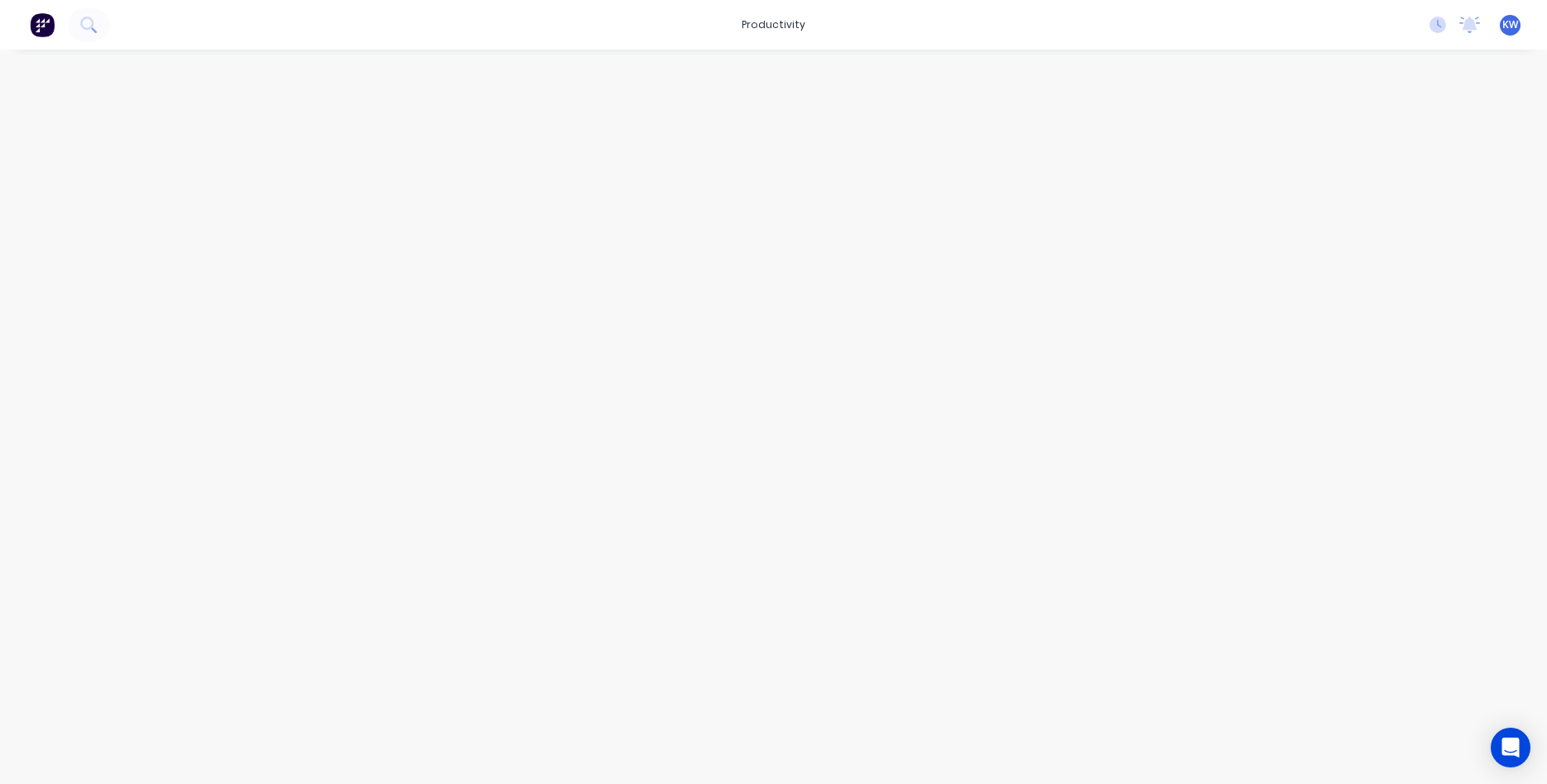
click at [1217, 283] on div at bounding box center [774, 400] width 1325 height 701
click at [425, 148] on div at bounding box center [774, 400] width 1325 height 701
click at [1438, 21] on icon at bounding box center [1439, 24] width 5 height 8
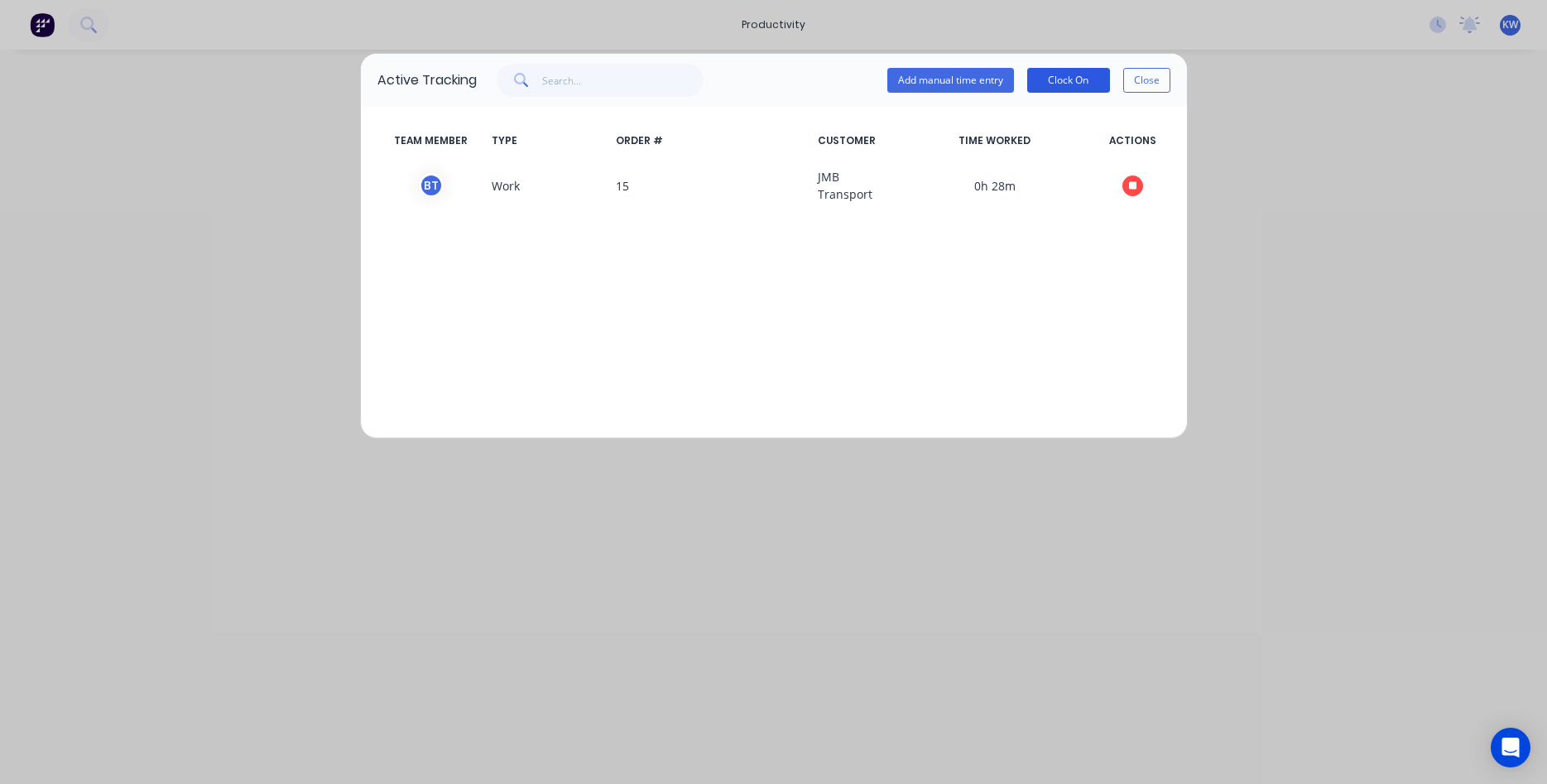
click at [1089, 76] on button "Clock On" at bounding box center [1069, 80] width 83 height 25
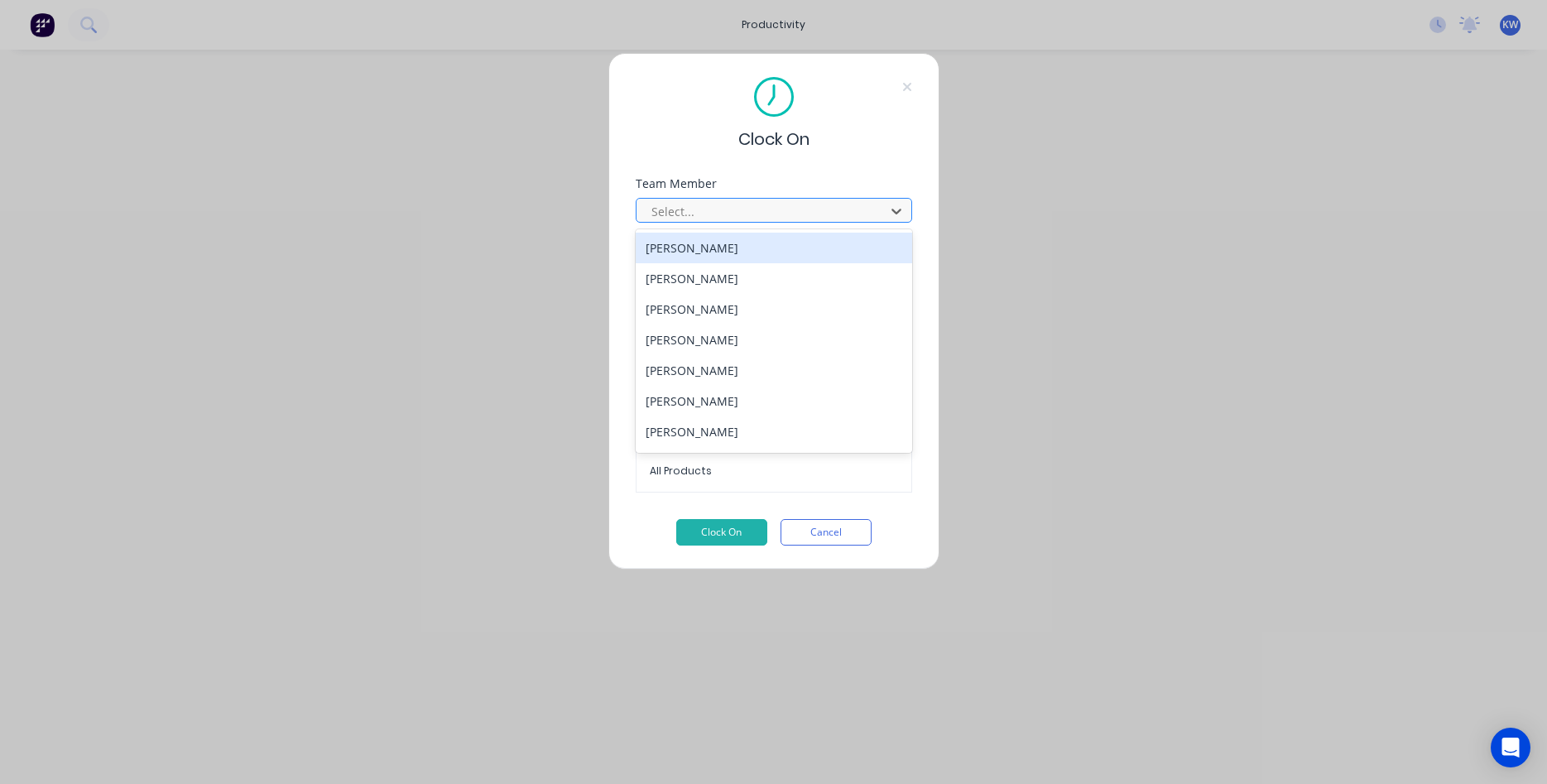
click at [814, 206] on div at bounding box center [763, 211] width 227 height 21
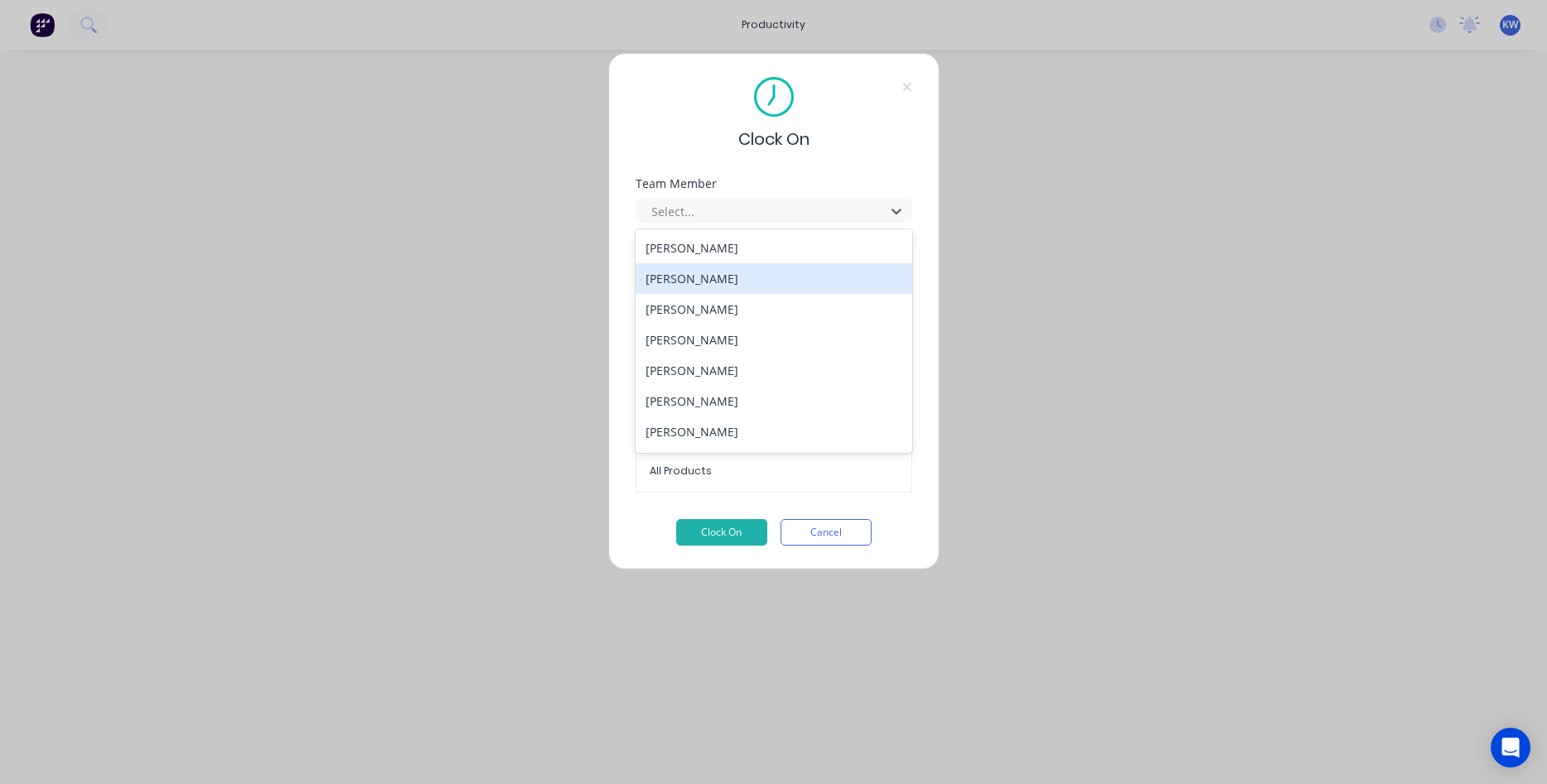
click at [741, 281] on div "[PERSON_NAME]" at bounding box center [774, 278] width 276 height 30
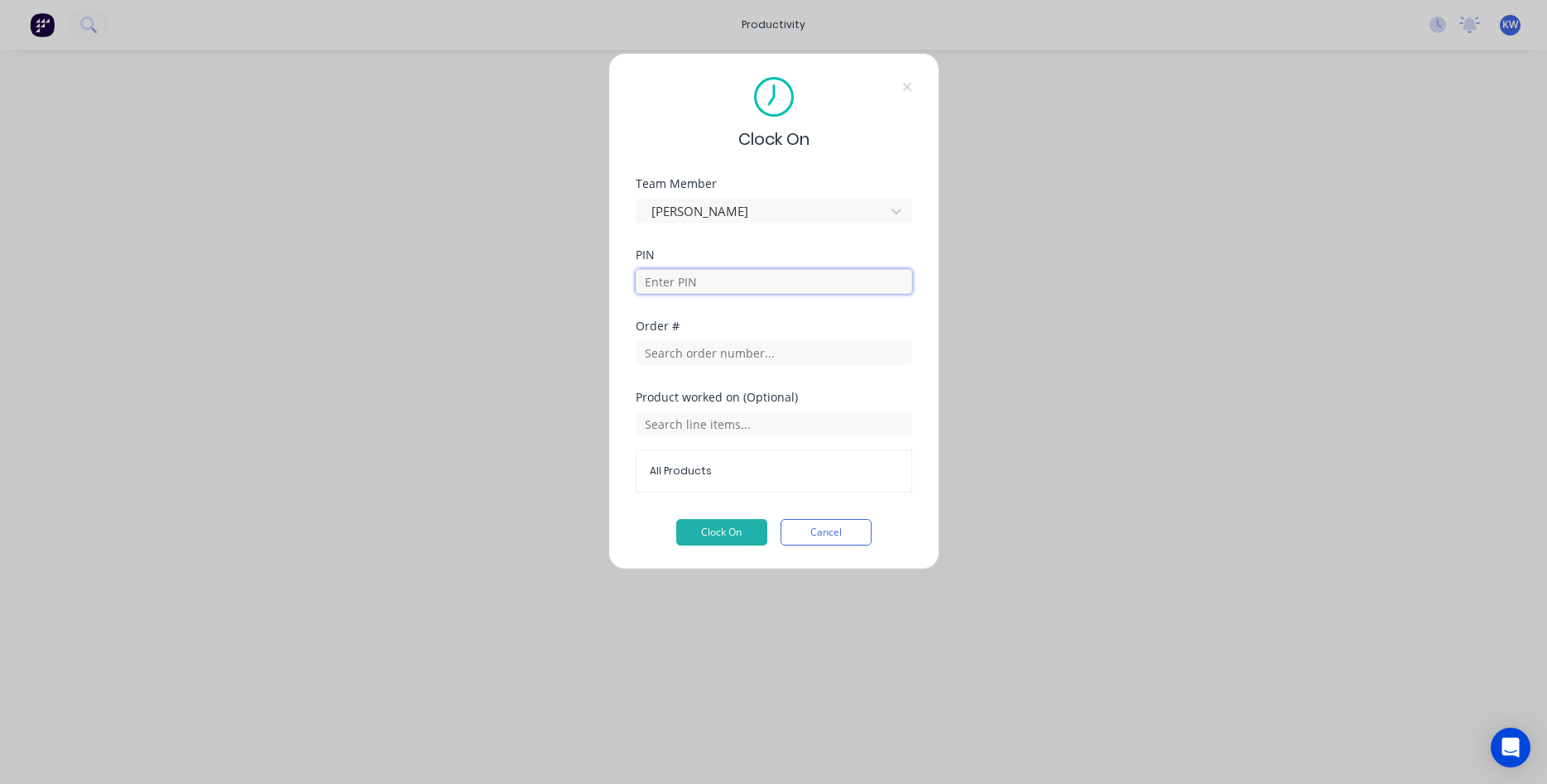
click at [734, 287] on input at bounding box center [774, 281] width 276 height 25
click at [867, 203] on div at bounding box center [763, 211] width 227 height 21
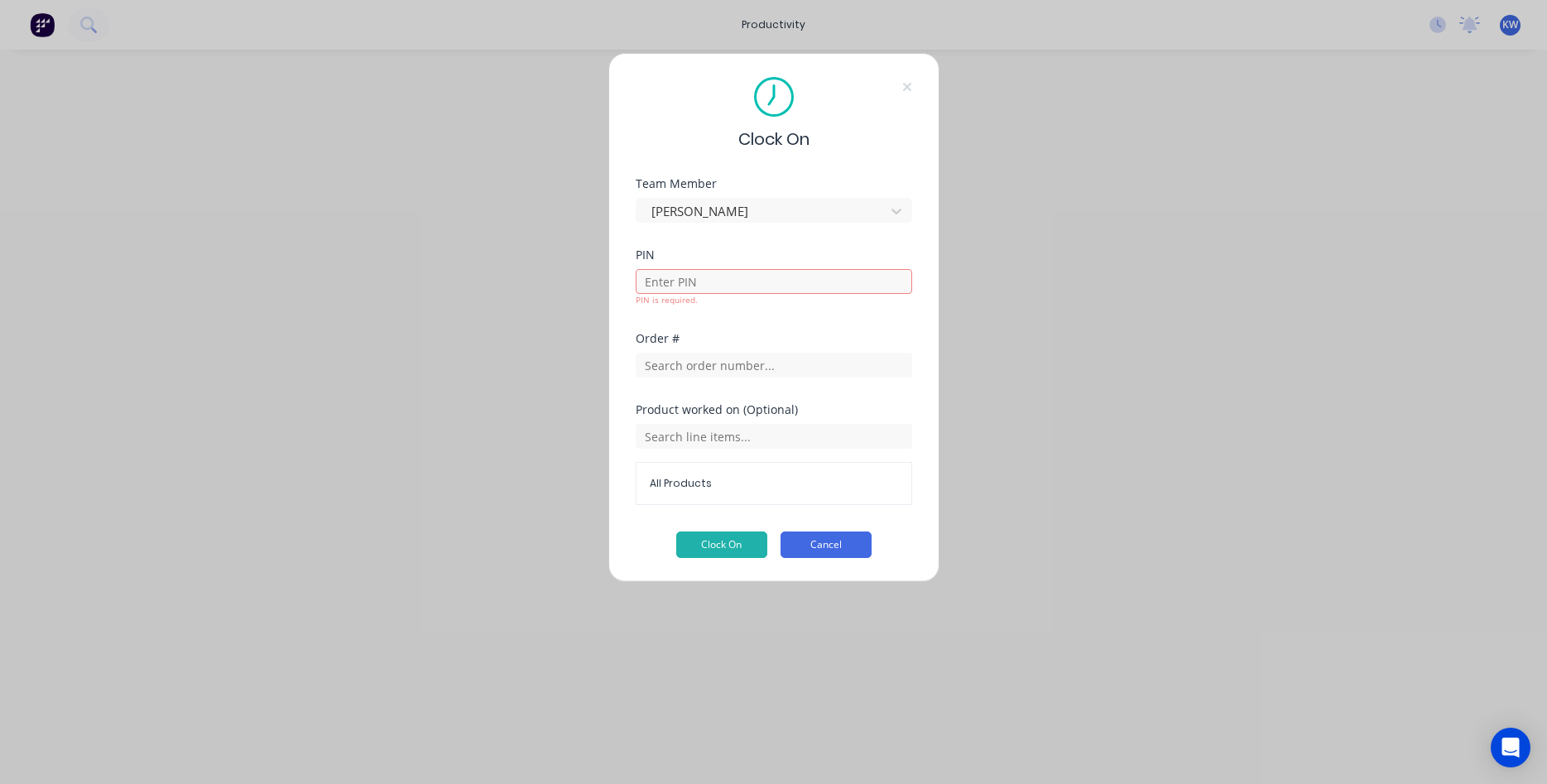
click at [824, 544] on button "Cancel" at bounding box center [825, 544] width 91 height 27
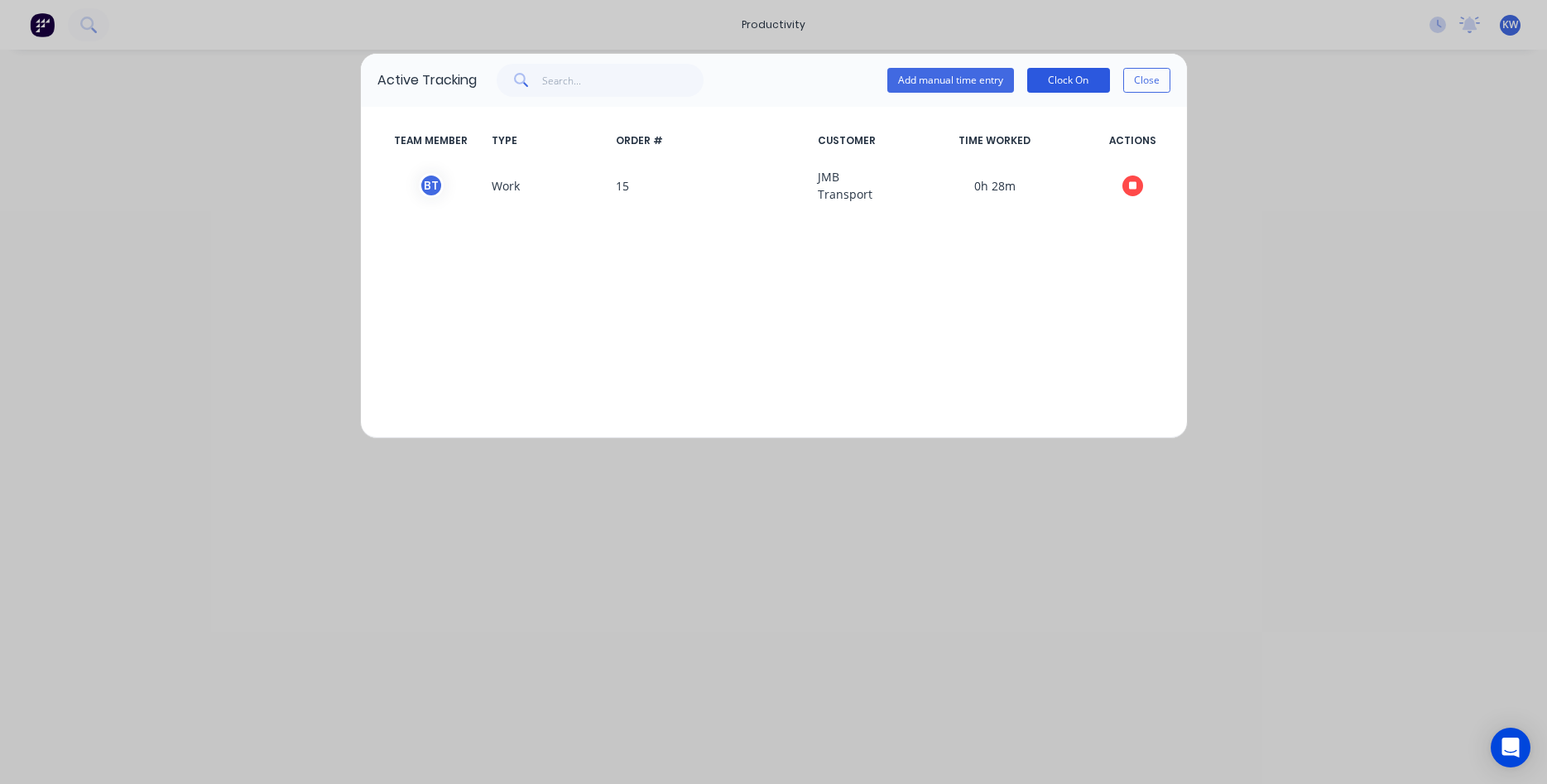
click at [1071, 76] on button "Clock On" at bounding box center [1069, 80] width 83 height 25
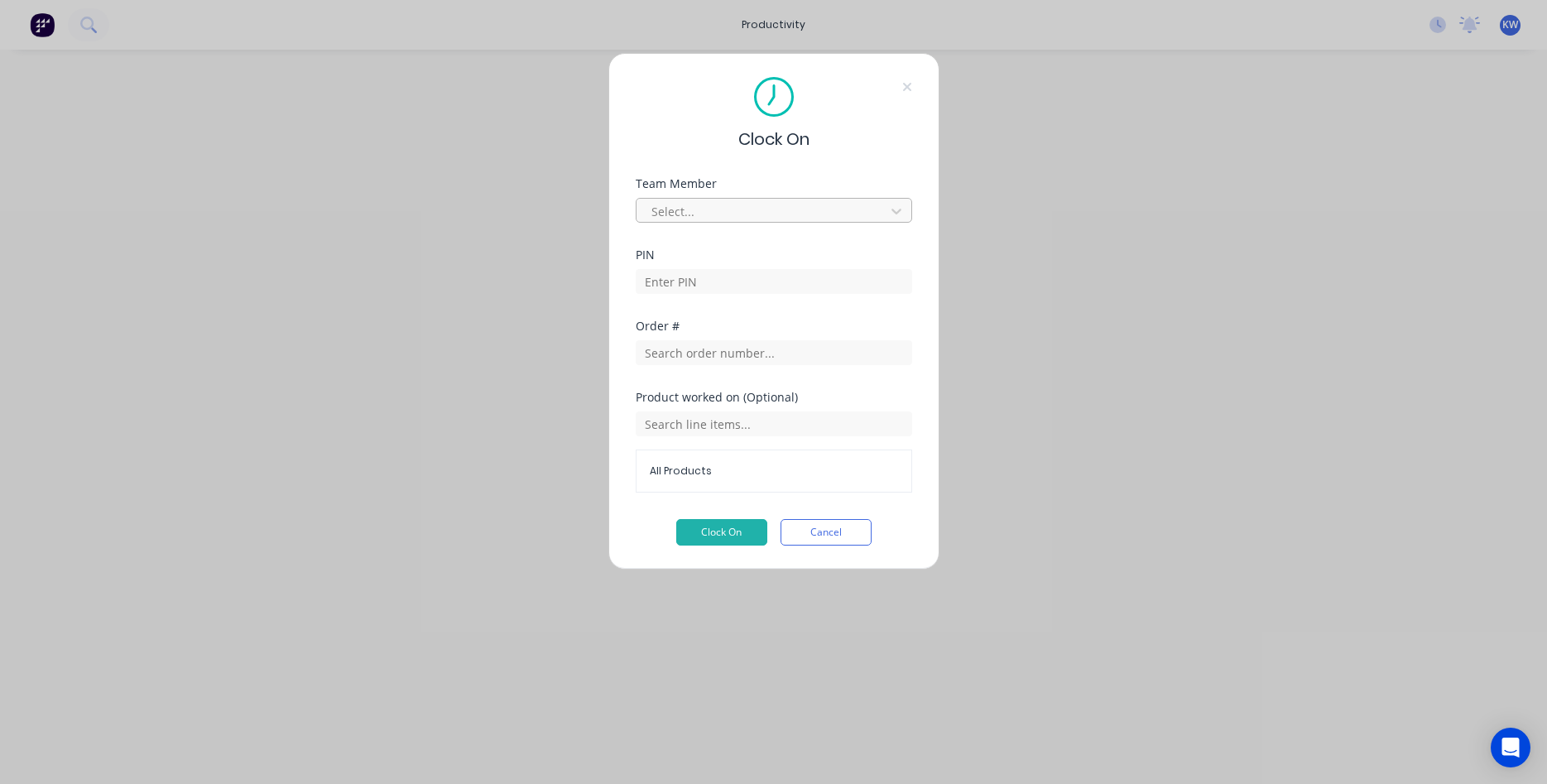
click at [749, 216] on div at bounding box center [763, 211] width 227 height 21
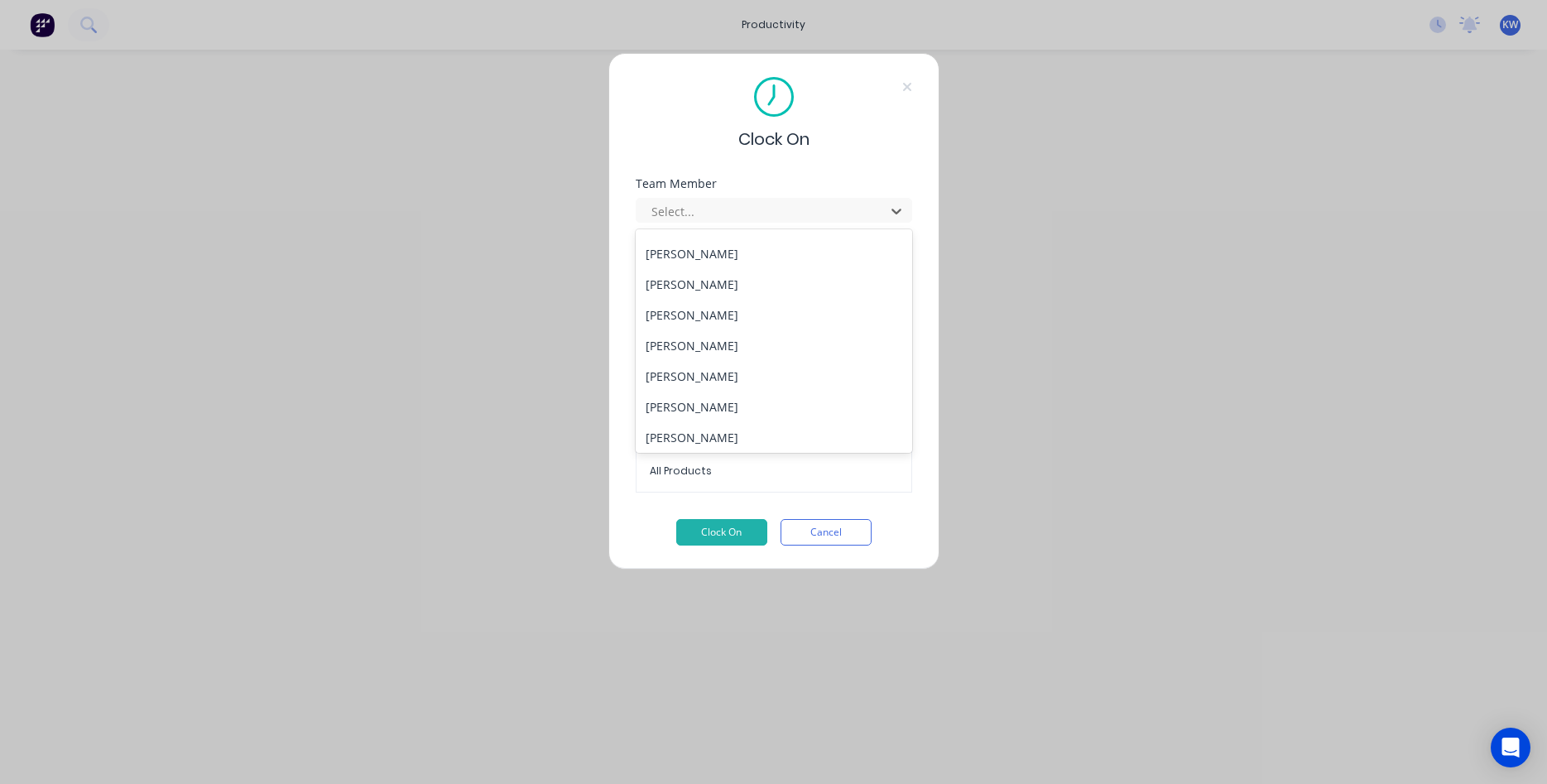
scroll to position [183, 0]
click at [699, 307] on div "[PERSON_NAME]" at bounding box center [774, 309] width 276 height 30
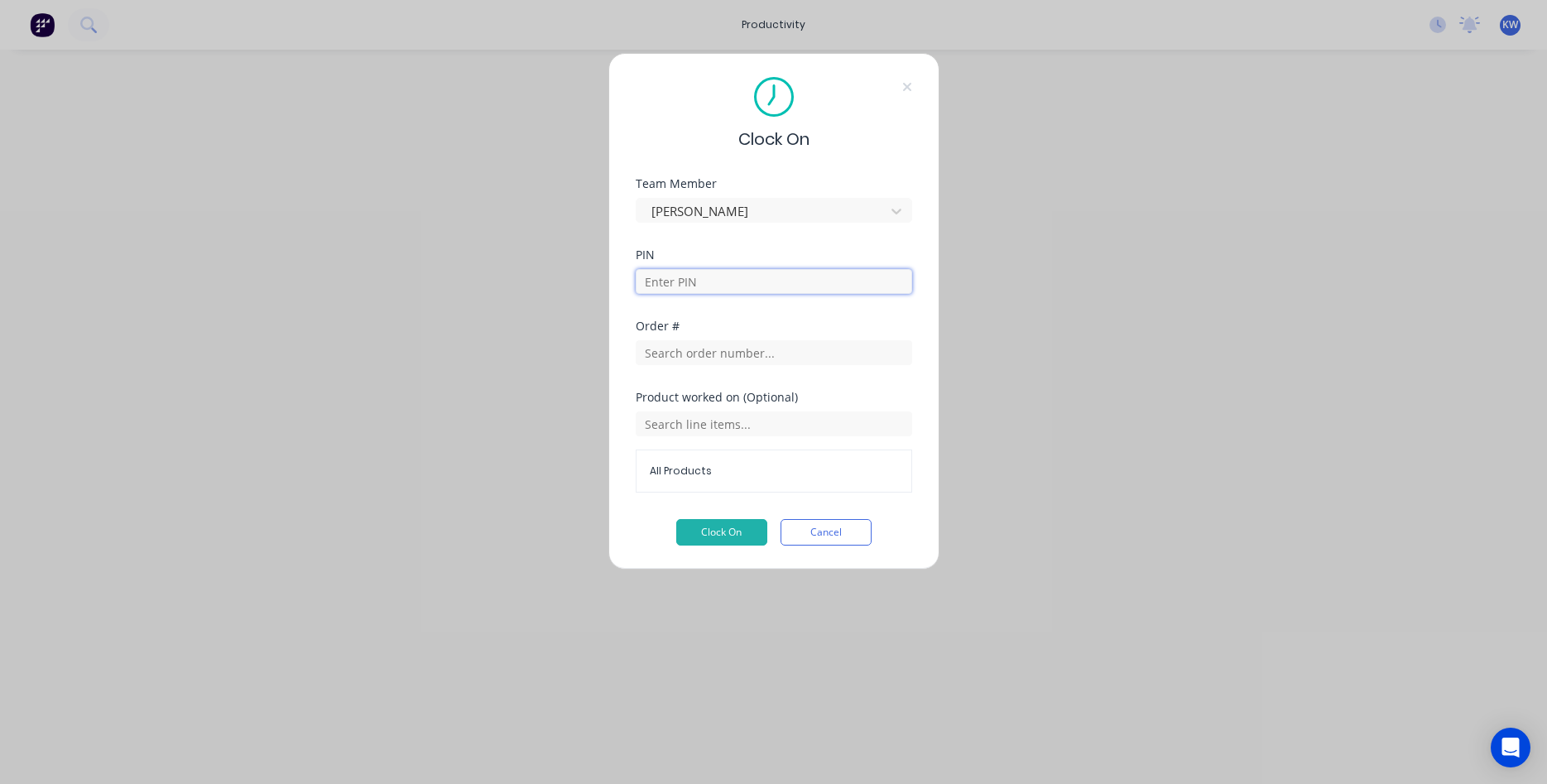
click at [698, 290] on input at bounding box center [774, 281] width 276 height 25
type input "5555"
click at [750, 320] on div "Order #" at bounding box center [774, 326] width 276 height 12
click at [740, 352] on input "text" at bounding box center [774, 353] width 276 height 25
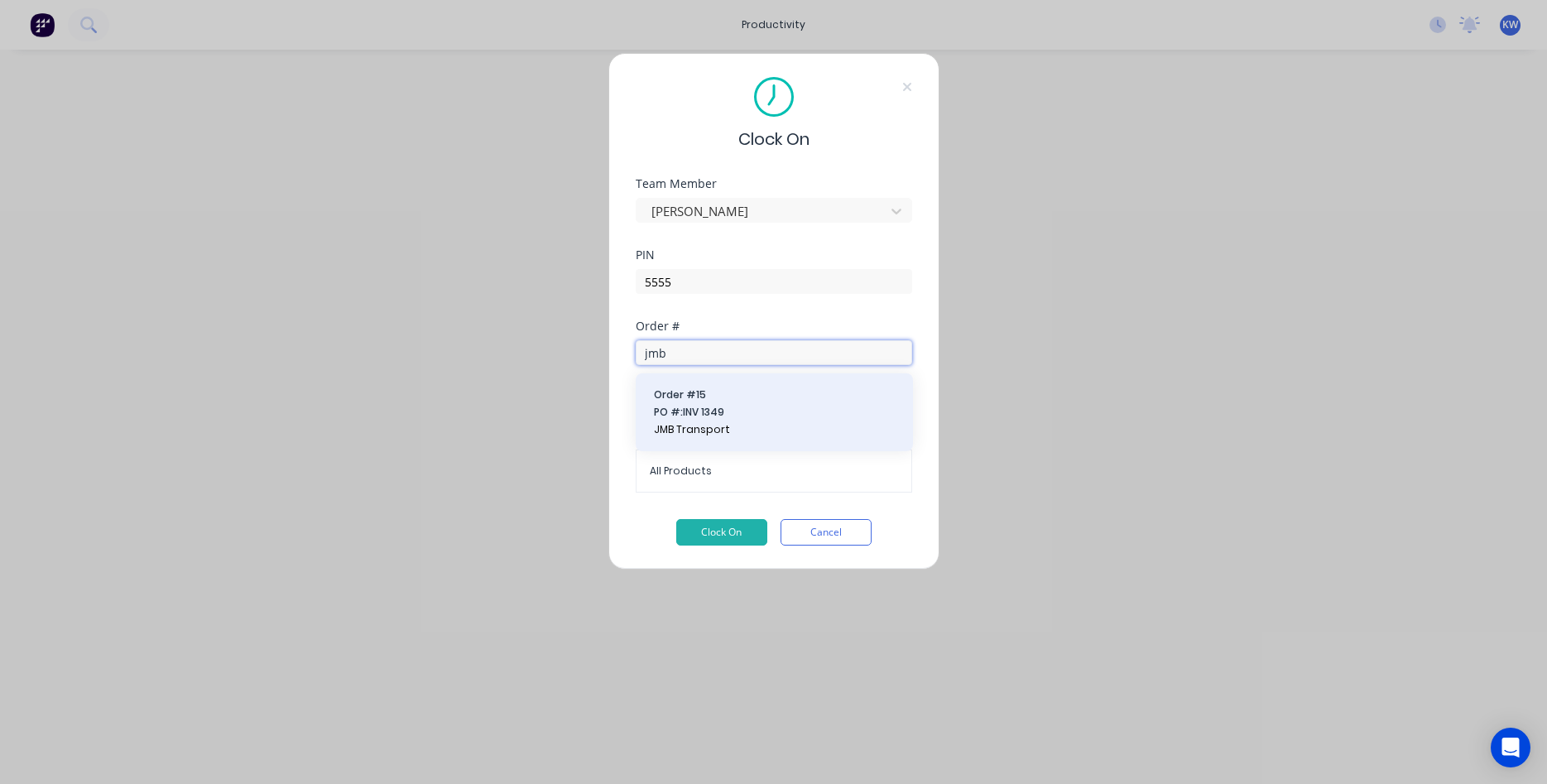
type input "jmb"
click at [733, 415] on span "PO #: INV 1349" at bounding box center [774, 412] width 241 height 15
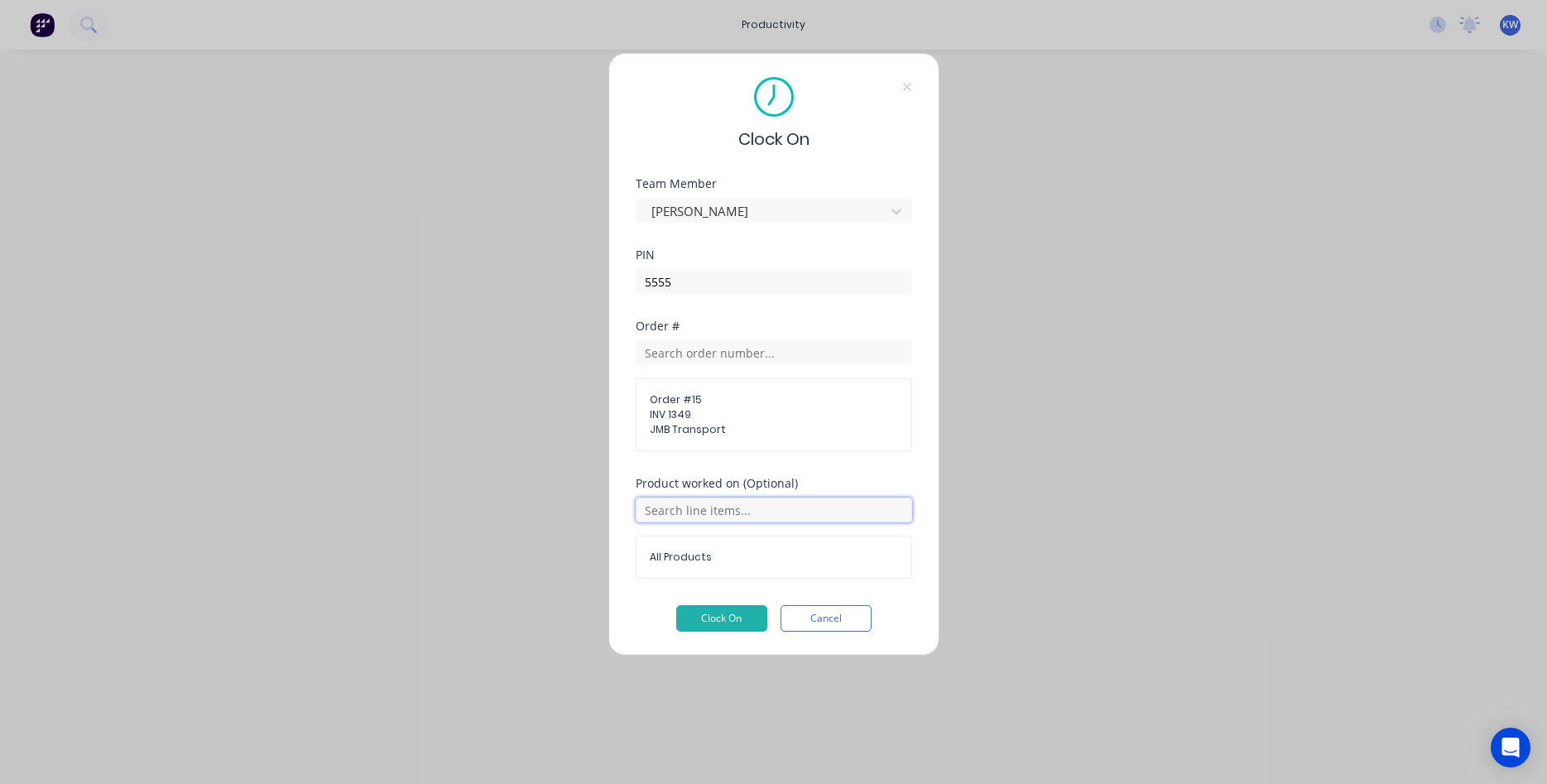
click at [729, 510] on input "text" at bounding box center [774, 510] width 276 height 25
click at [710, 557] on span "All Products" at bounding box center [787, 551] width 224 height 15
click at [729, 615] on button "Clock On" at bounding box center [722, 618] width 91 height 27
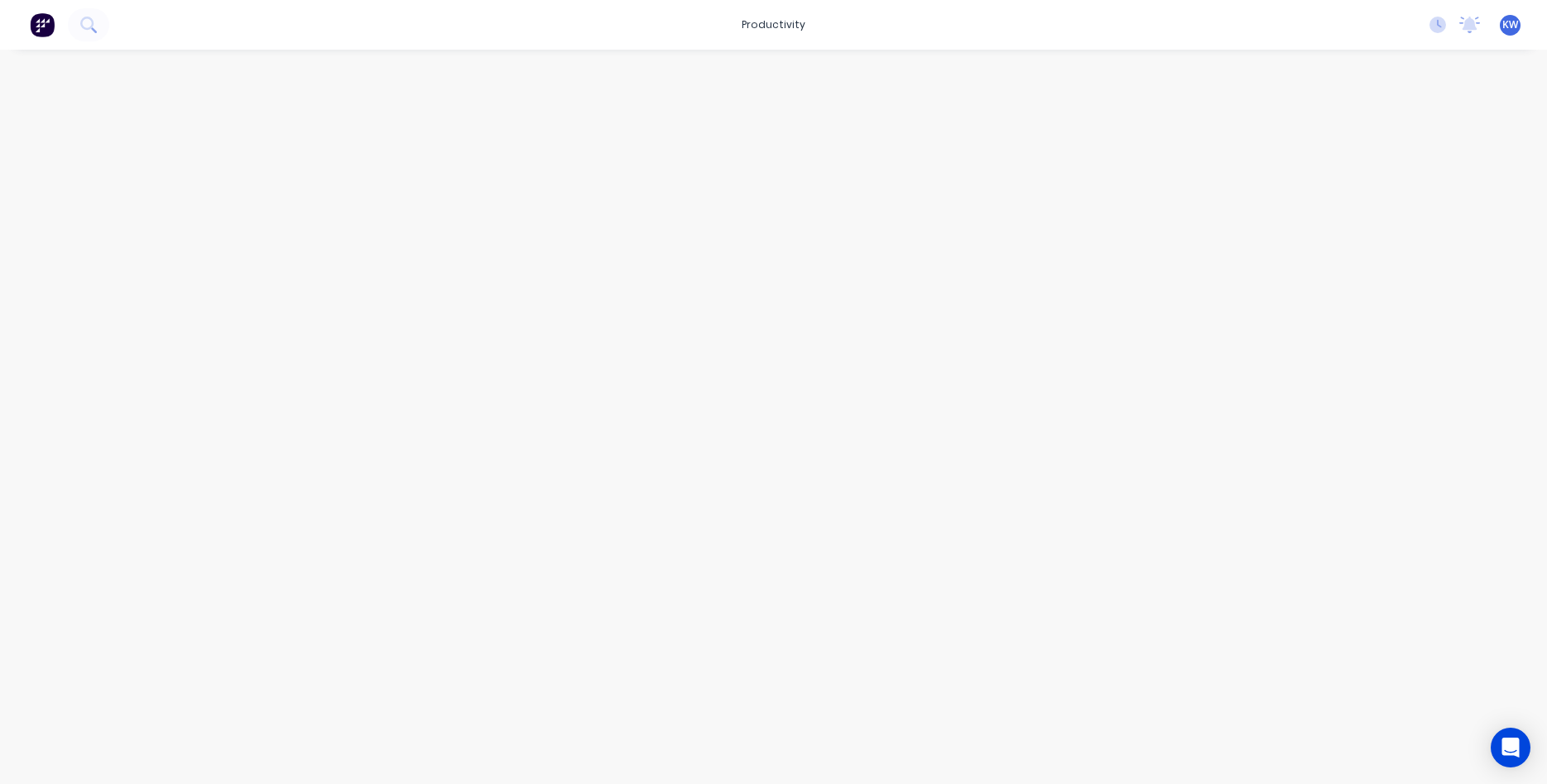
click at [796, 295] on div at bounding box center [774, 400] width 1325 height 701
click at [1440, 23] on icon at bounding box center [1438, 25] width 17 height 17
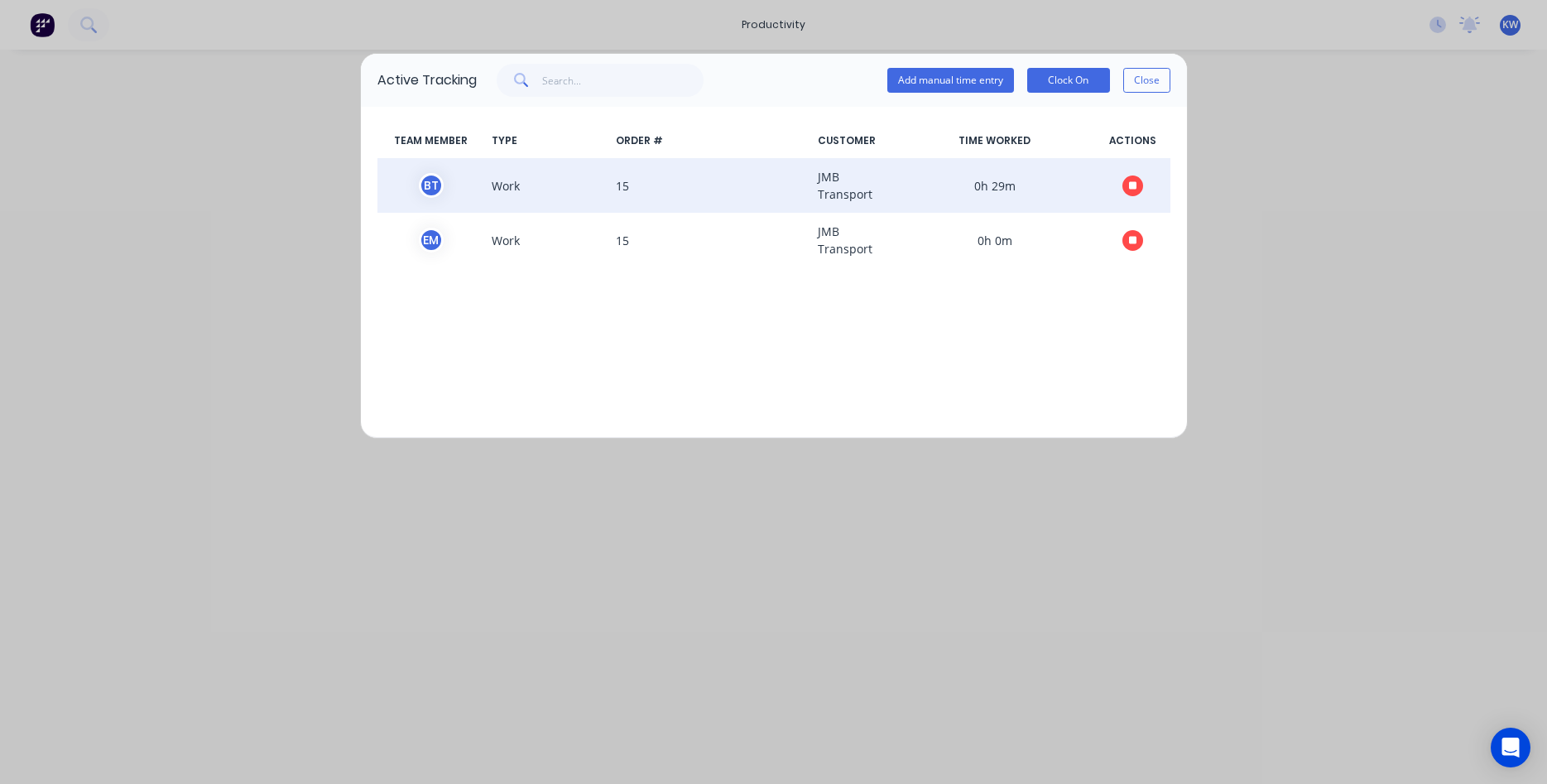
click at [1131, 181] on icon "button" at bounding box center [1133, 186] width 8 height 11
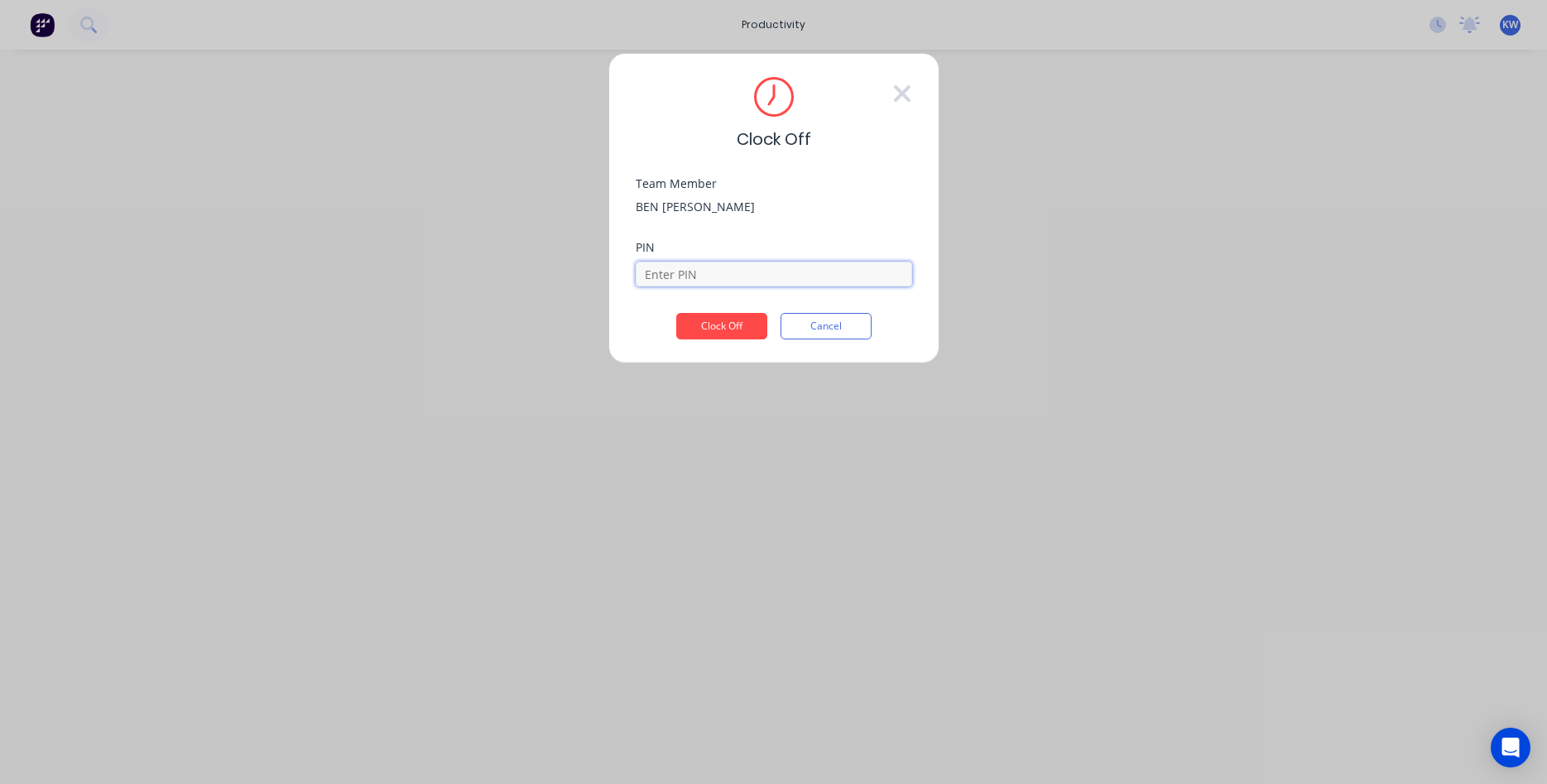
click at [712, 275] on input at bounding box center [774, 274] width 276 height 25
click at [899, 97] on icon at bounding box center [902, 94] width 17 height 17
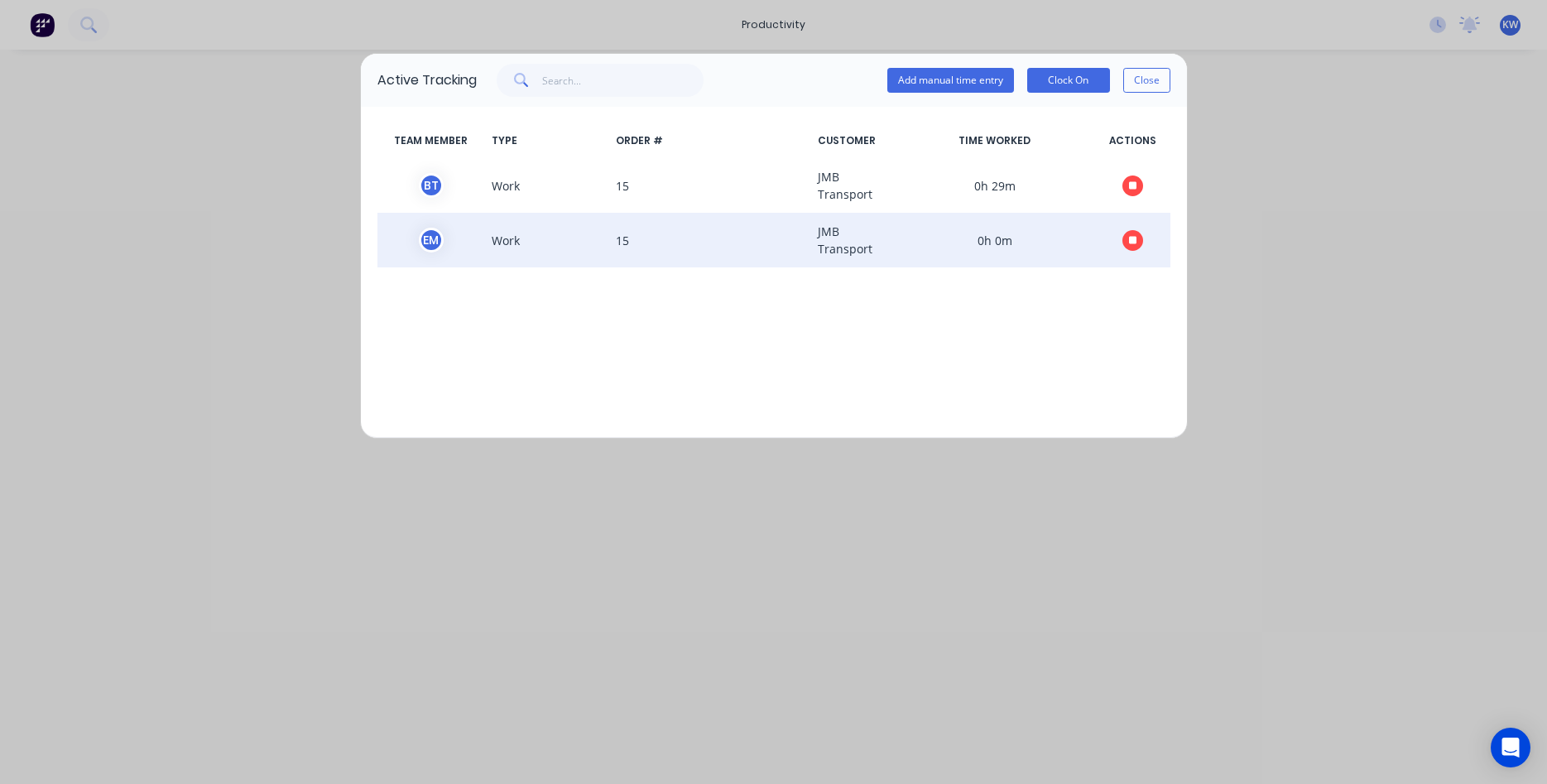
click at [1133, 238] on icon "button" at bounding box center [1133, 240] width 8 height 8
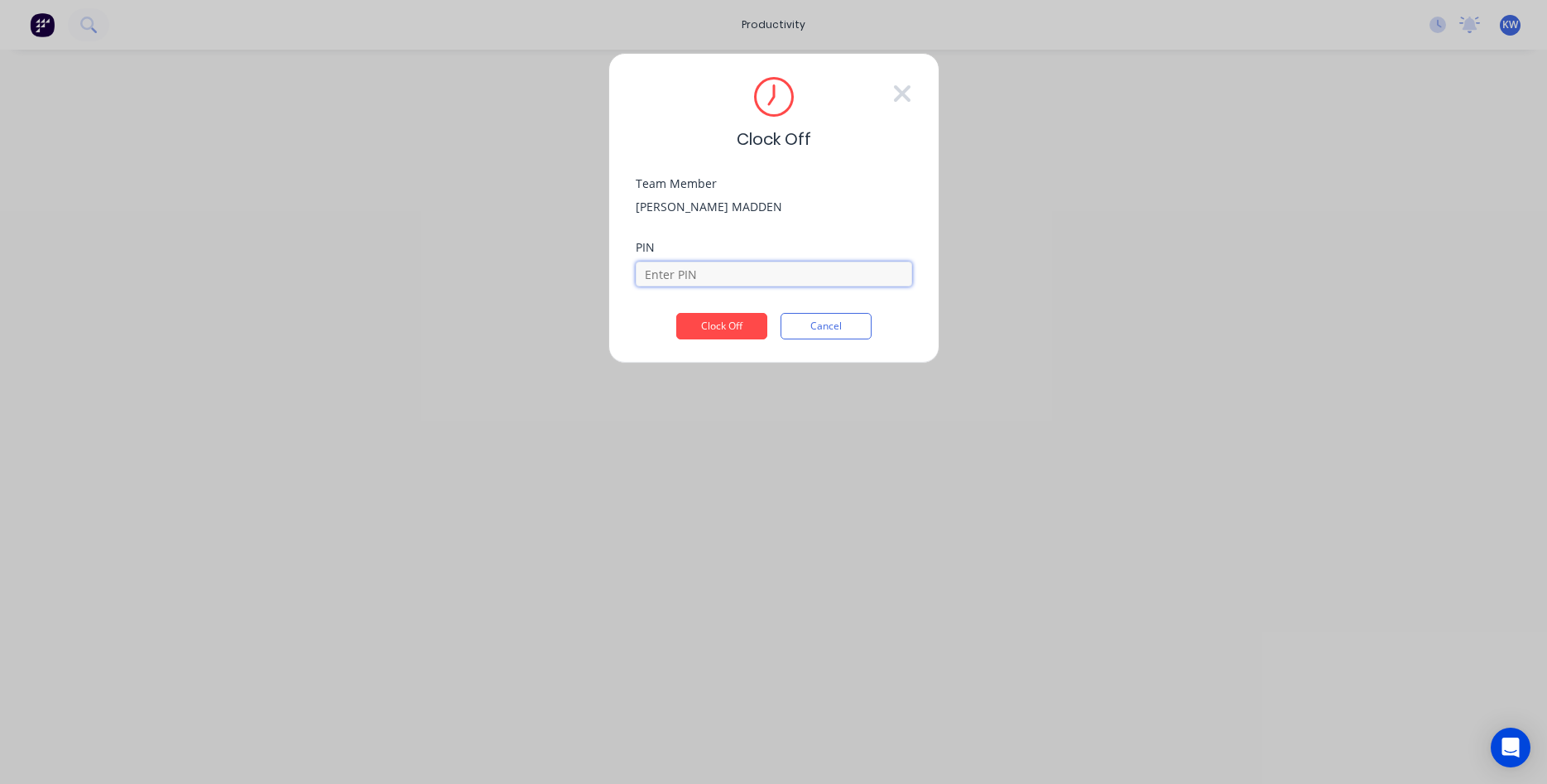
click at [712, 273] on input at bounding box center [774, 274] width 276 height 25
type input "5555"
click at [726, 322] on button "Clock Off" at bounding box center [722, 326] width 91 height 27
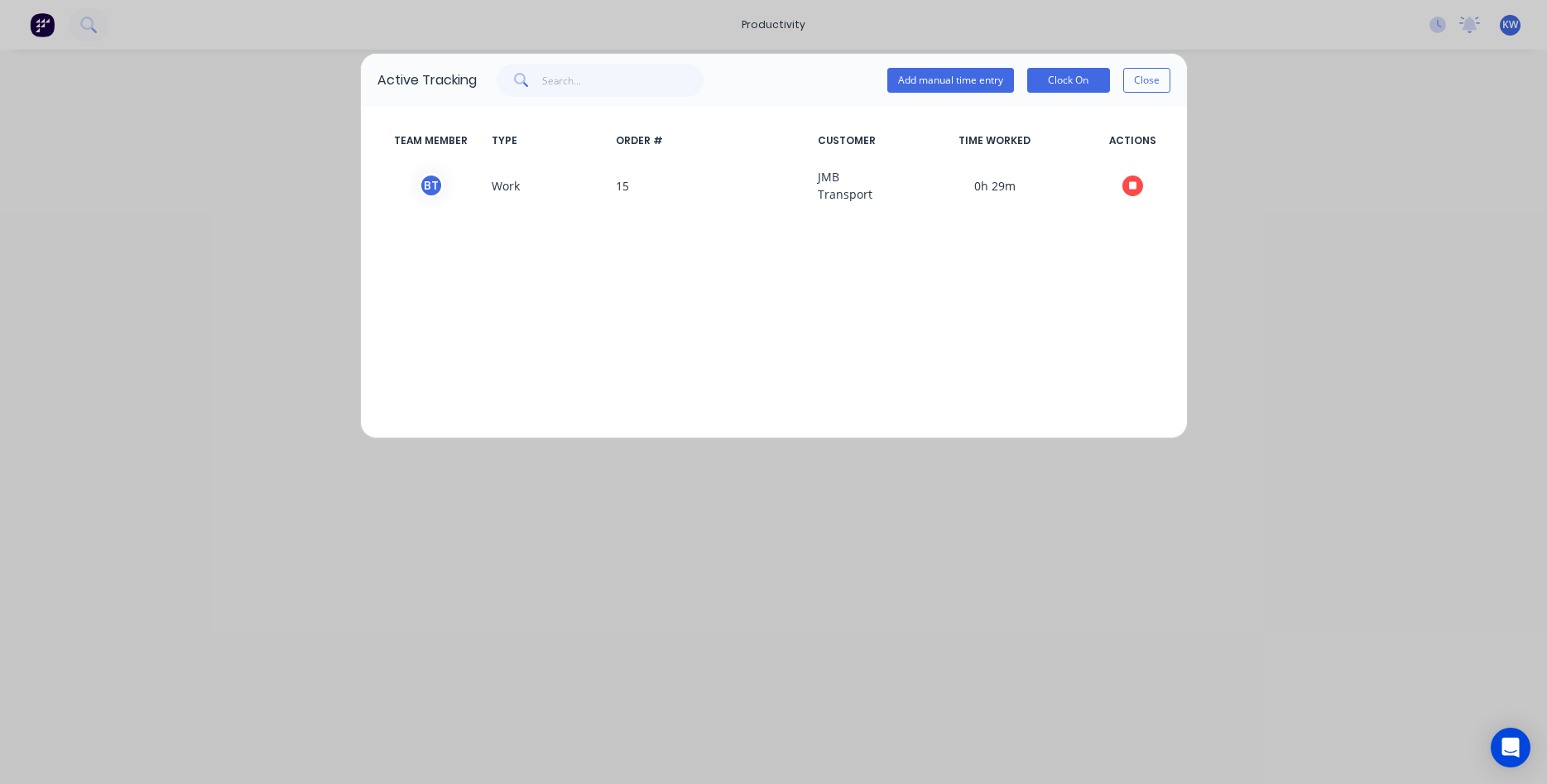
click at [669, 420] on div "TEAM MEMBER TYPE ORDER # CUSTOMER TIME WORKED ACTIONS B T Work 15 JMB Transport…" at bounding box center [774, 272] width 826 height 331
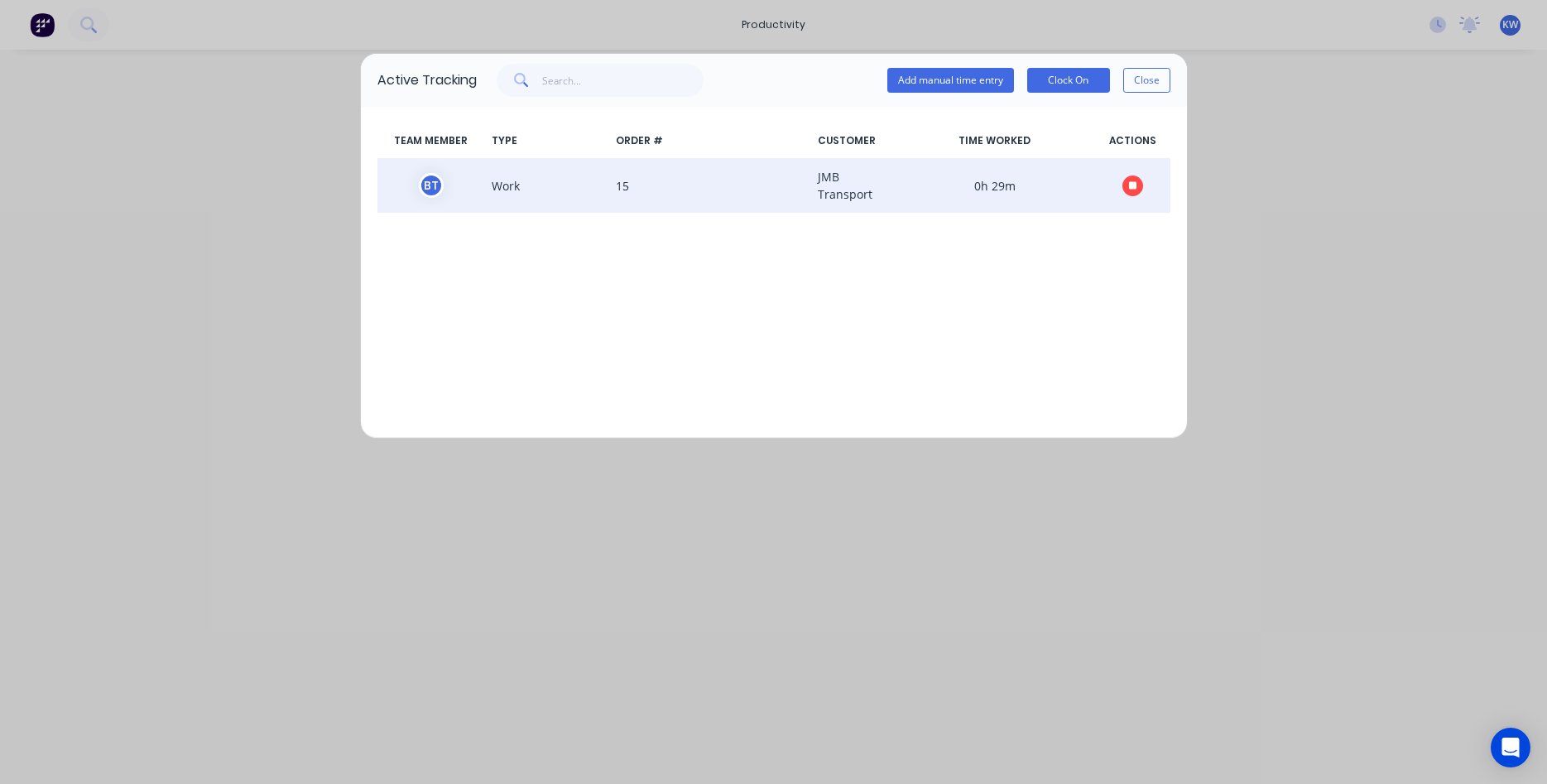
click at [1132, 178] on button "button" at bounding box center [1133, 185] width 21 height 21
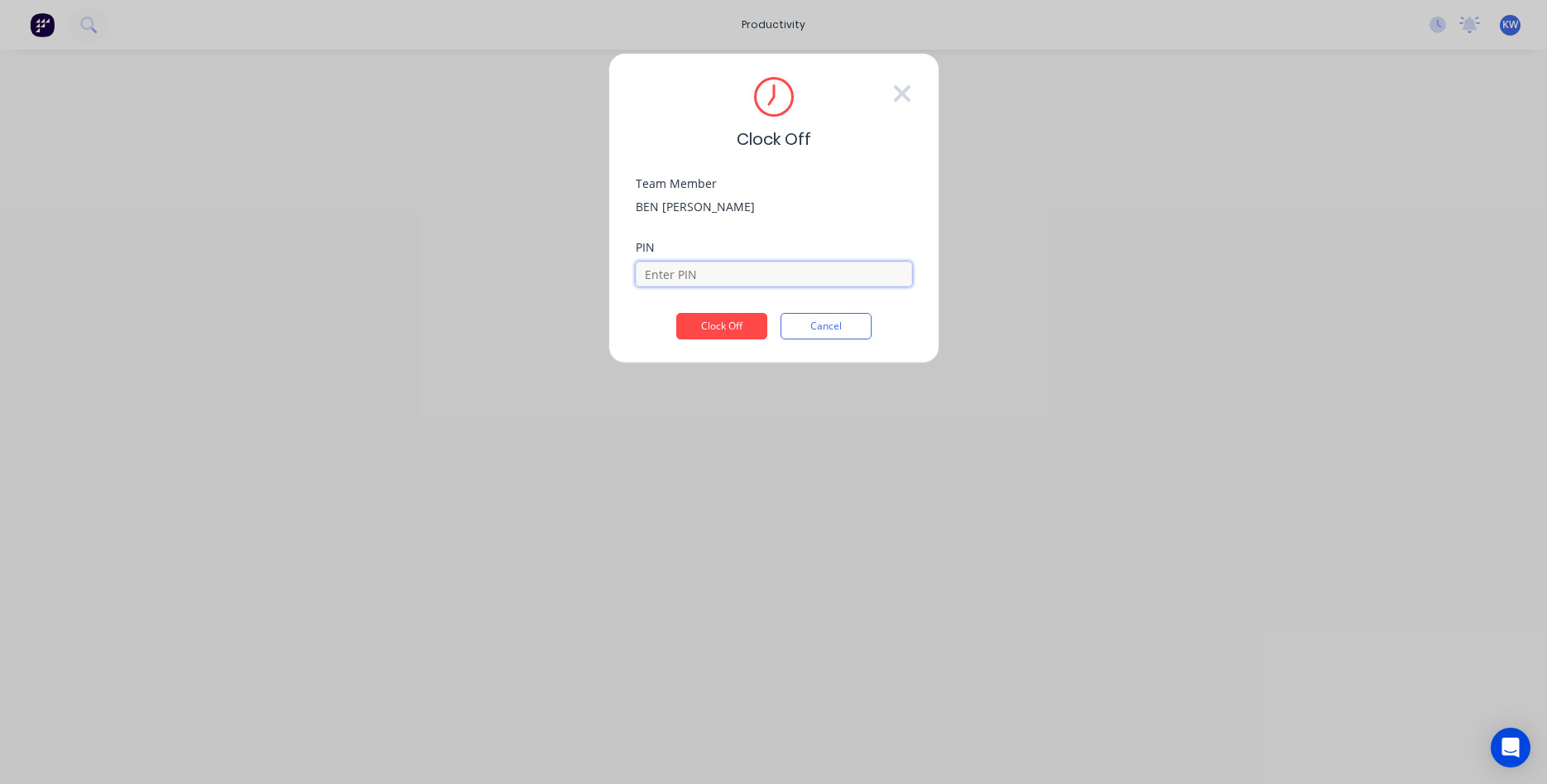
click at [712, 278] on input at bounding box center [774, 274] width 276 height 25
type input "1111"
click at [743, 323] on button "Clock Off" at bounding box center [722, 326] width 91 height 27
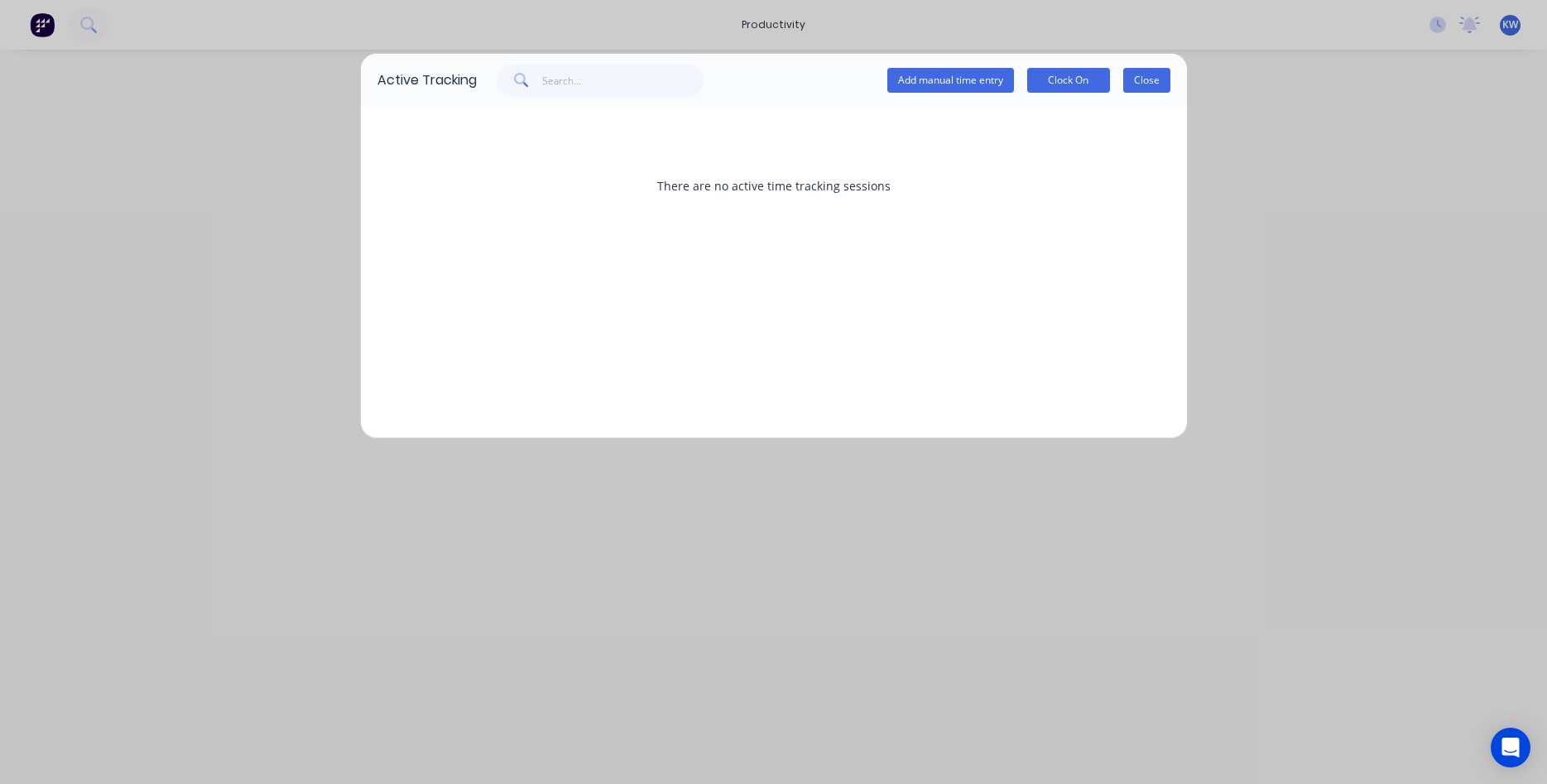
click at [1151, 86] on button "Close" at bounding box center [1147, 80] width 47 height 25
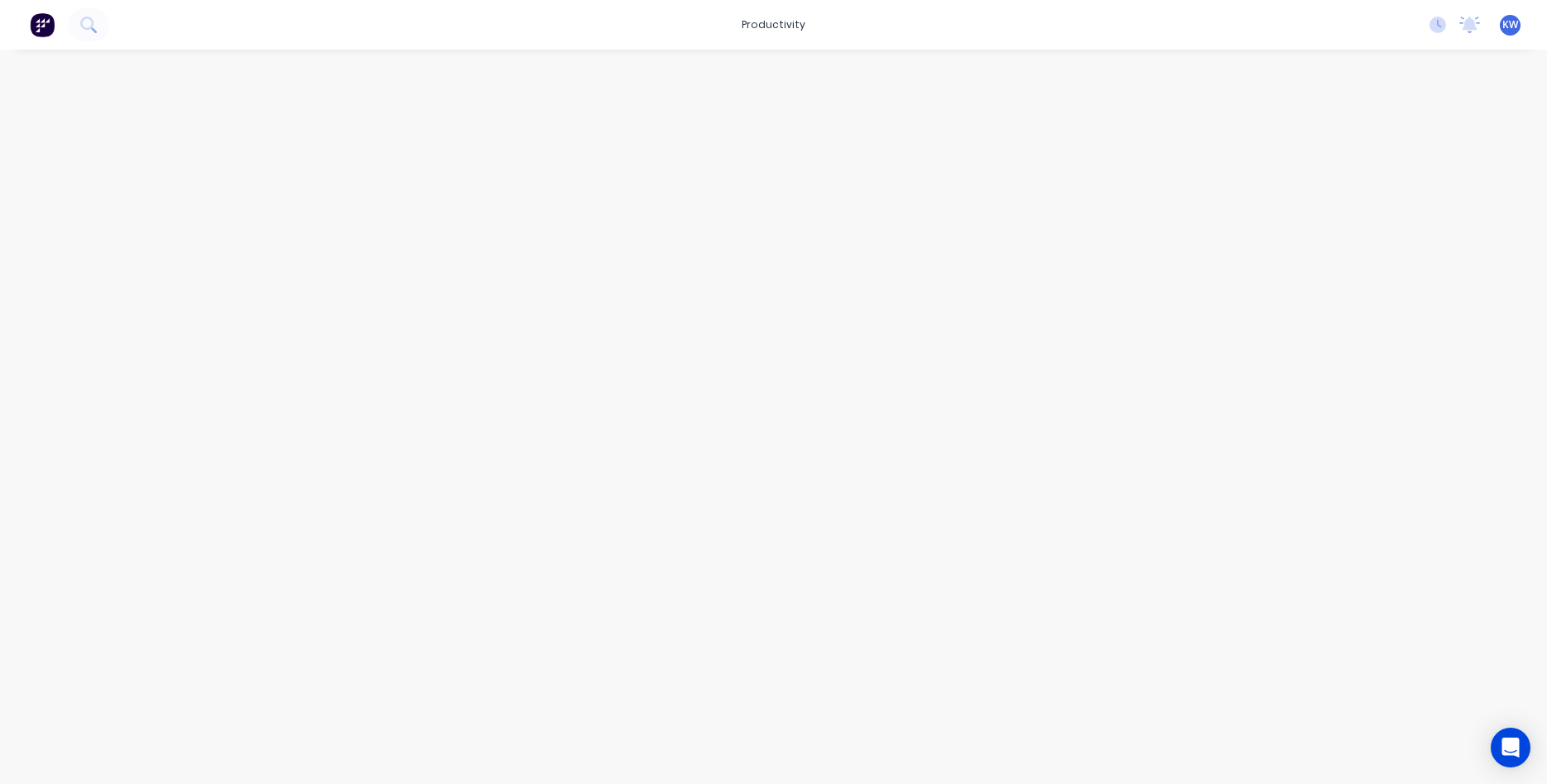
click at [963, 289] on div at bounding box center [774, 400] width 1325 height 701
click at [1448, 21] on div "No new notifications [PERSON_NAME] all as read You have no notifications KW Lus…" at bounding box center [1482, 25] width 130 height 25
click at [1443, 23] on icon at bounding box center [1438, 25] width 17 height 17
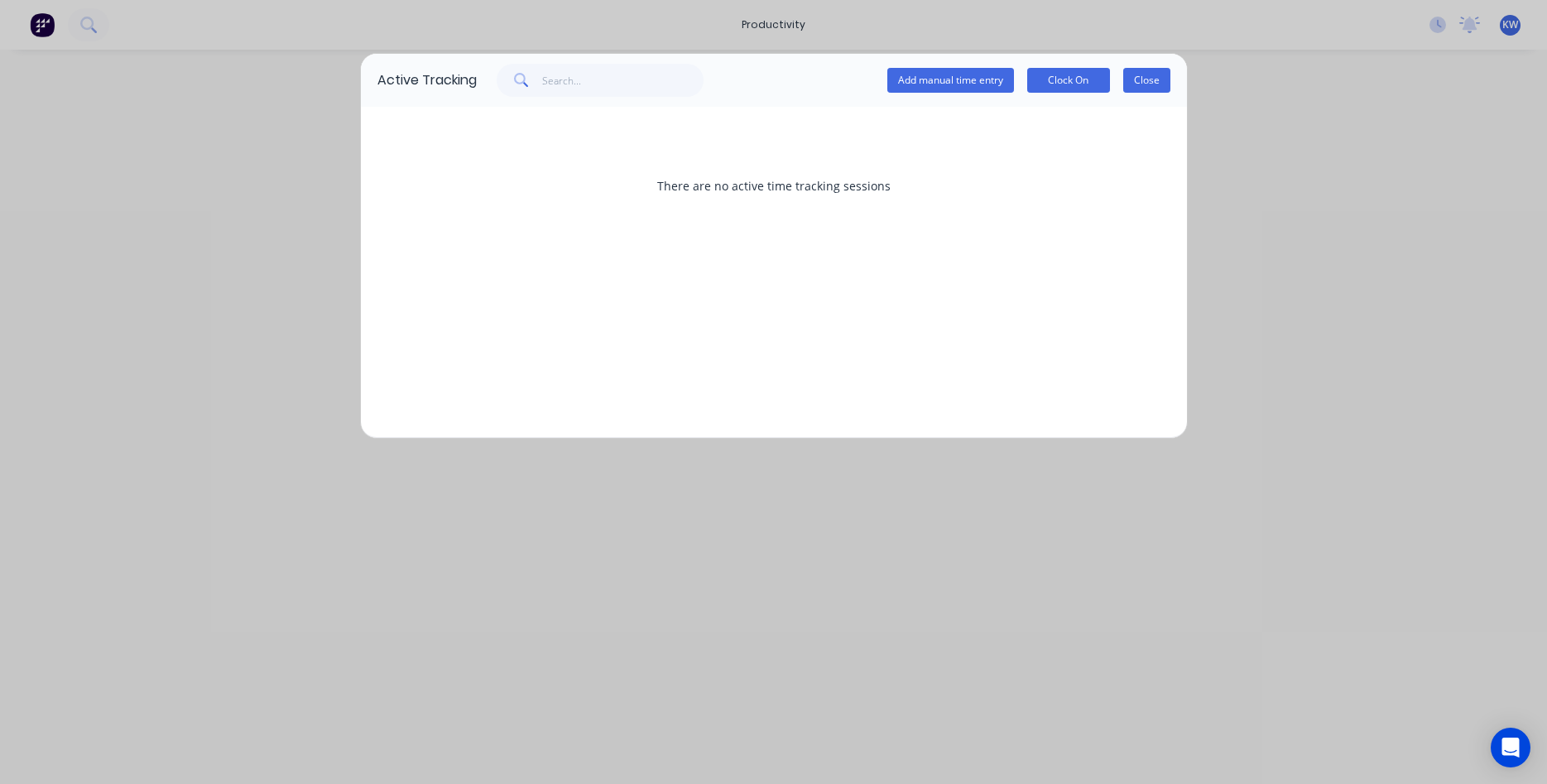
click at [1139, 77] on button "Close" at bounding box center [1147, 80] width 47 height 25
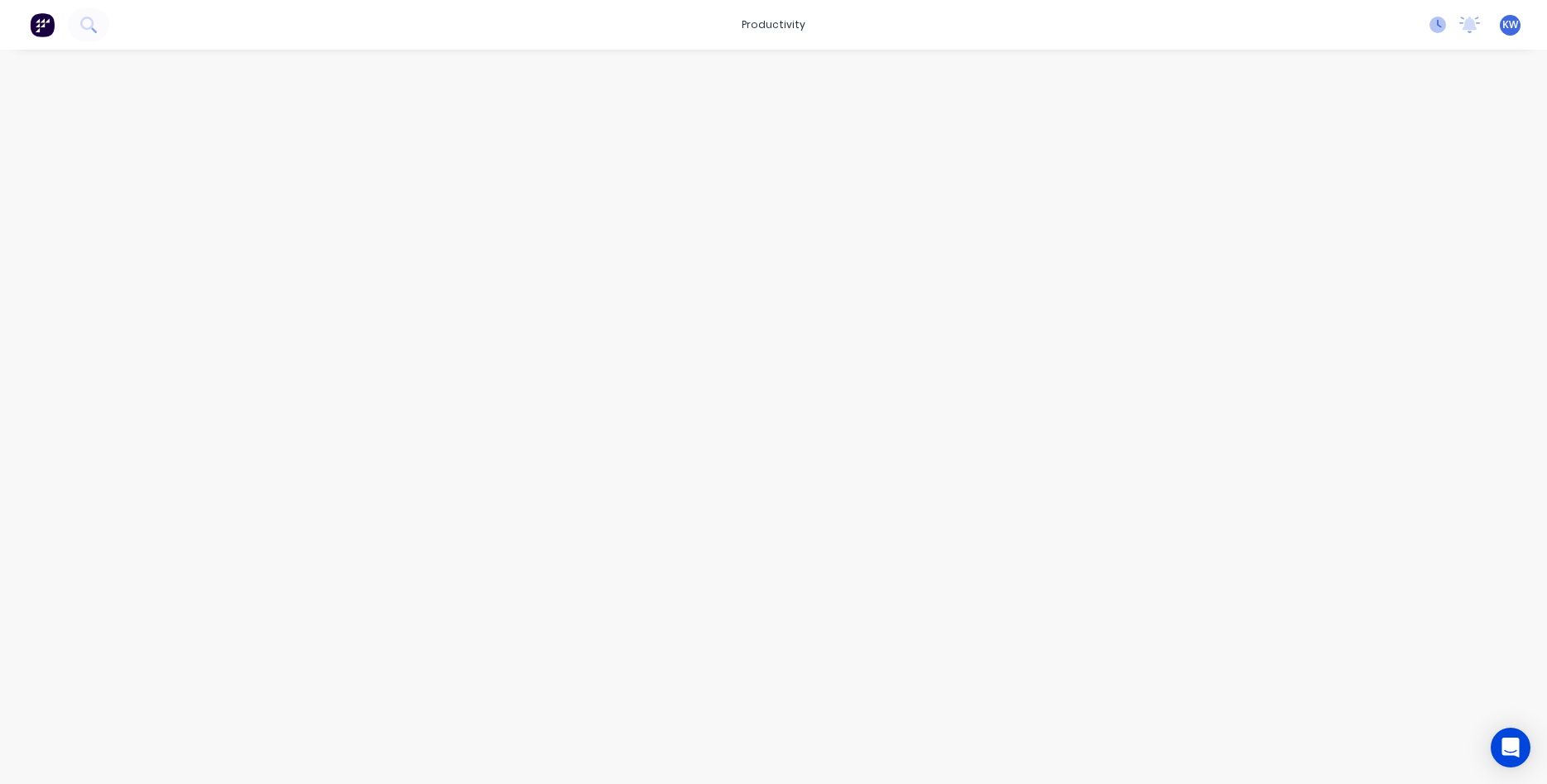
click at [1435, 29] on icon at bounding box center [1438, 25] width 17 height 17
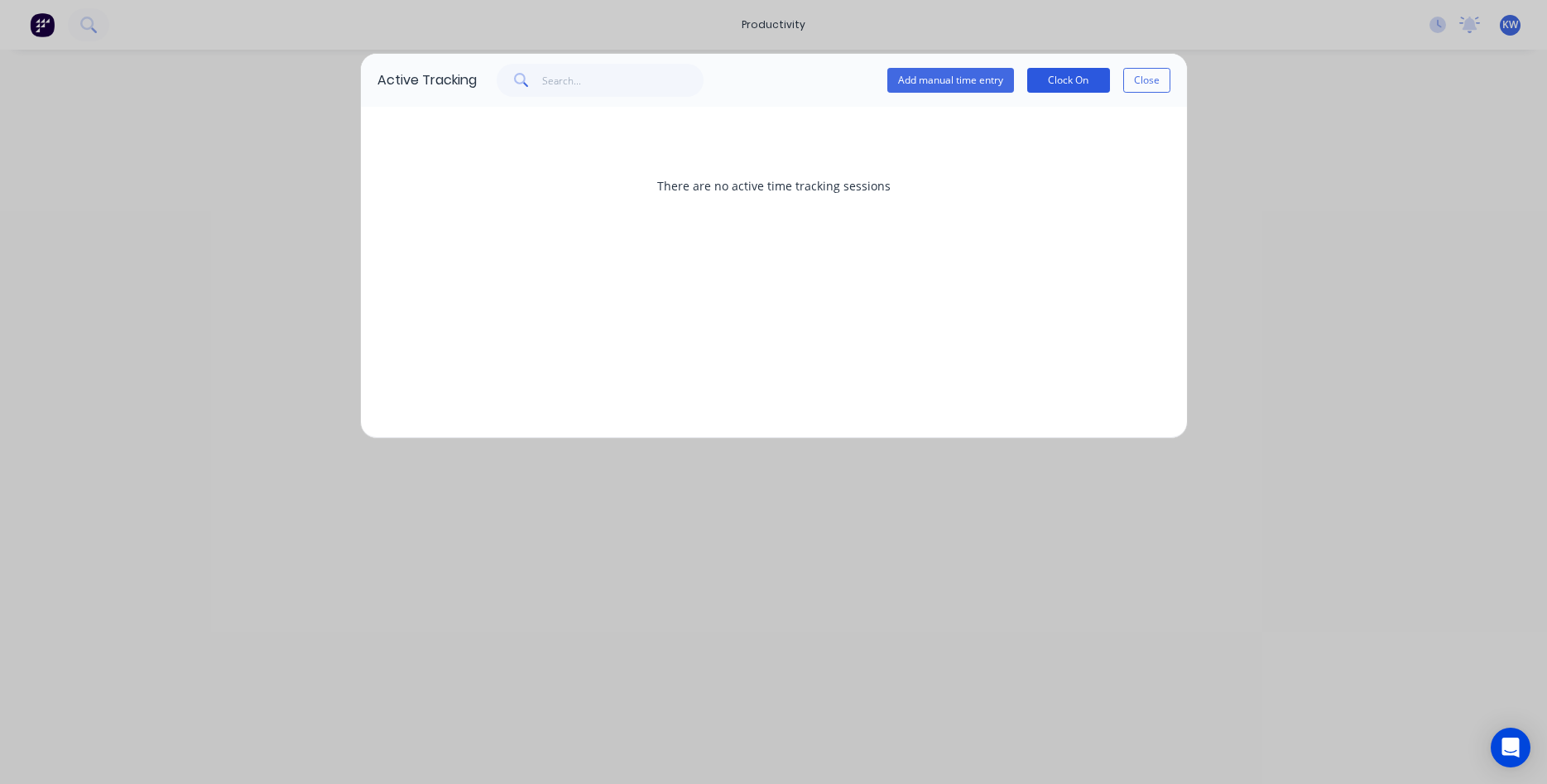
click at [1077, 84] on button "Clock On" at bounding box center [1069, 80] width 83 height 25
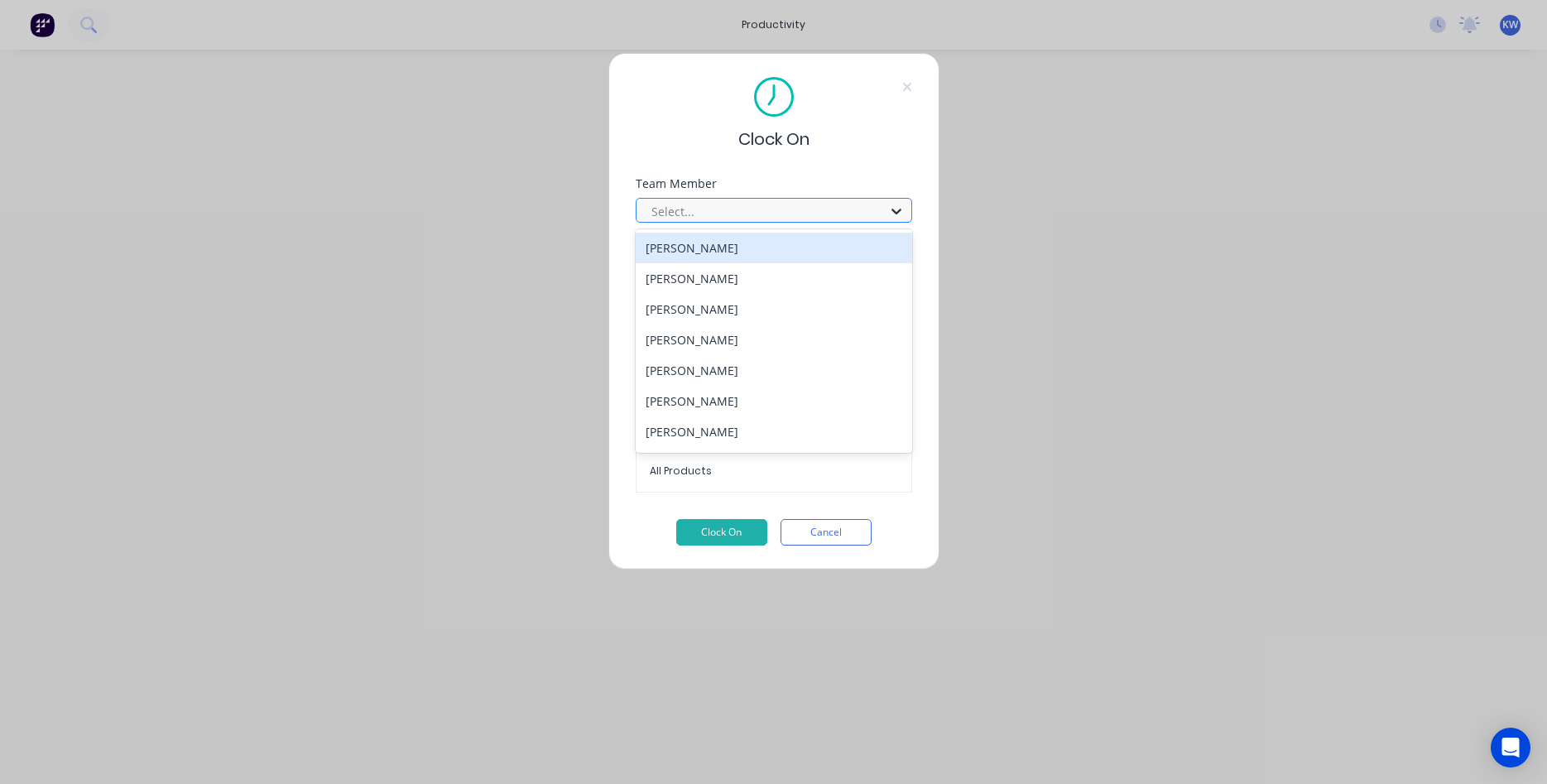
click at [889, 207] on icon at bounding box center [897, 211] width 17 height 17
click at [746, 252] on div "[PERSON_NAME]" at bounding box center [774, 247] width 276 height 30
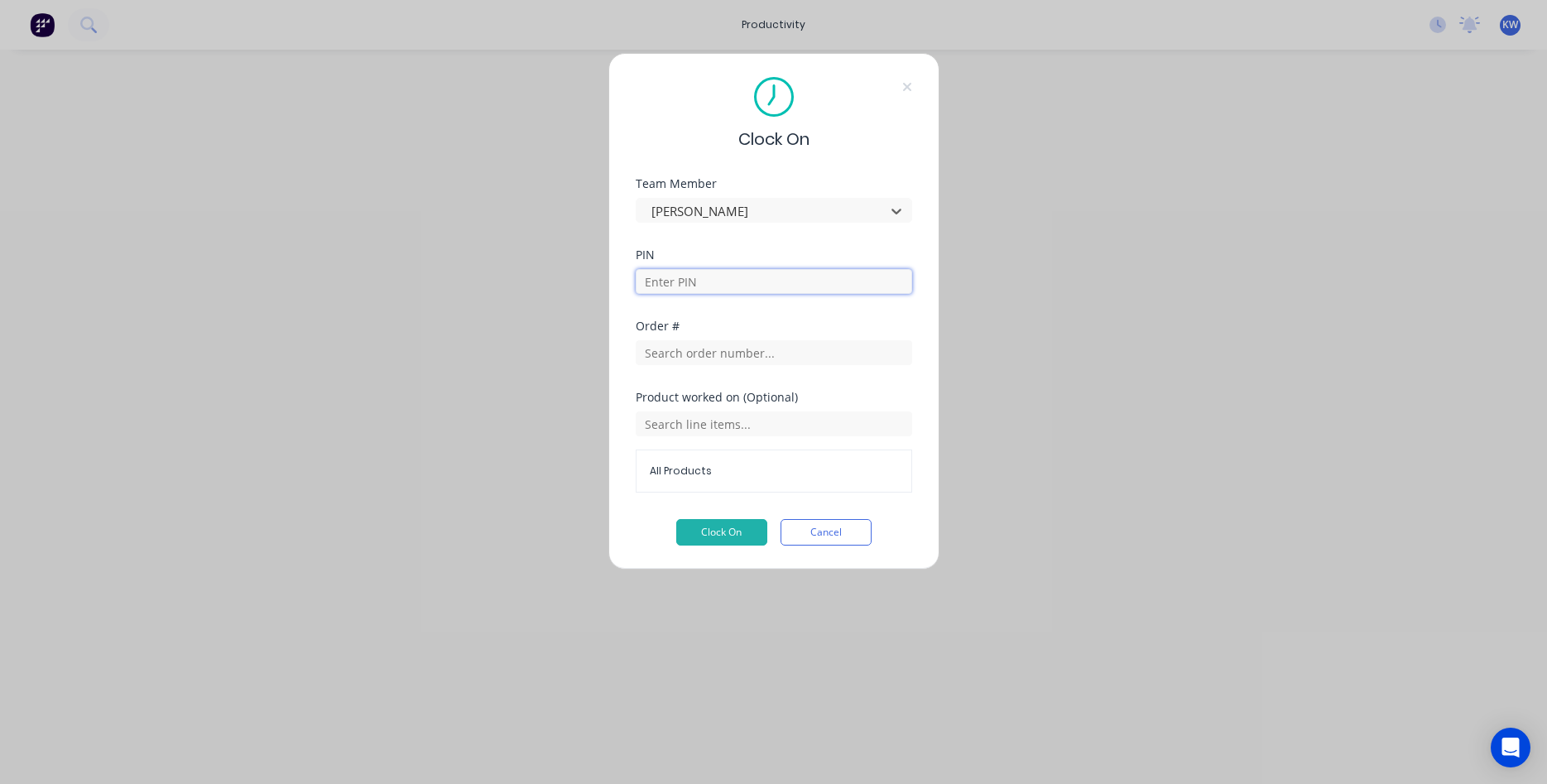
click at [745, 282] on input at bounding box center [774, 281] width 276 height 25
type input "1111"
click at [695, 355] on input "text" at bounding box center [774, 353] width 276 height 25
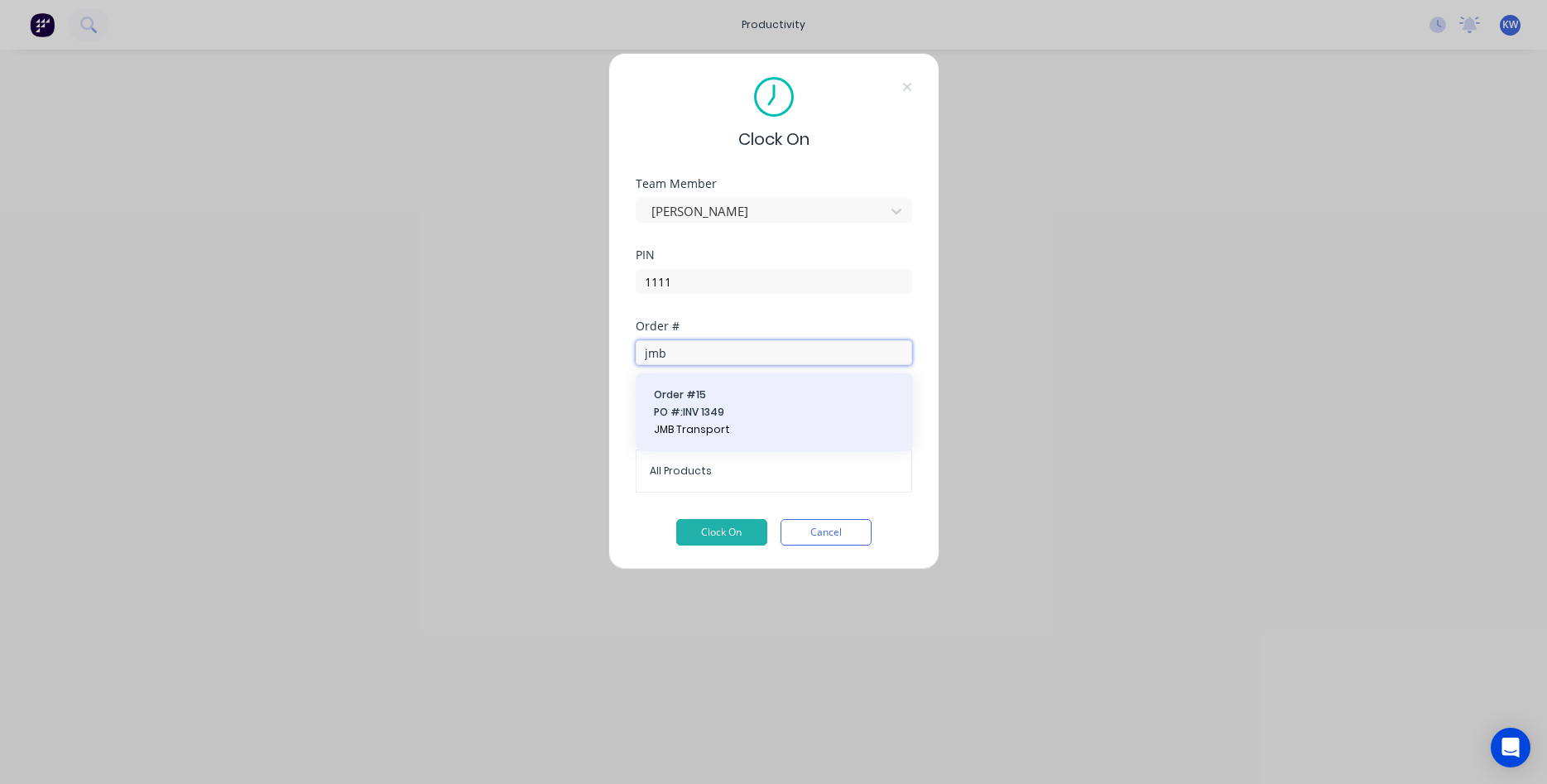
type input "jmb"
click at [720, 423] on button "Order # 15 PO #: INV 1349 JMB Transport" at bounding box center [774, 412] width 251 height 51
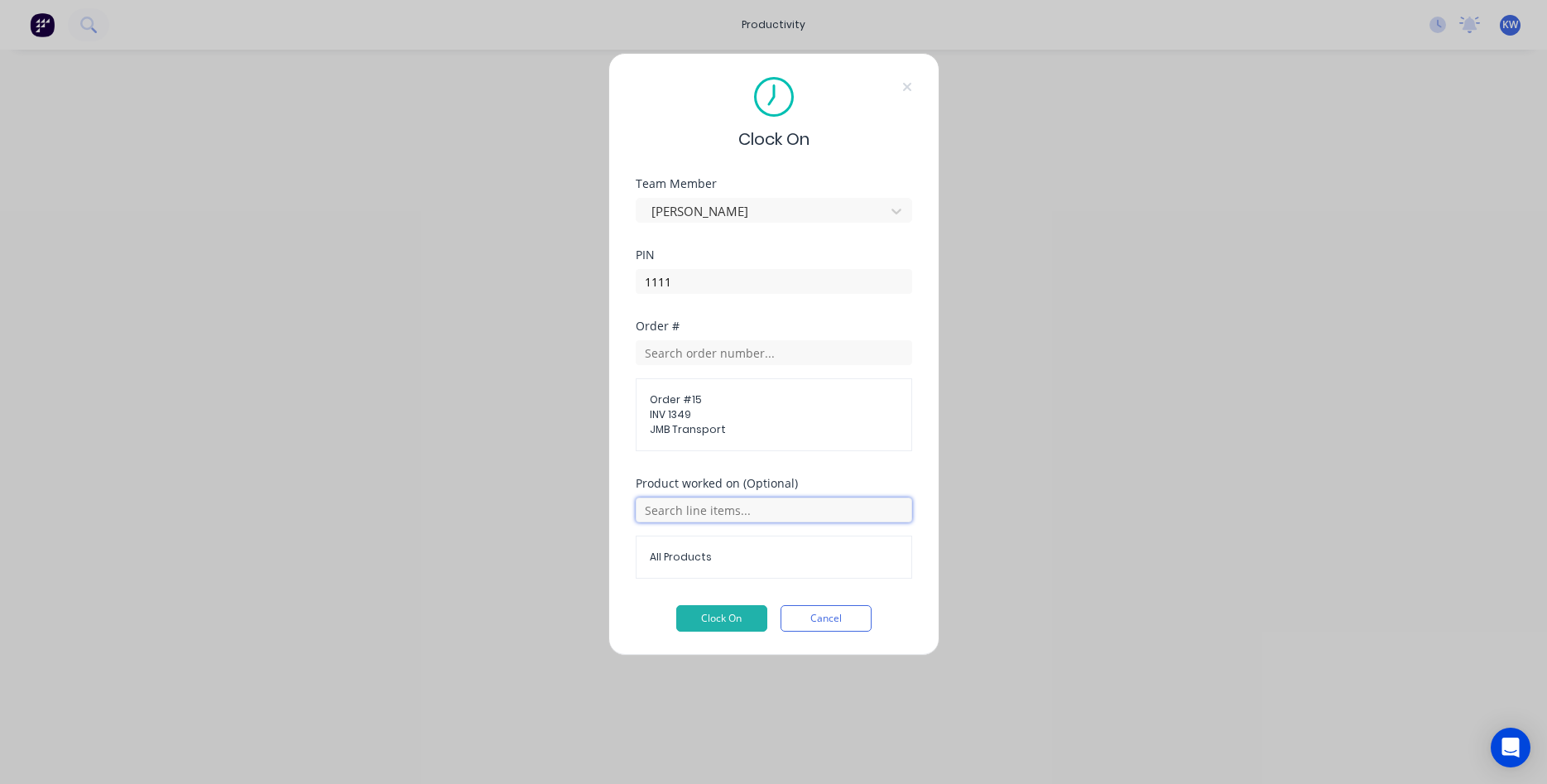
click at [679, 508] on input "text" at bounding box center [774, 510] width 276 height 25
click at [685, 541] on div "All Products" at bounding box center [774, 552] width 277 height 42
click at [734, 619] on button "Clock On" at bounding box center [722, 618] width 91 height 27
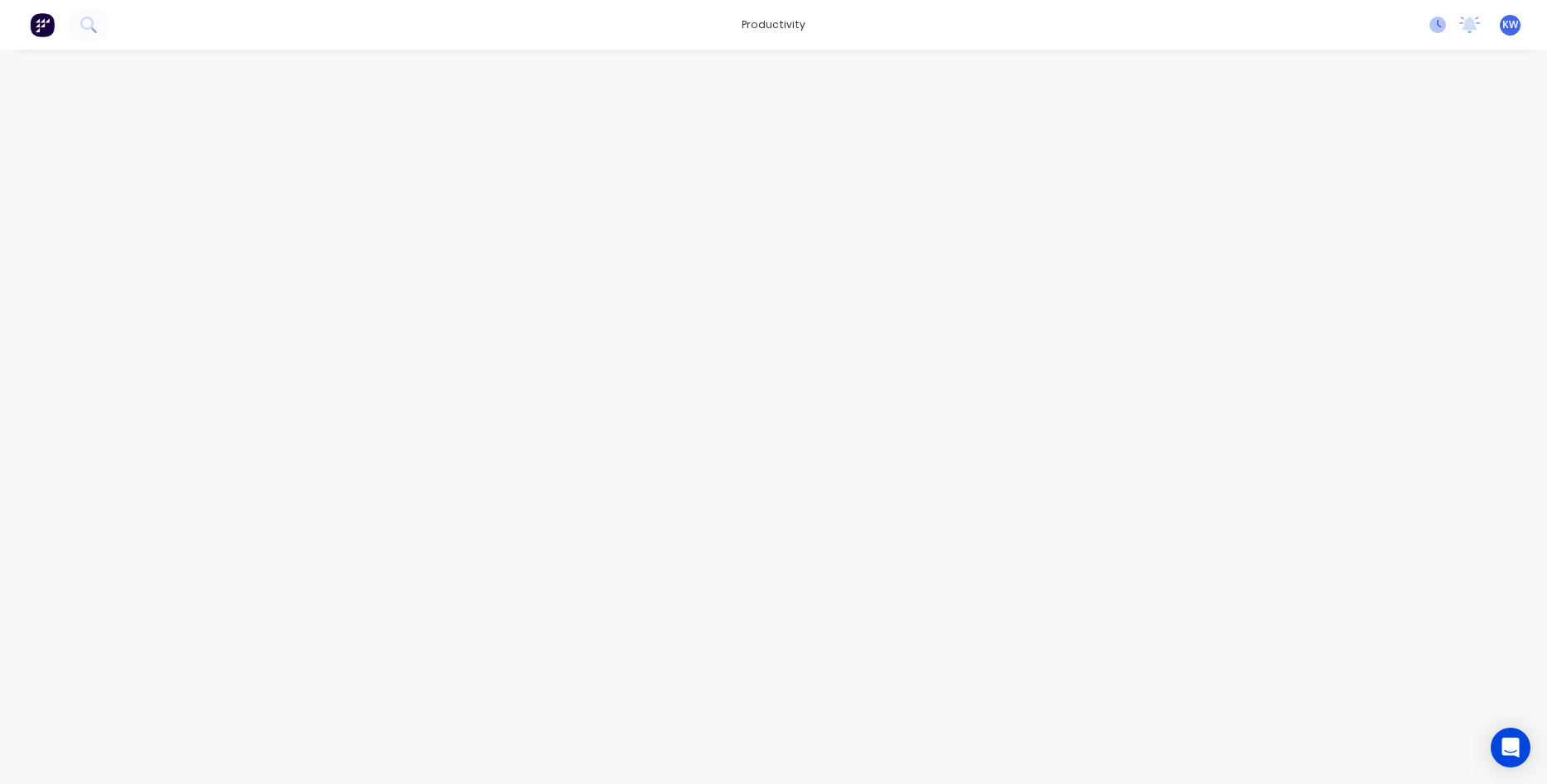
click at [1433, 25] on icon at bounding box center [1438, 25] width 17 height 17
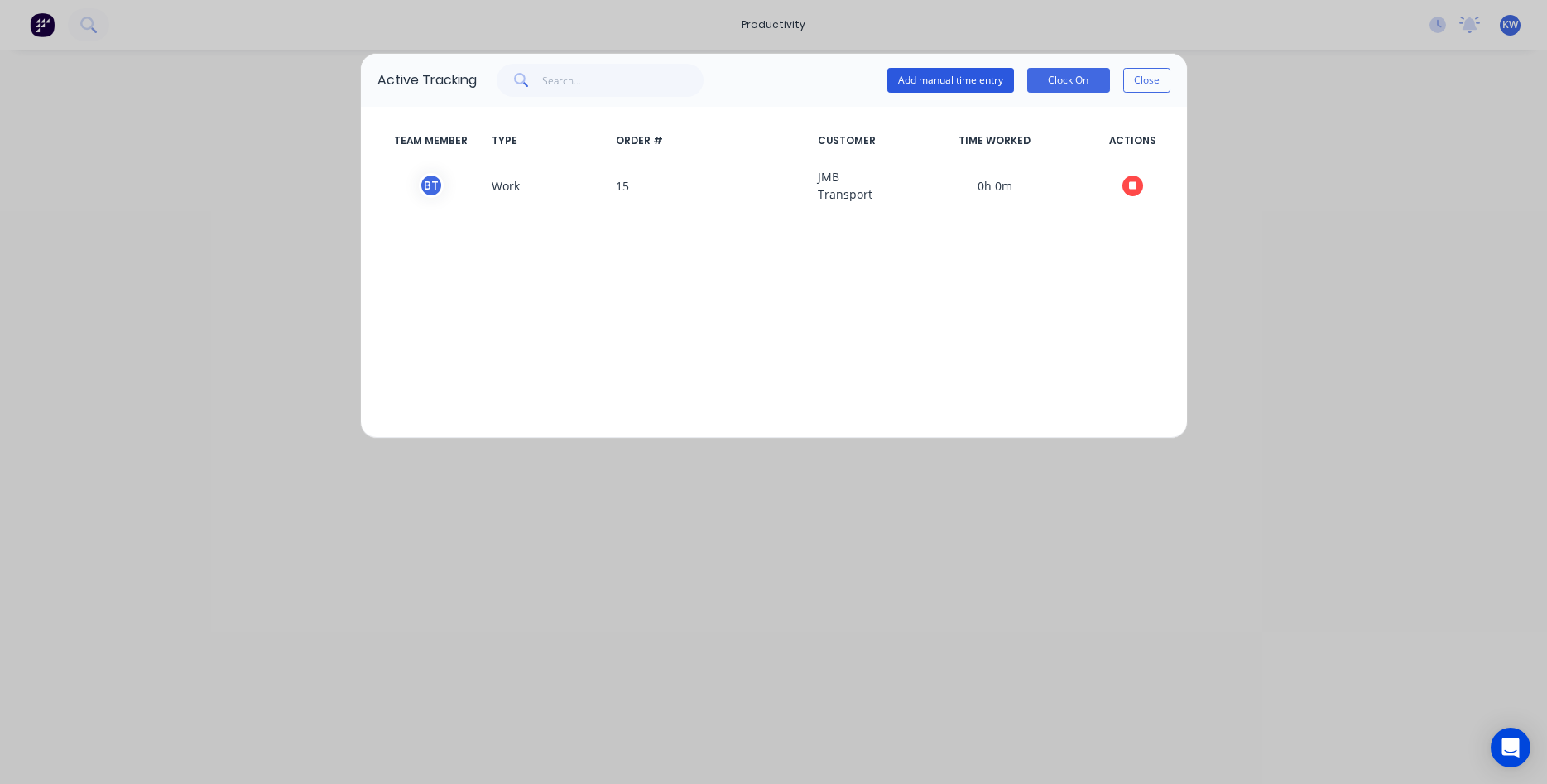
click at [933, 78] on button "Add manual time entry" at bounding box center [951, 80] width 127 height 25
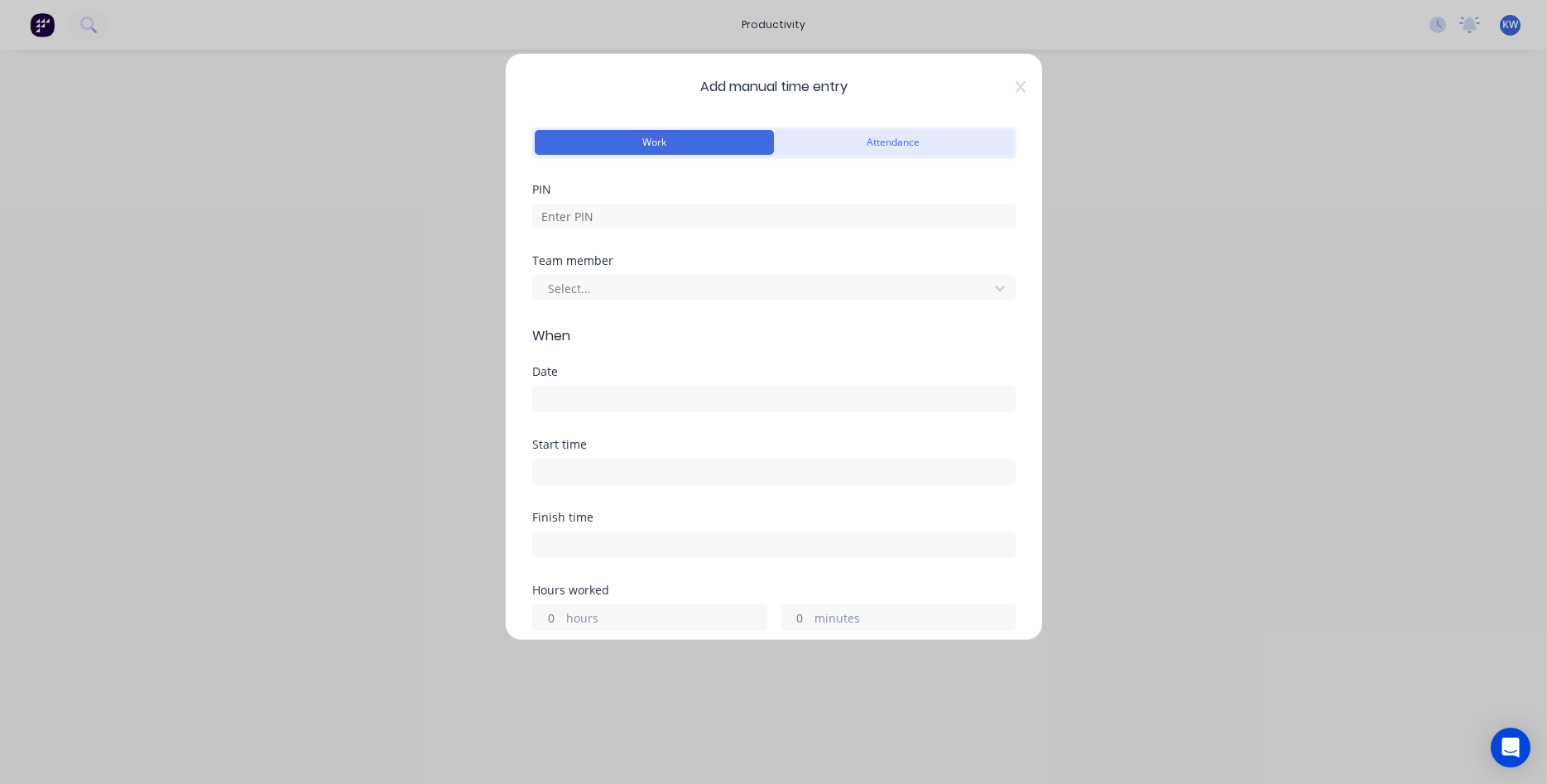
click at [856, 139] on button "Attendance" at bounding box center [893, 142] width 240 height 25
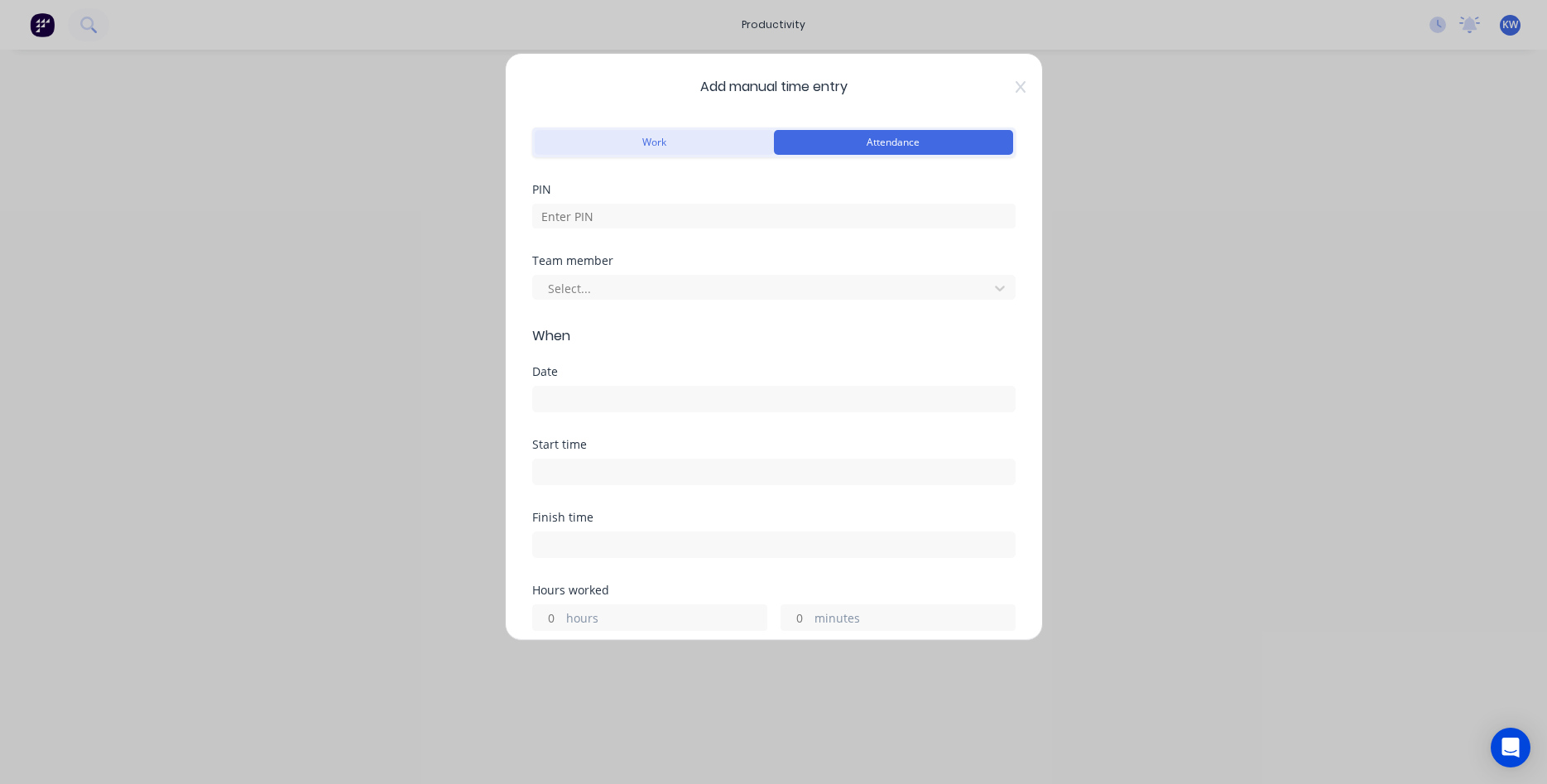
click at [684, 143] on button "Work" at bounding box center [655, 142] width 240 height 25
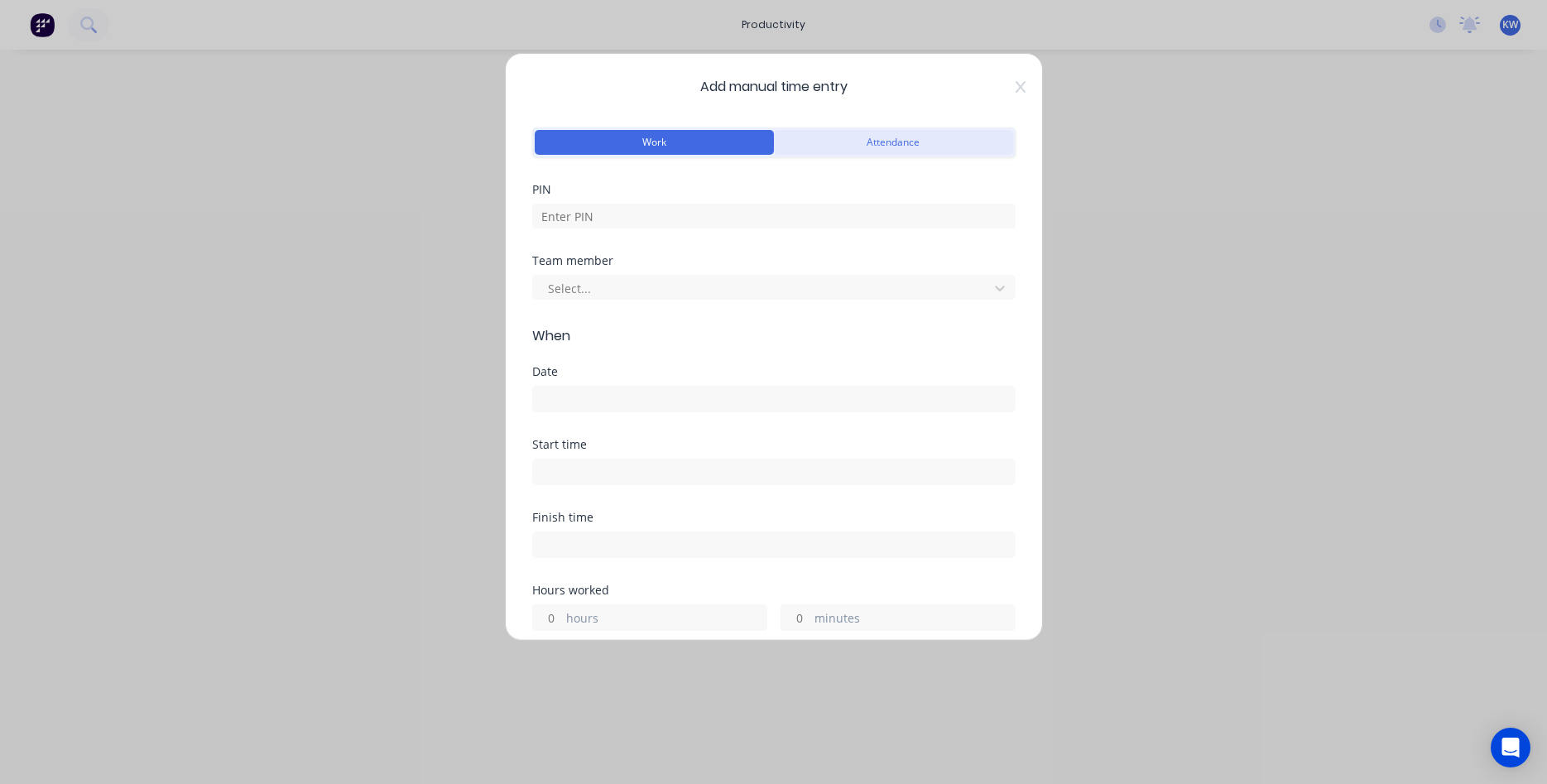
click at [959, 144] on button "Attendance" at bounding box center [893, 142] width 240 height 25
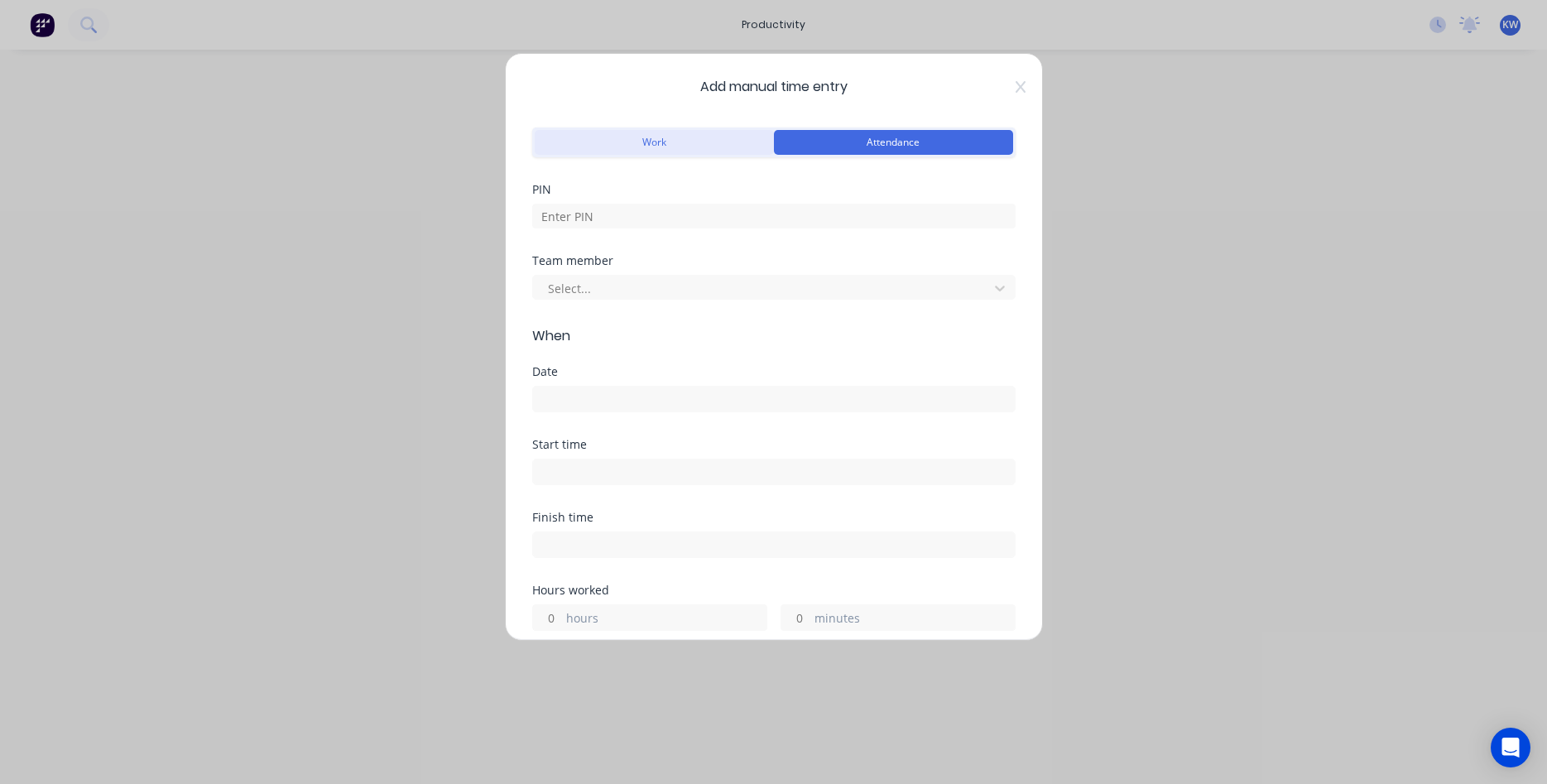
click at [689, 147] on button "Work" at bounding box center [655, 142] width 240 height 25
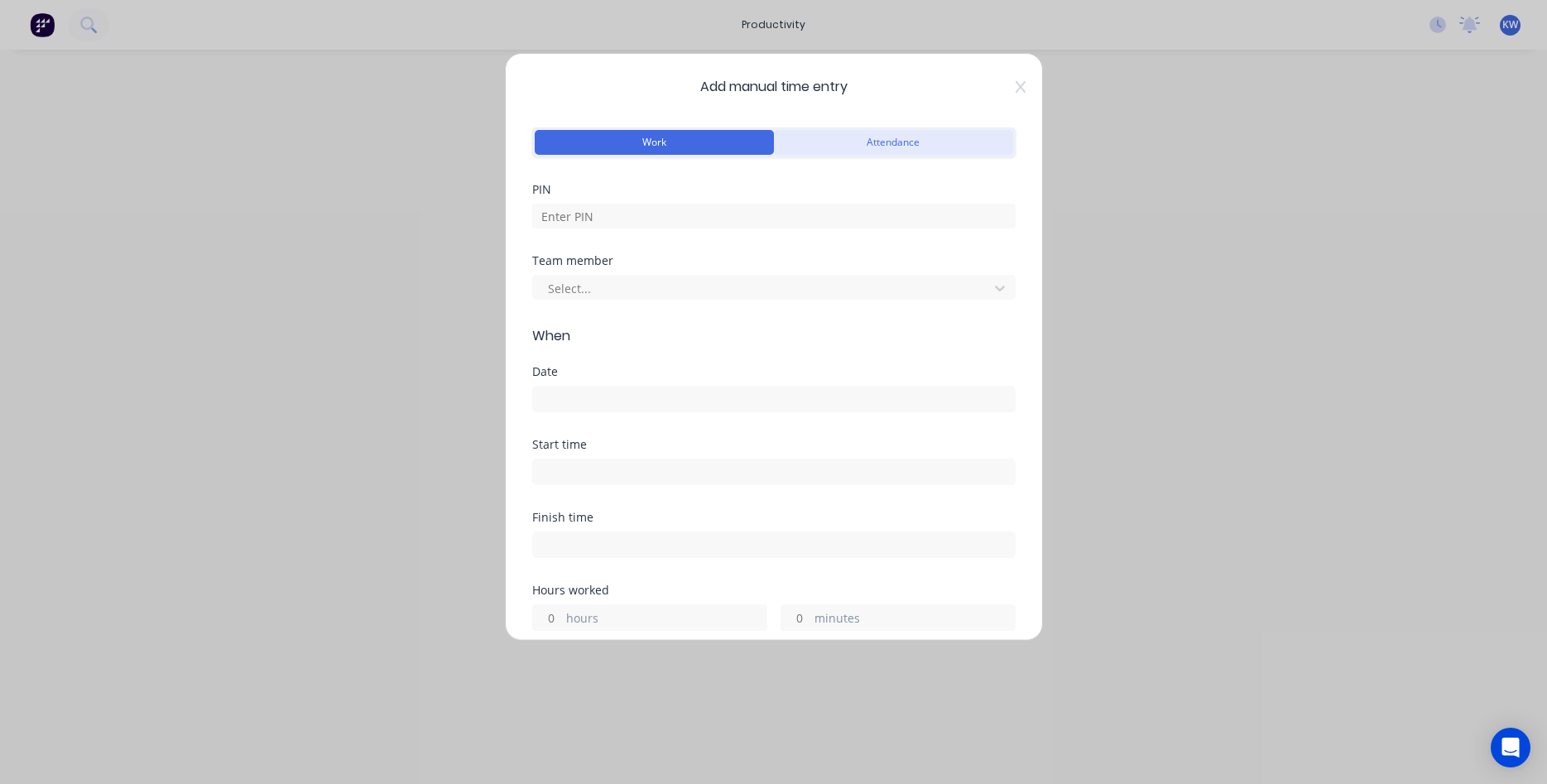
click at [932, 139] on button "Attendance" at bounding box center [893, 142] width 240 height 25
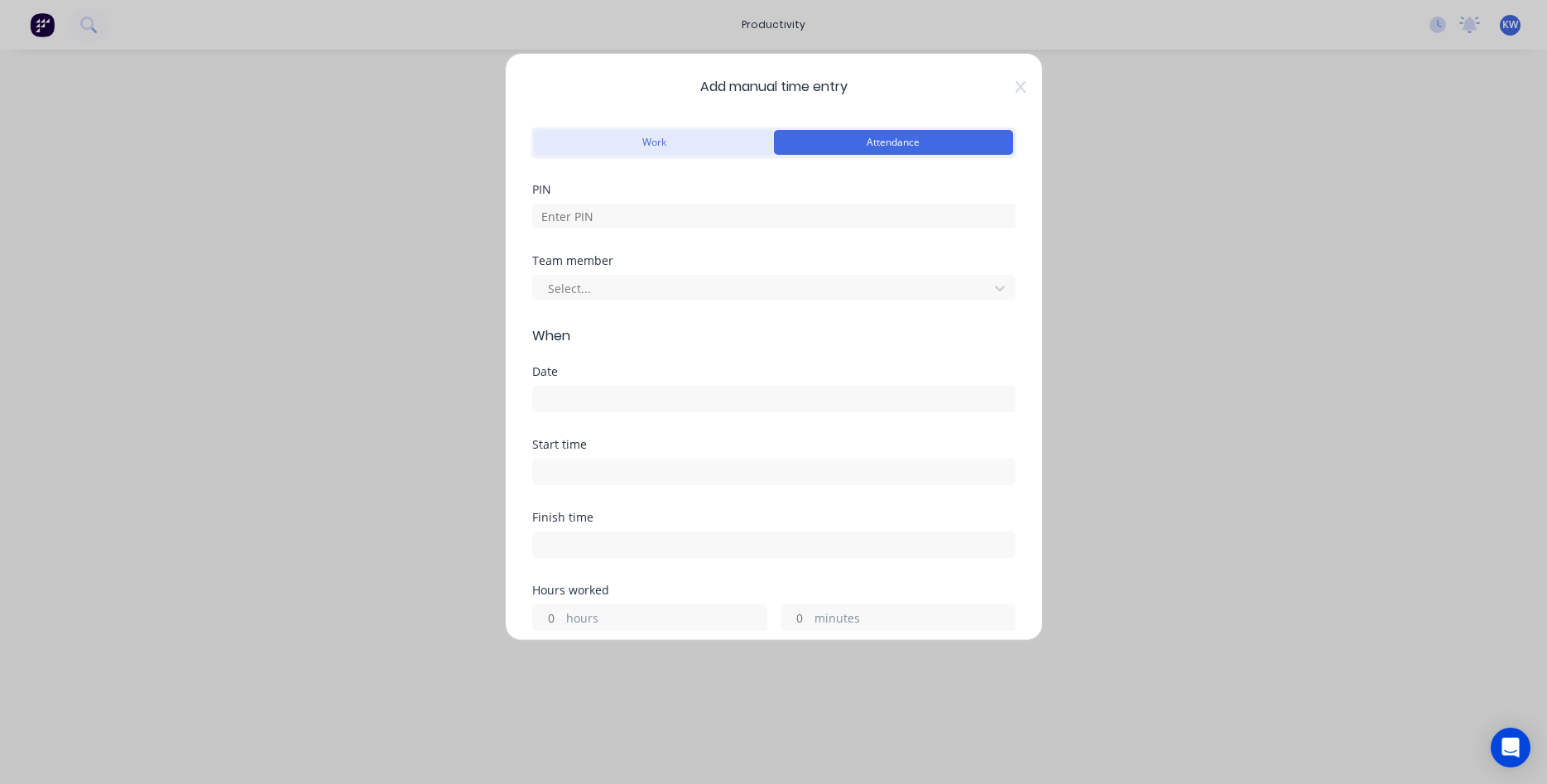
click at [698, 140] on button "Work" at bounding box center [655, 142] width 240 height 25
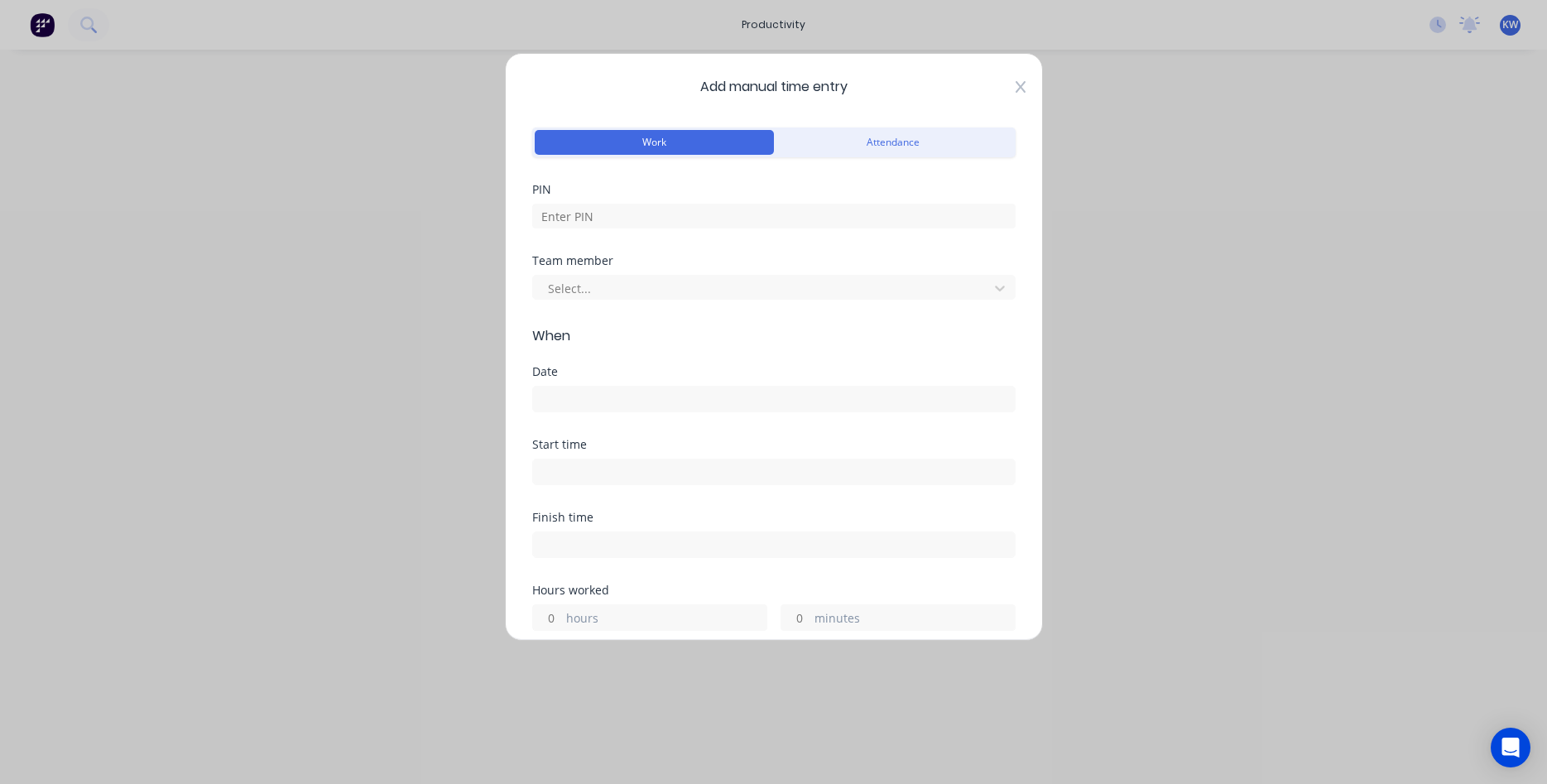
click at [1019, 86] on icon at bounding box center [1020, 86] width 10 height 12
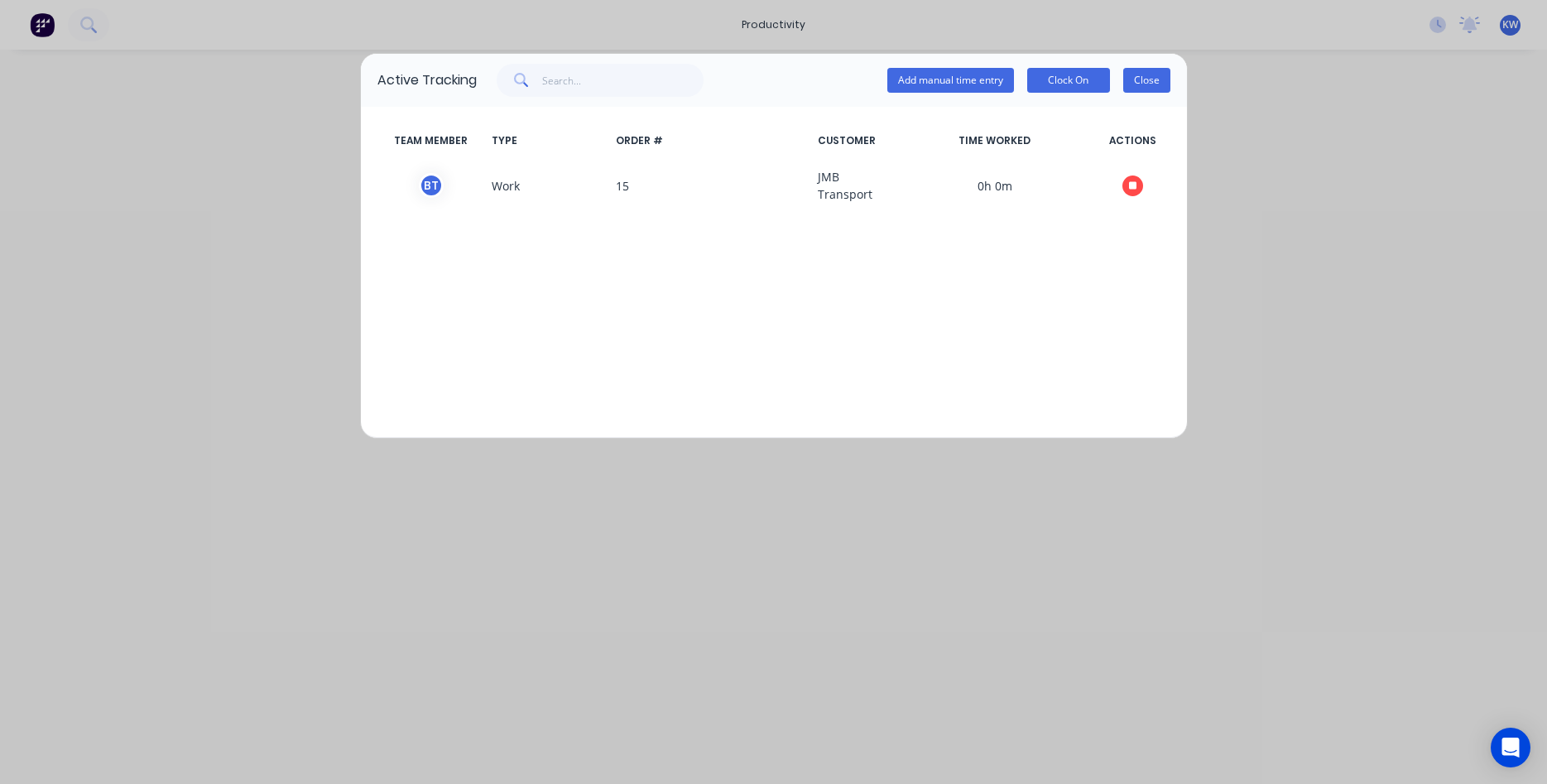
click at [1153, 82] on button "Close" at bounding box center [1147, 80] width 47 height 25
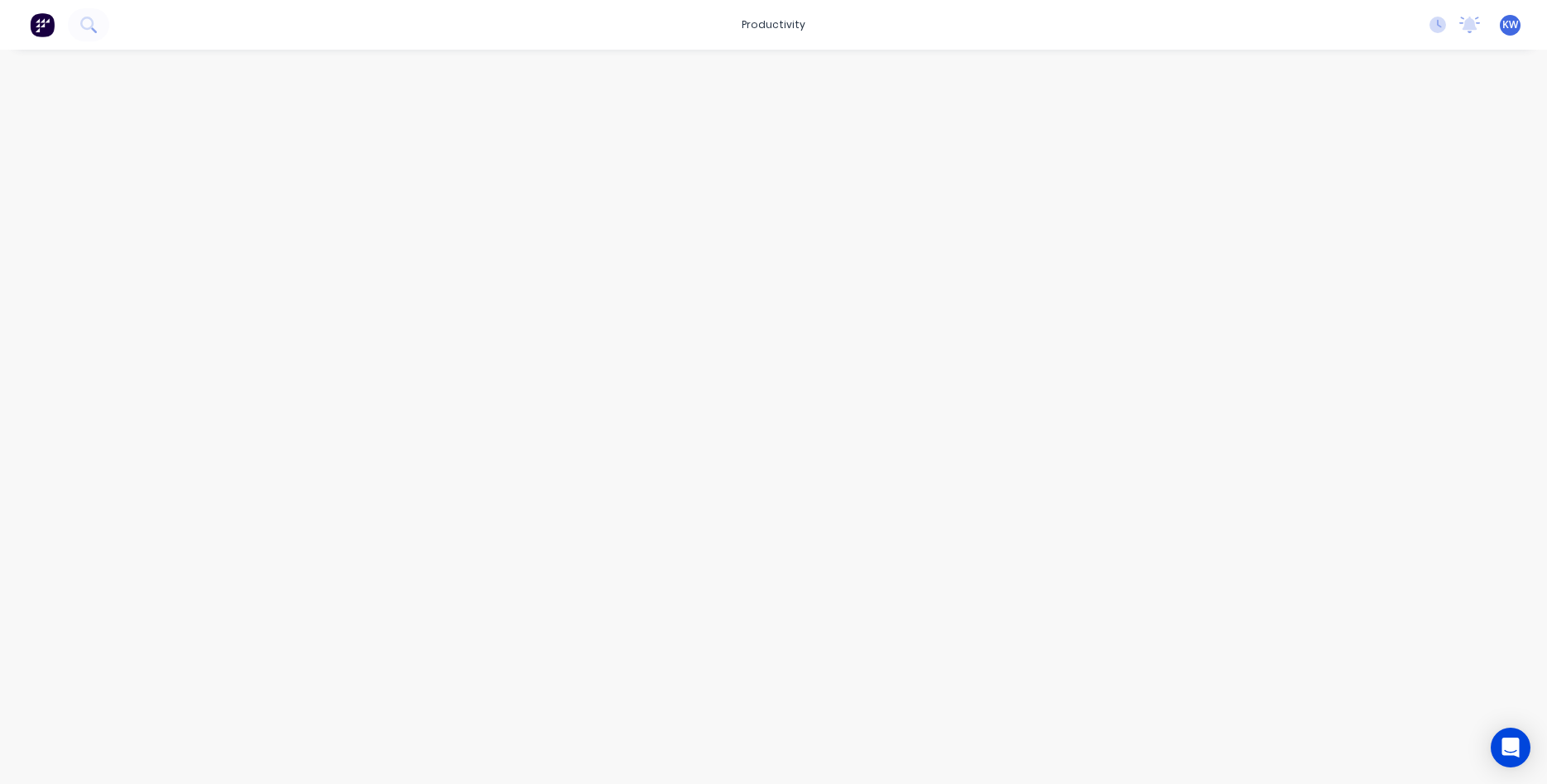
click at [1025, 390] on div at bounding box center [774, 400] width 1325 height 701
click at [1435, 21] on icon at bounding box center [1438, 25] width 17 height 17
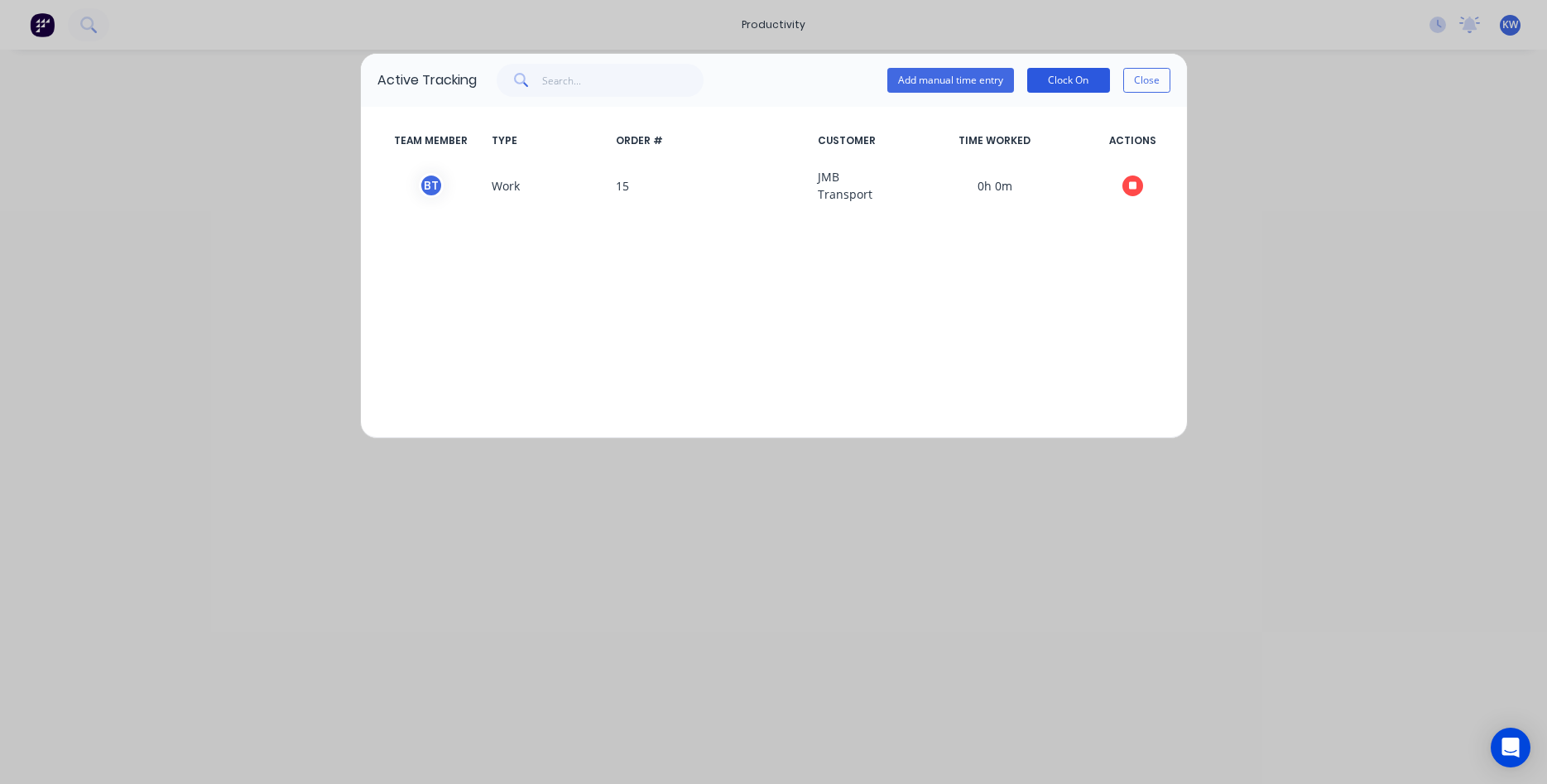
click at [1056, 79] on button "Clock On" at bounding box center [1069, 80] width 83 height 25
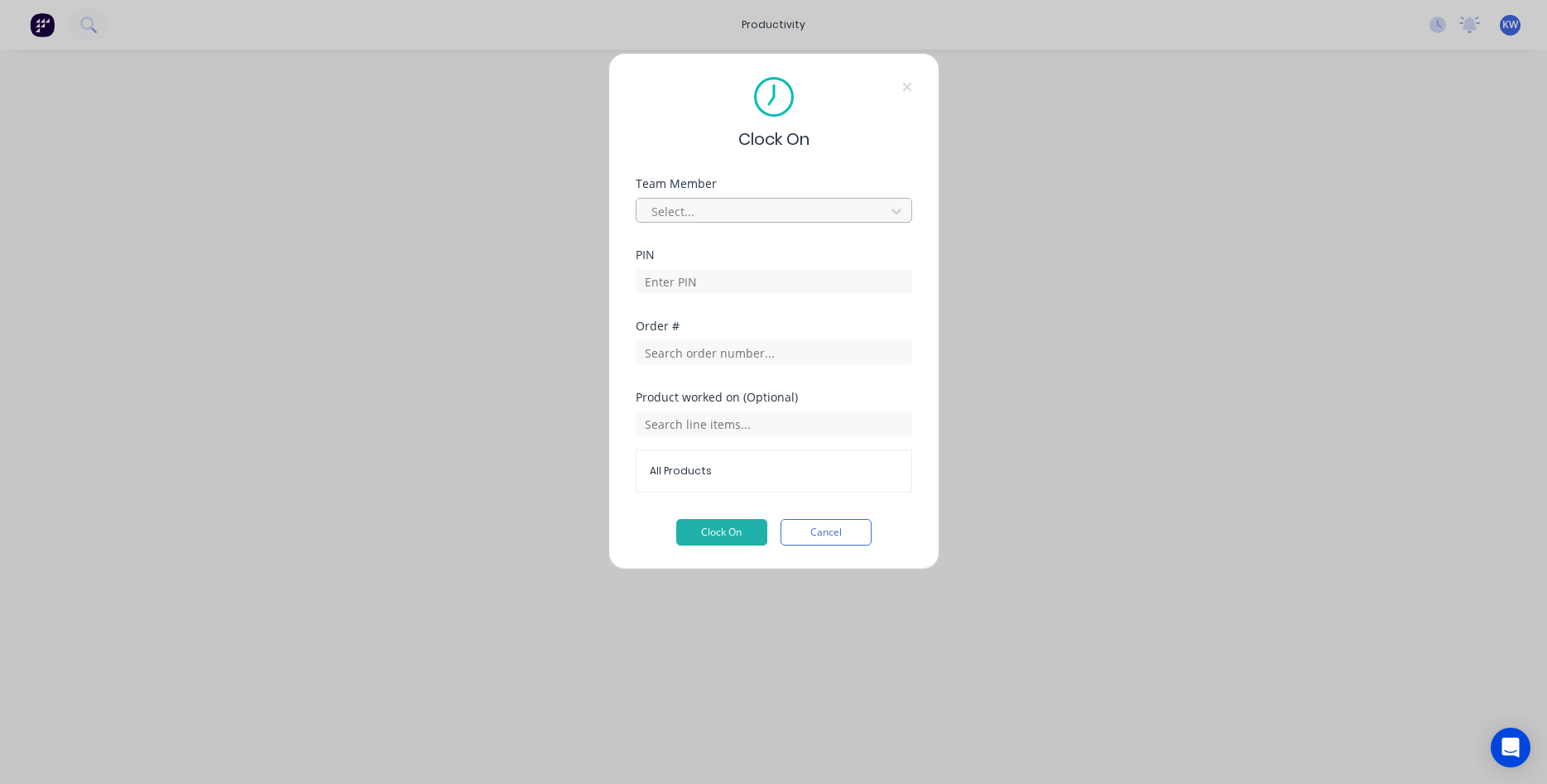
click at [694, 207] on div at bounding box center [763, 211] width 227 height 21
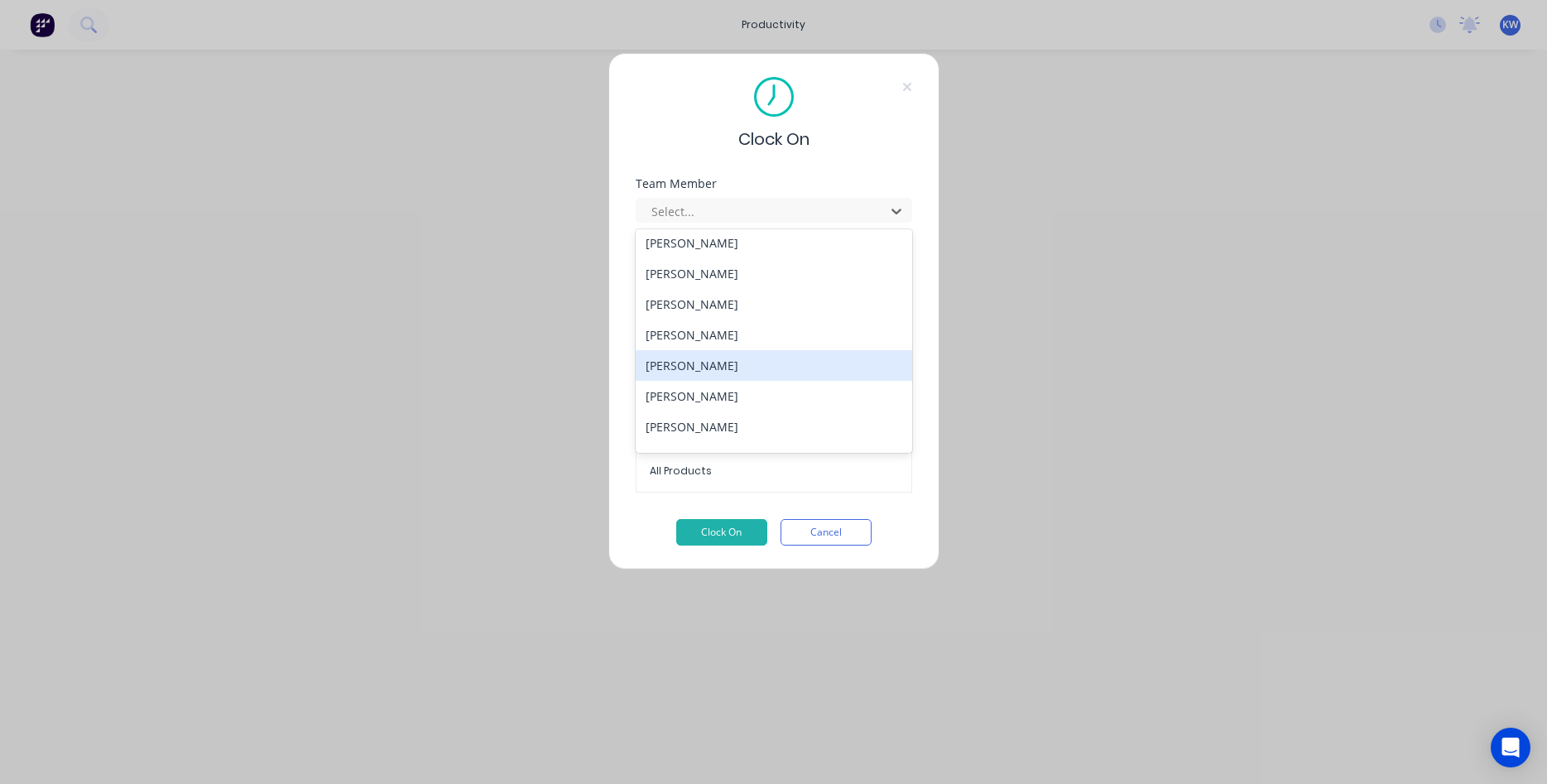
scroll to position [0, 0]
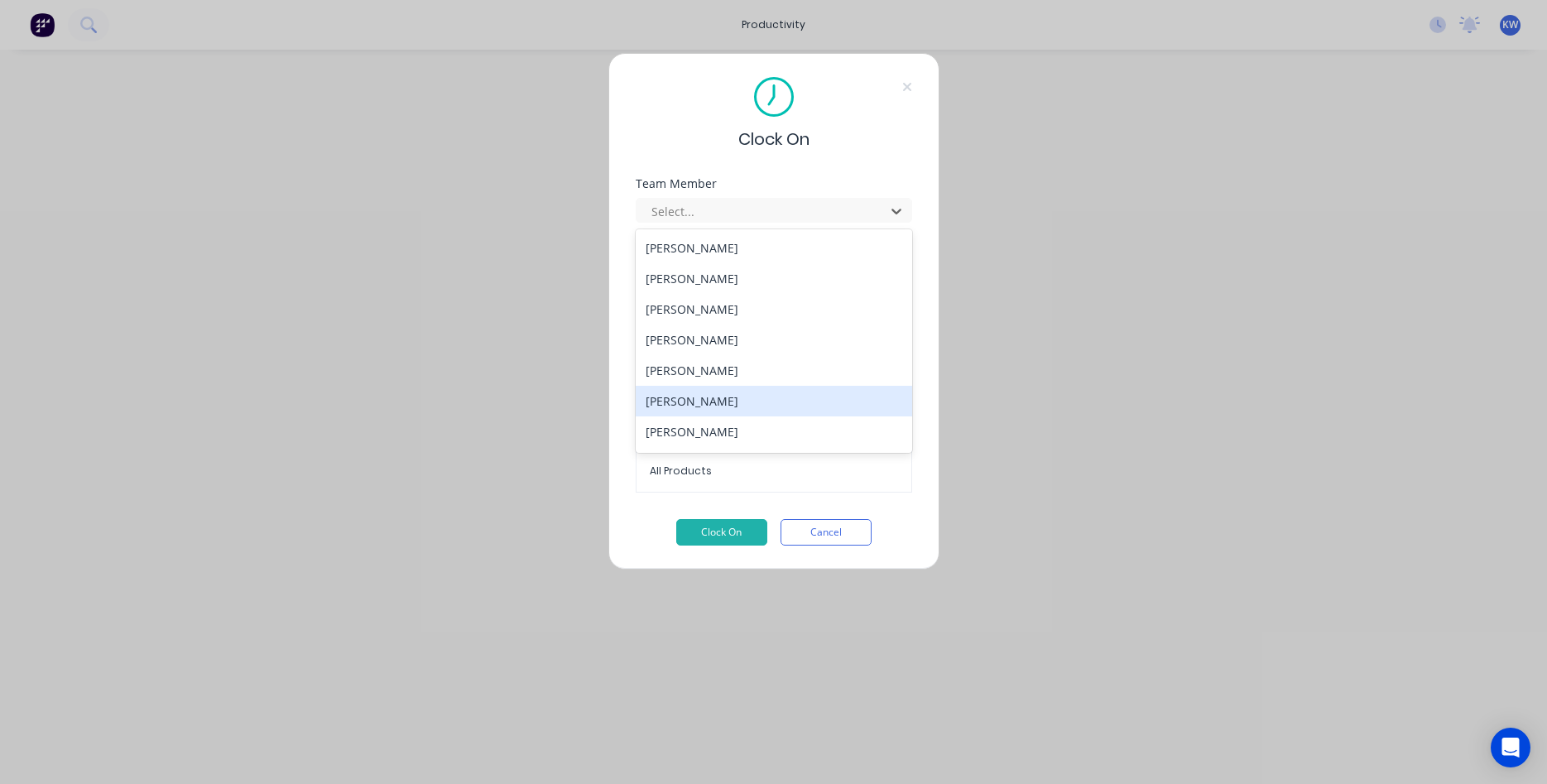
click at [443, 263] on div "Clock On Team Member 21 results available. Use Up and Down to choose options, p…" at bounding box center [773, 392] width 1547 height 784
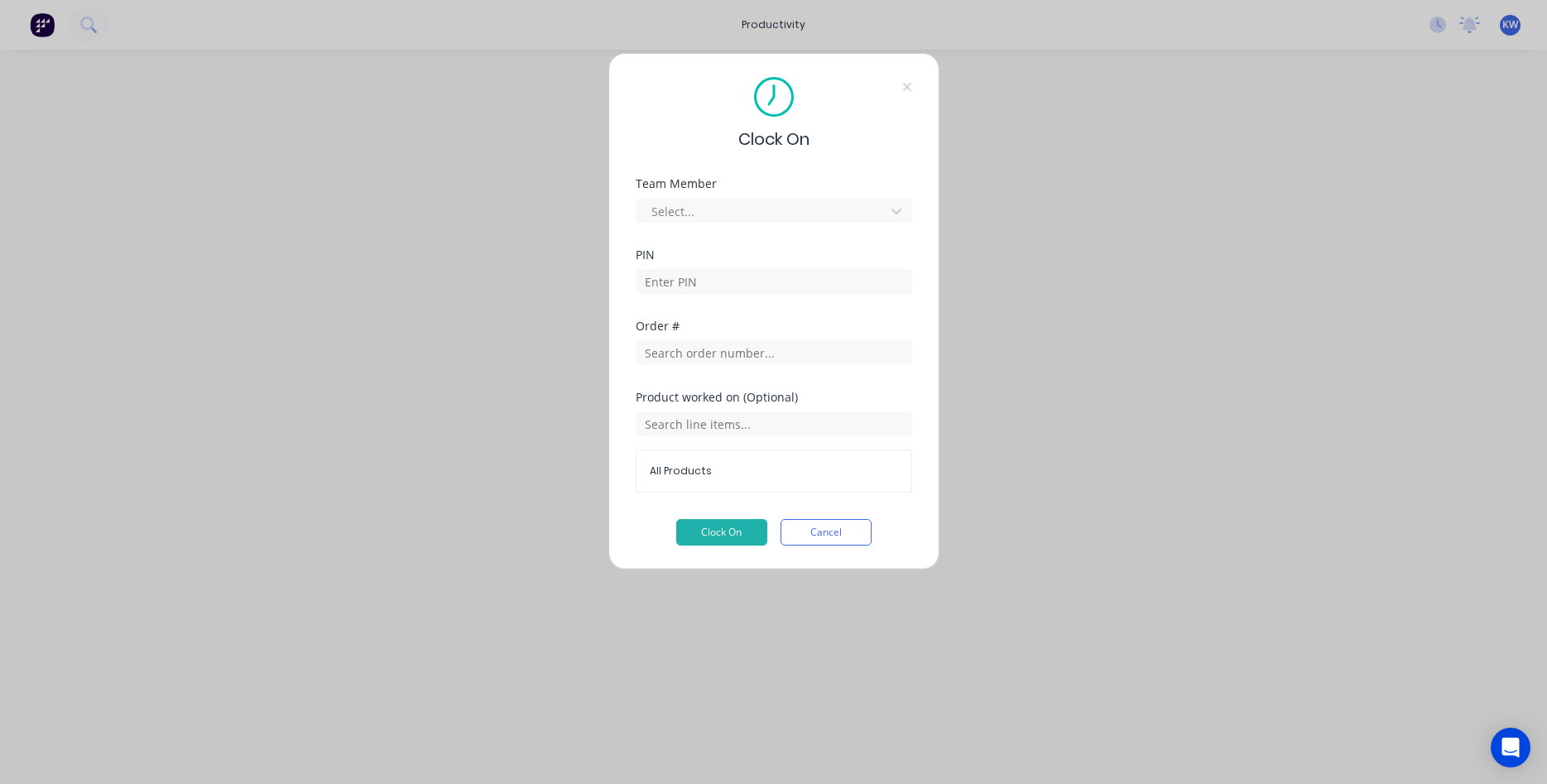
click at [817, 509] on div "Product worked on (Optional) All Products" at bounding box center [774, 455] width 276 height 128
click at [820, 537] on button "Cancel" at bounding box center [825, 532] width 91 height 27
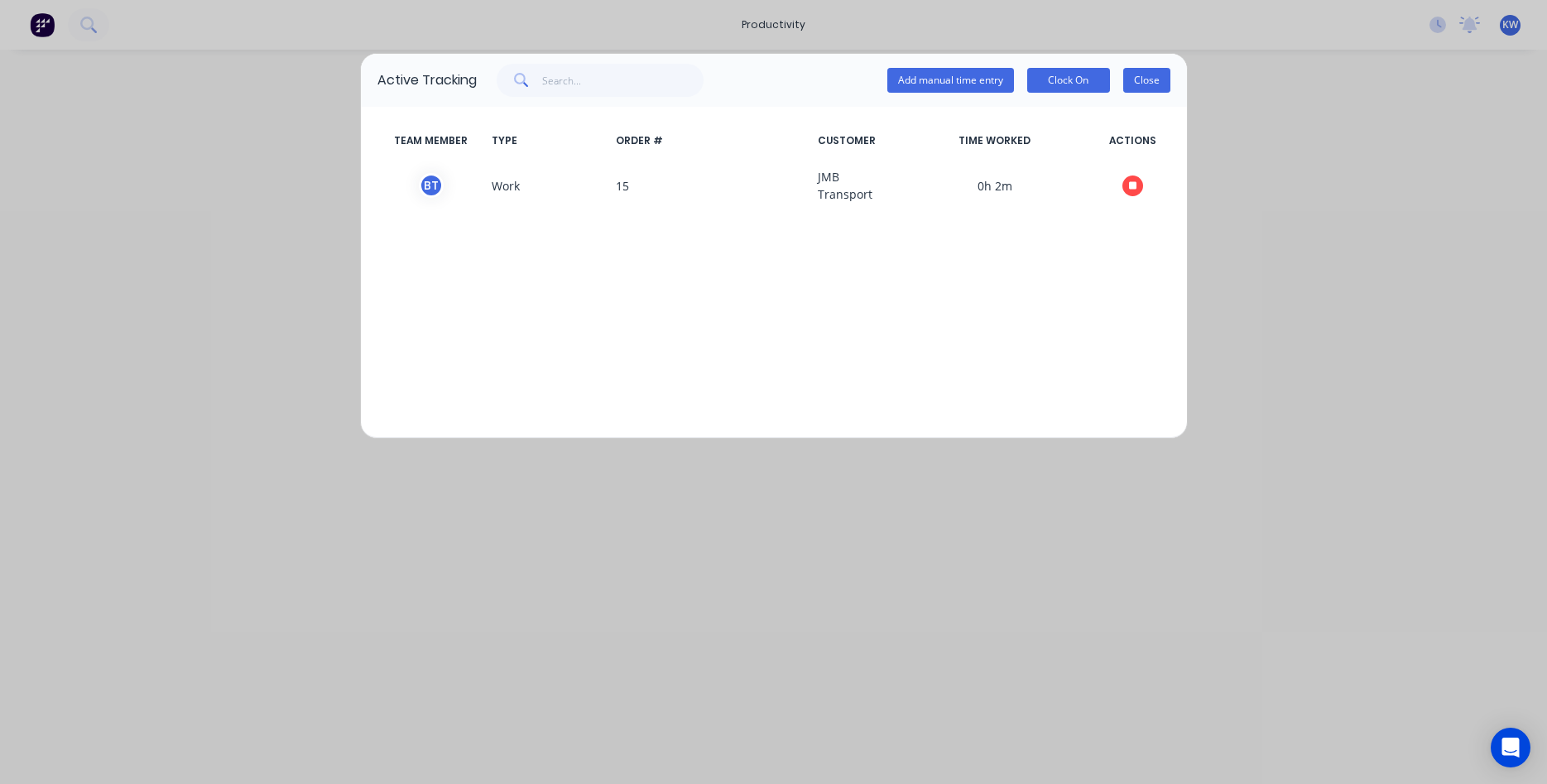
click at [1134, 84] on button "Close" at bounding box center [1147, 80] width 47 height 25
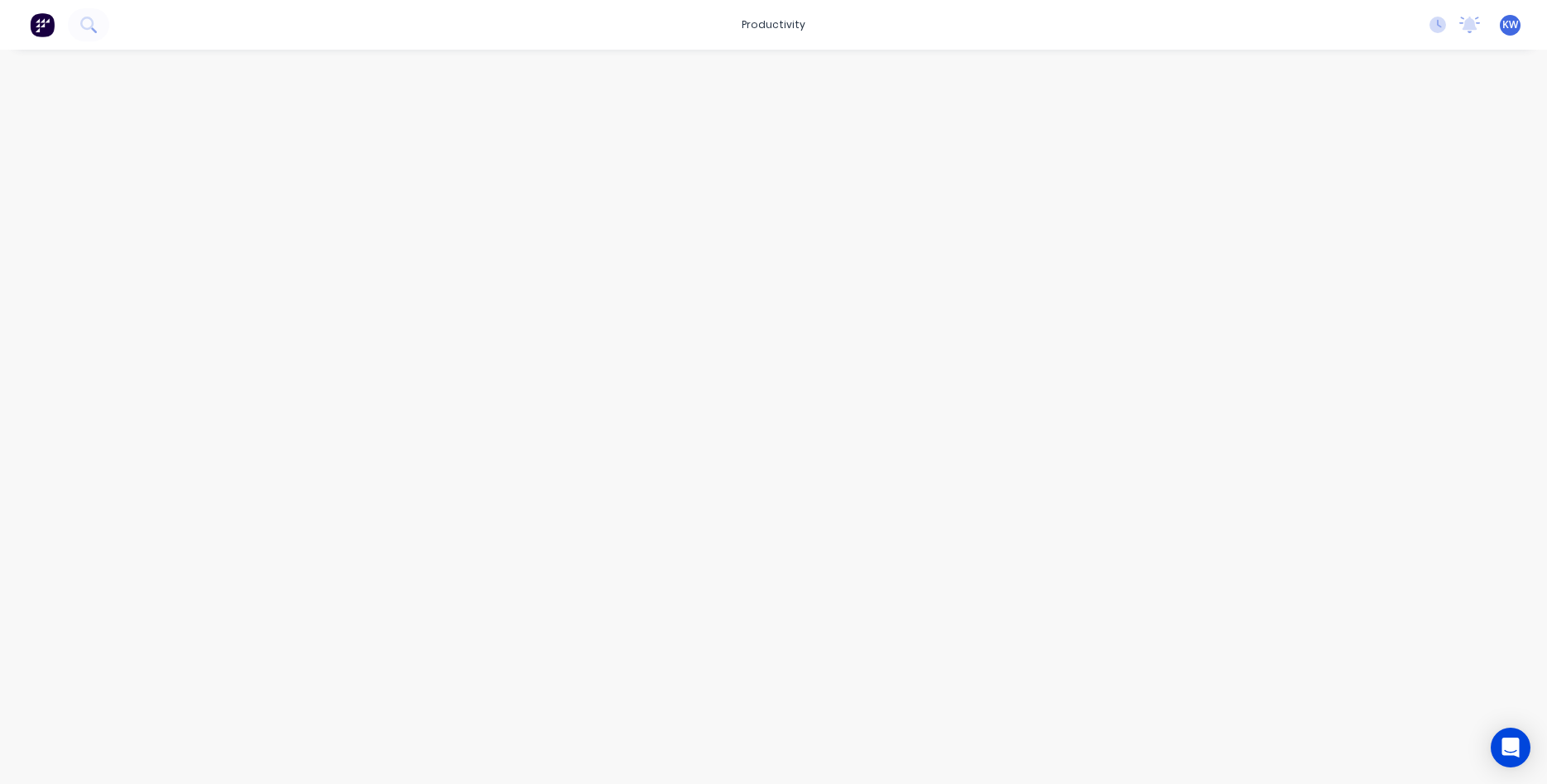
click at [39, 21] on img at bounding box center [41, 25] width 25 height 25
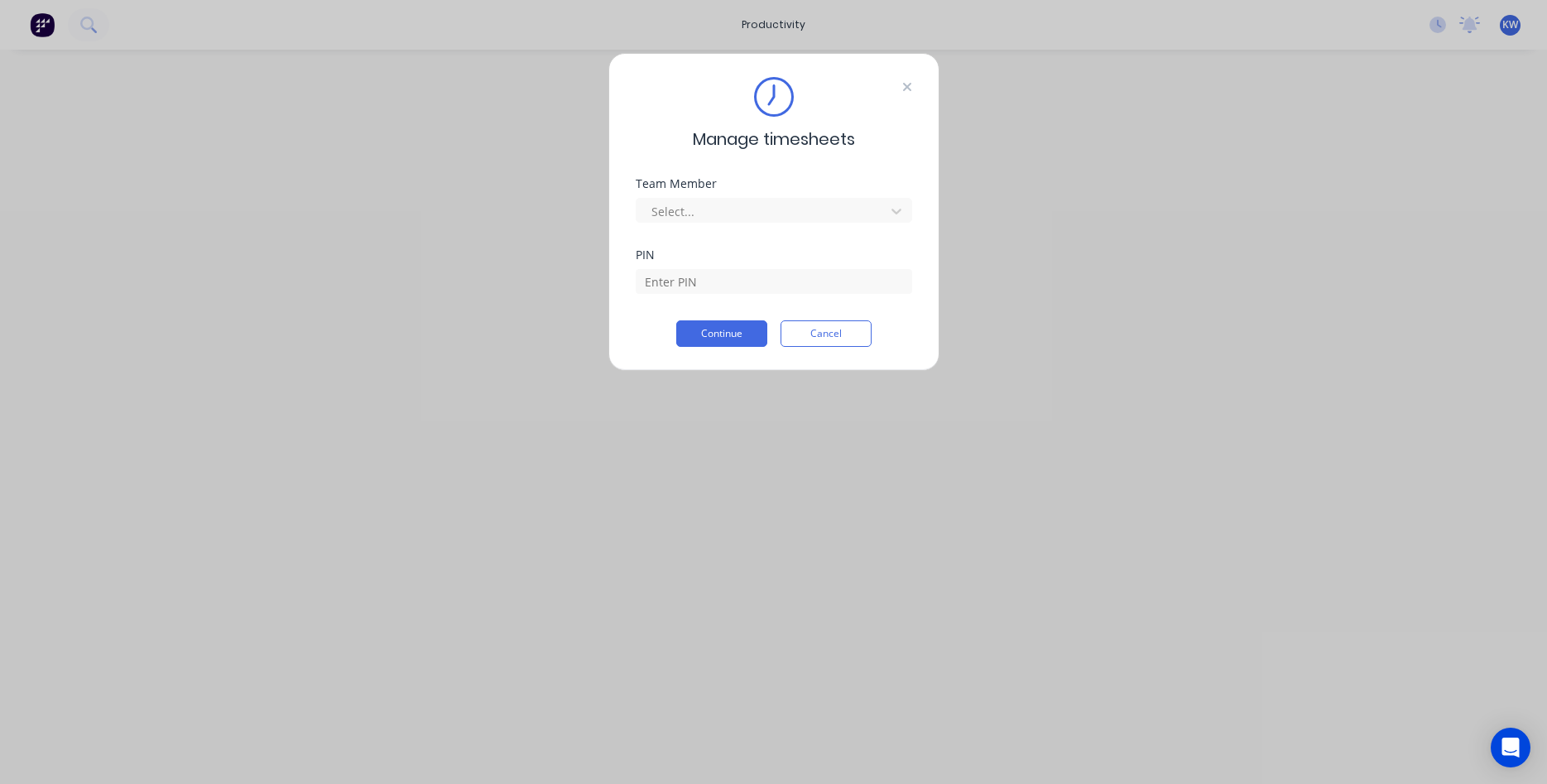
click at [908, 84] on icon at bounding box center [907, 86] width 10 height 13
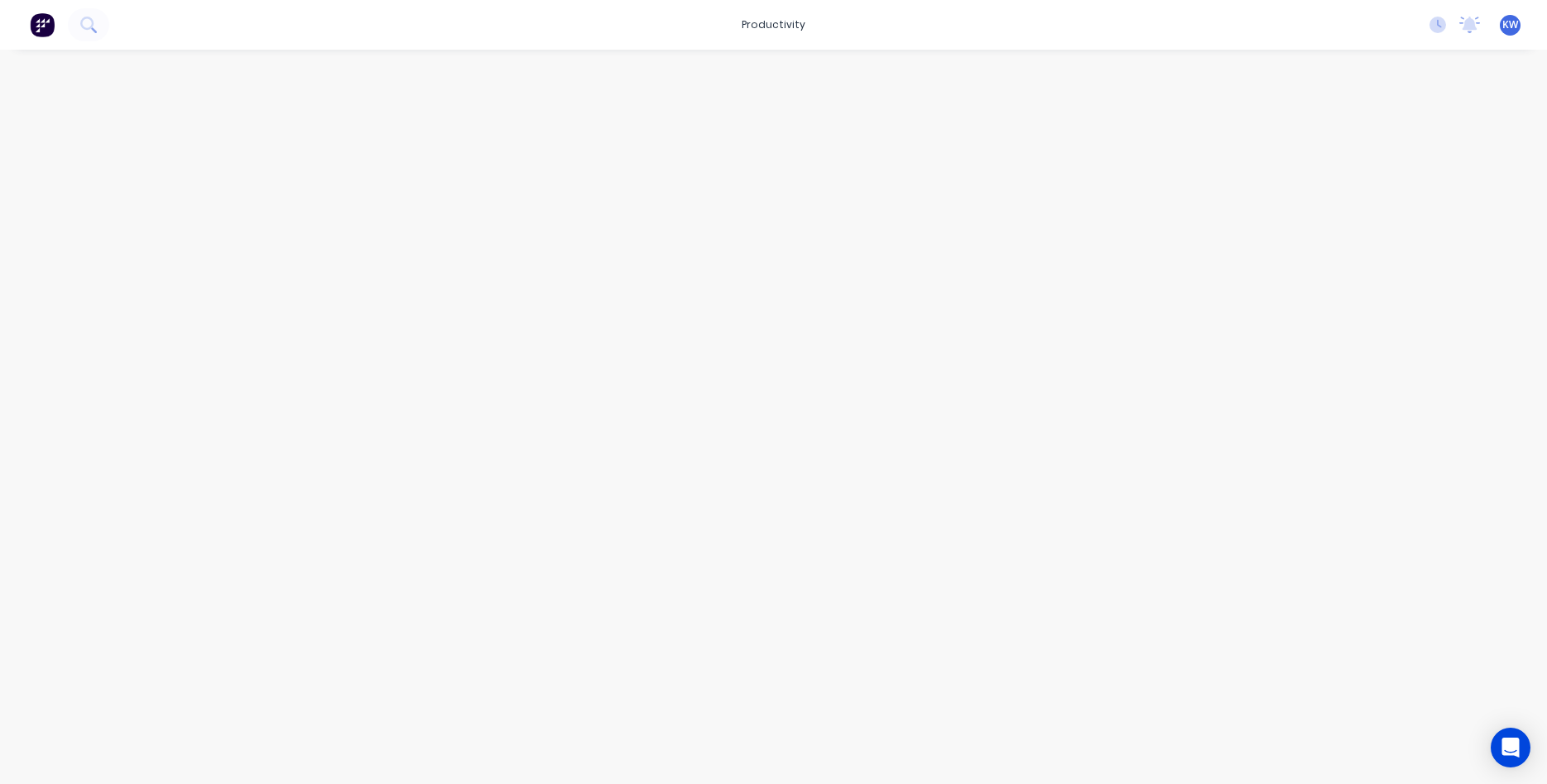
drag, startPoint x: 439, startPoint y: 211, endPoint x: 921, endPoint y: 10, distance: 522.2
click at [441, 203] on div at bounding box center [774, 400] width 1325 height 701
